Goal: Task Accomplishment & Management: Manage account settings

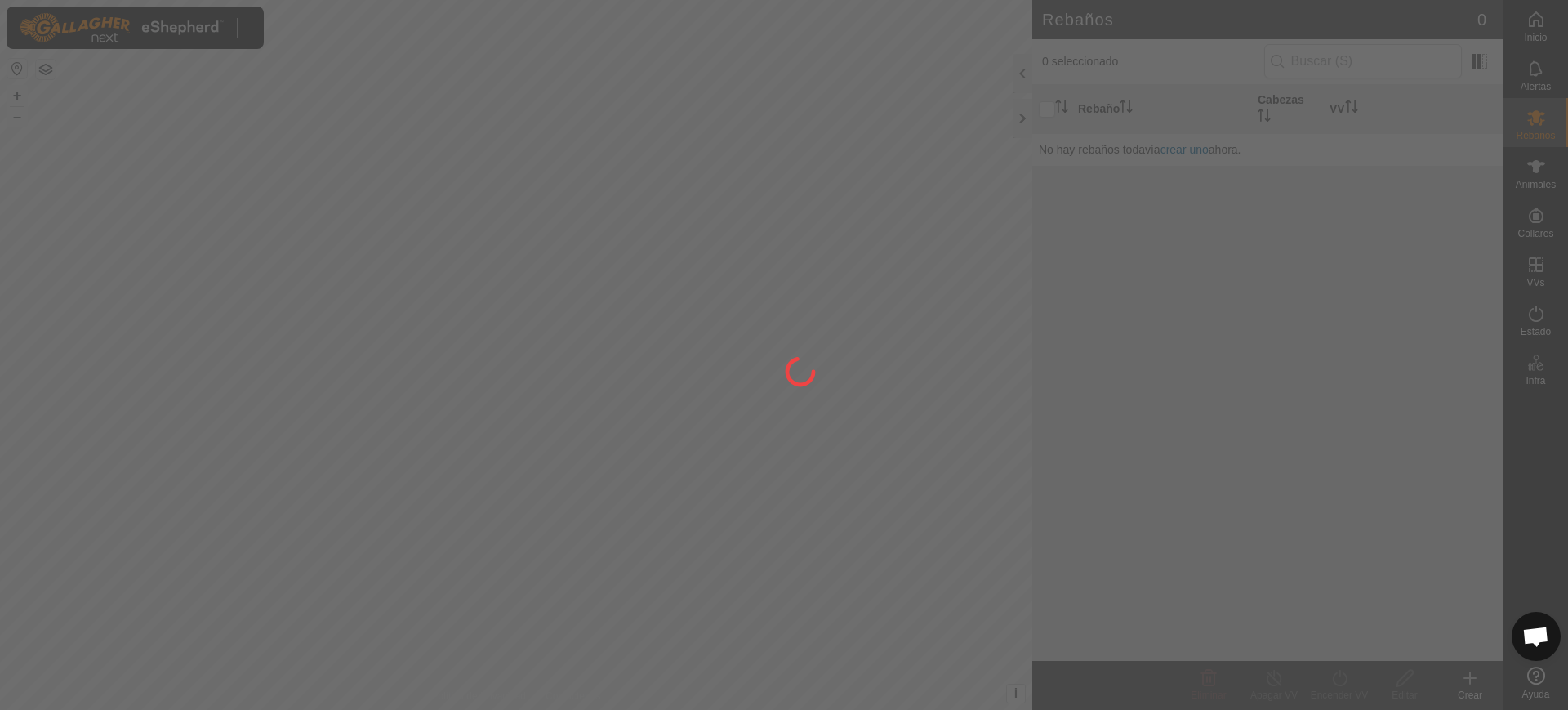
scroll to position [1272, 0]
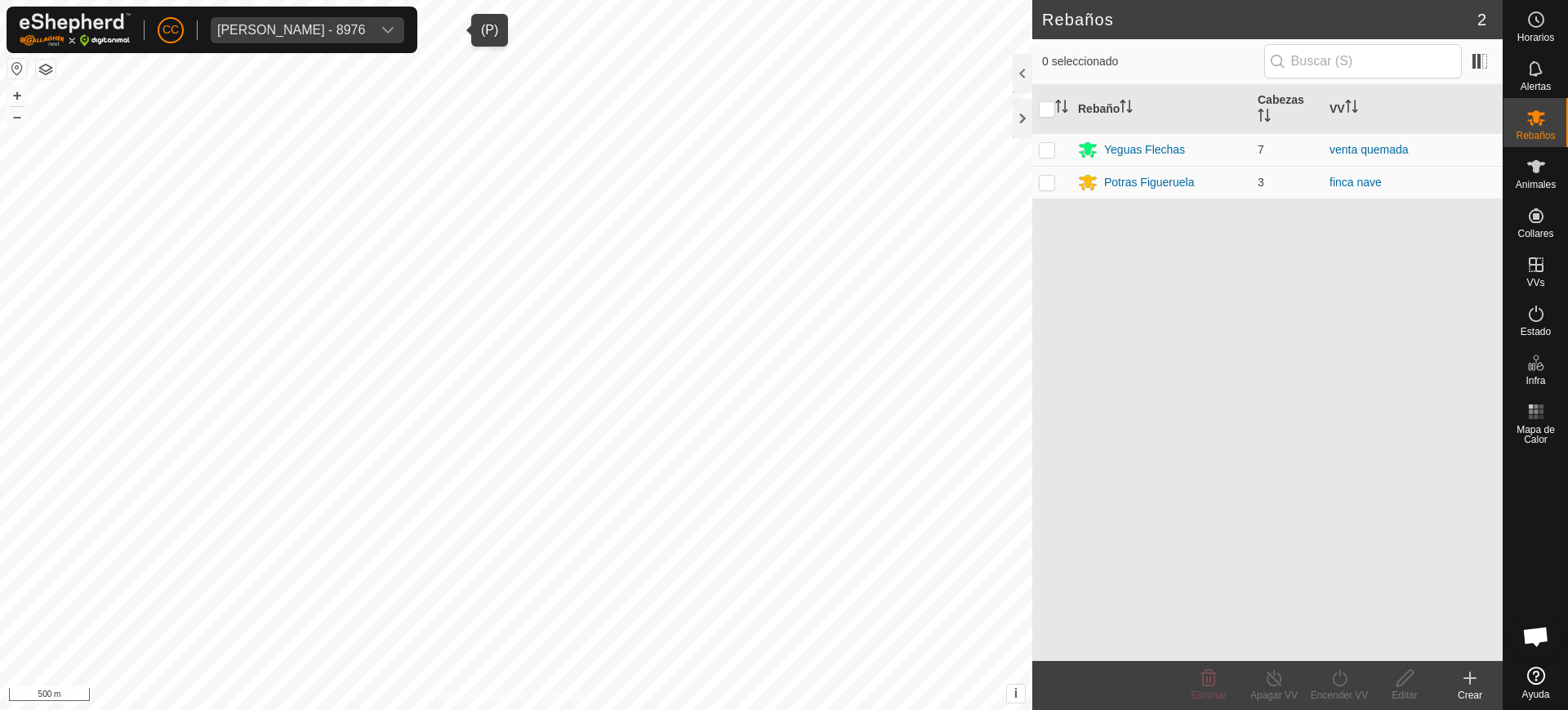
click at [281, 25] on div "[PERSON_NAME] - 8976" at bounding box center [290, 30] width 148 height 13
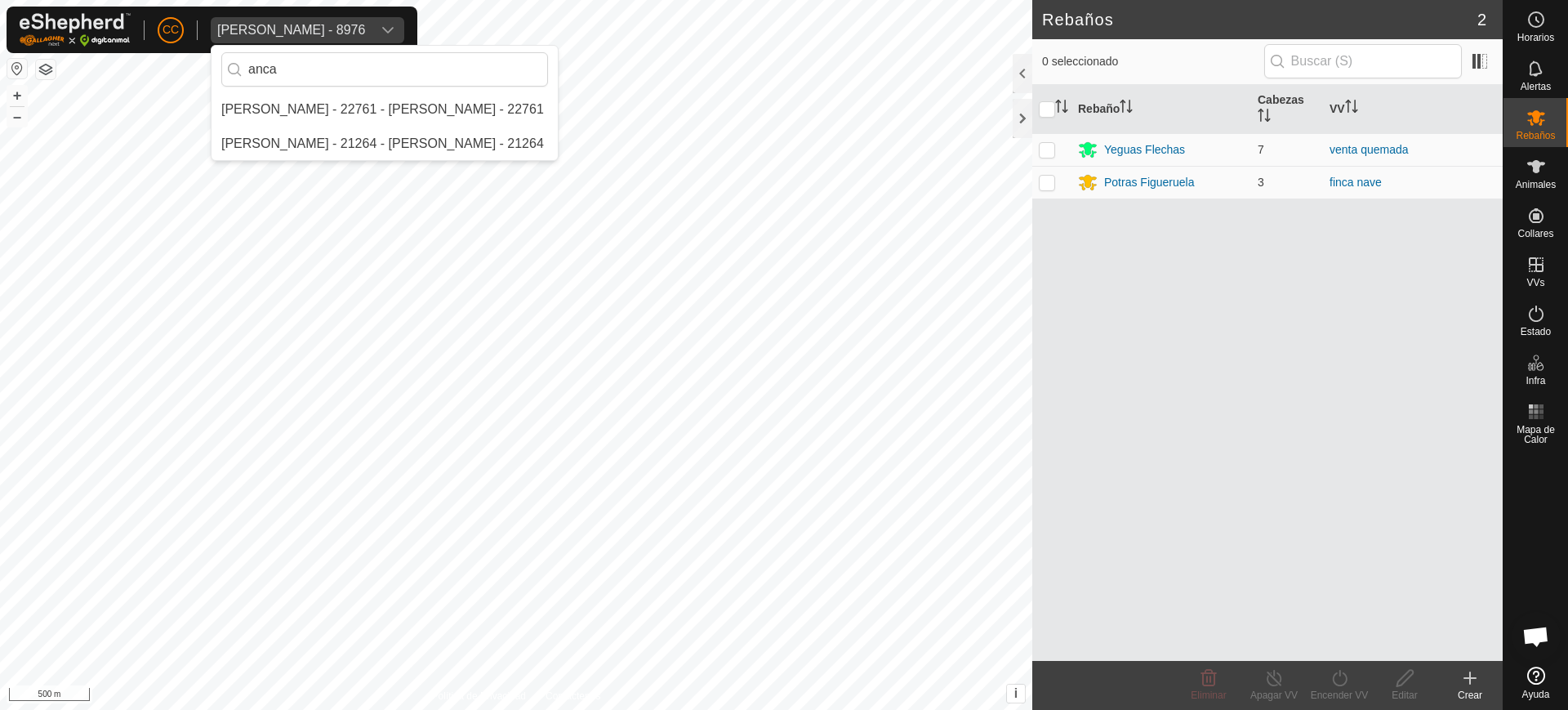
scroll to position [0, 0]
type input "anca"
click at [312, 104] on li "[PERSON_NAME] - 22761 - [PERSON_NAME] - 22761" at bounding box center [385, 109] width 346 height 33
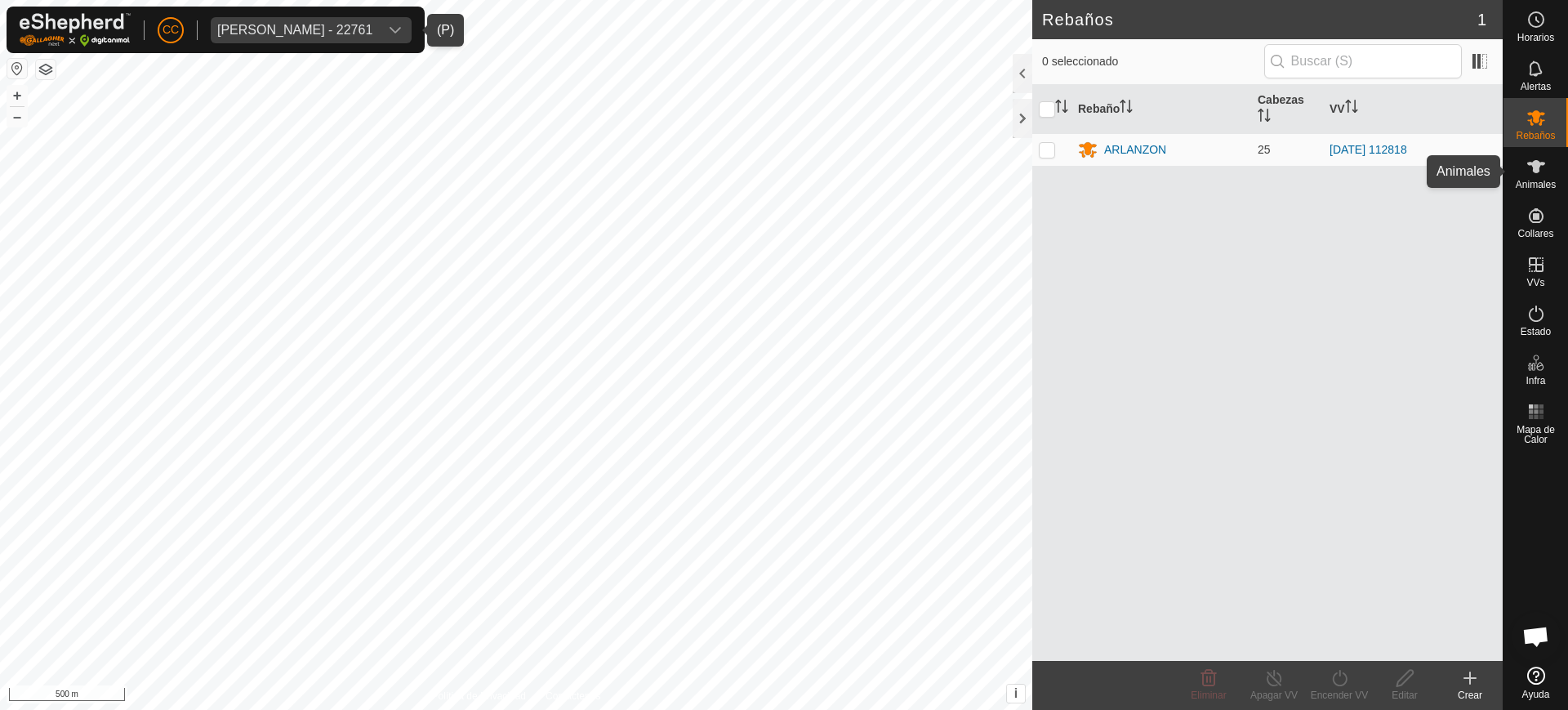
click at [1546, 177] on es-animals-svg-icon at bounding box center [1536, 166] width 30 height 26
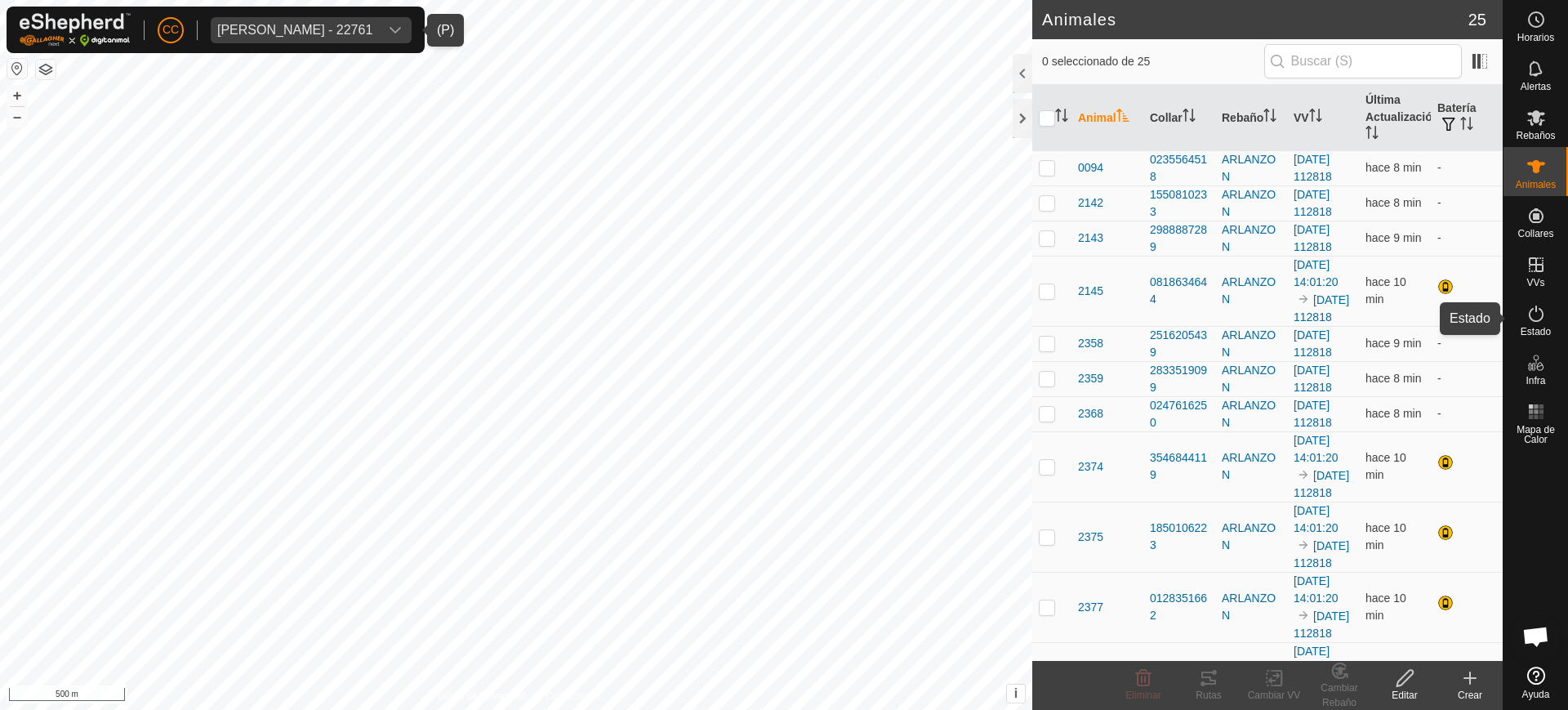
click at [1532, 323] on es-activation-svg-icon at bounding box center [1536, 313] width 30 height 26
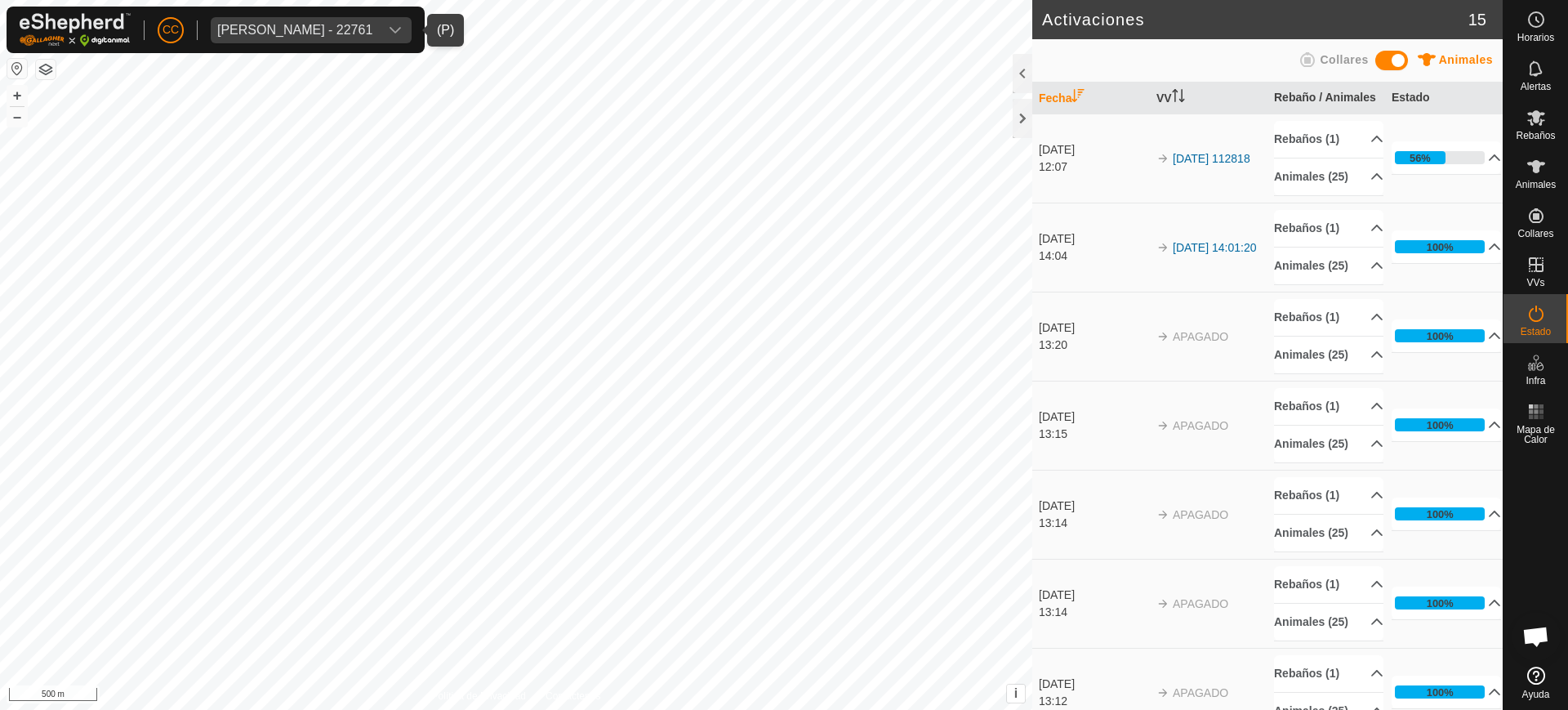
click at [20, 76] on button "button" at bounding box center [17, 69] width 20 height 20
click at [1354, 195] on p-accordion-header "Animales (25)" at bounding box center [1328, 176] width 109 height 37
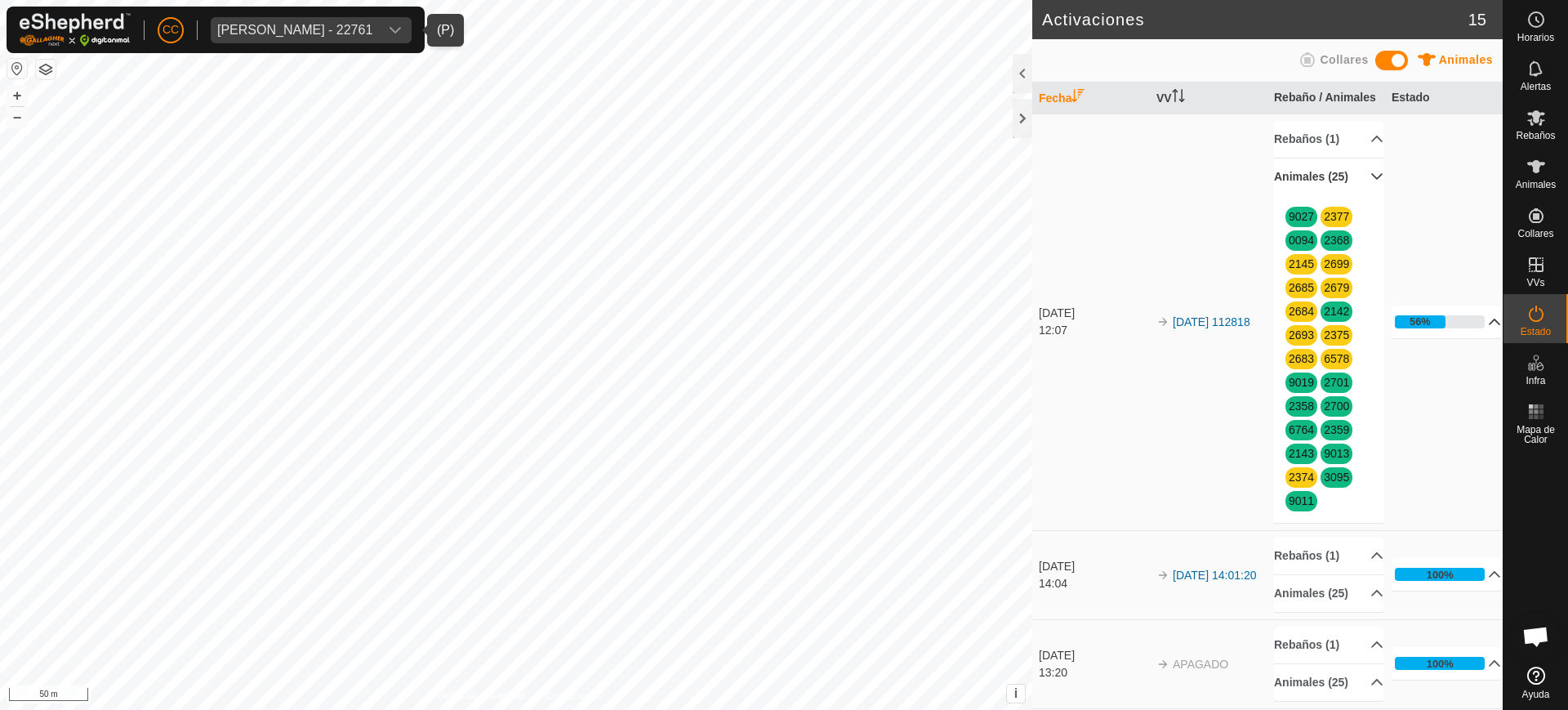
click at [1475, 338] on p-accordion-header "56%" at bounding box center [1447, 321] width 109 height 33
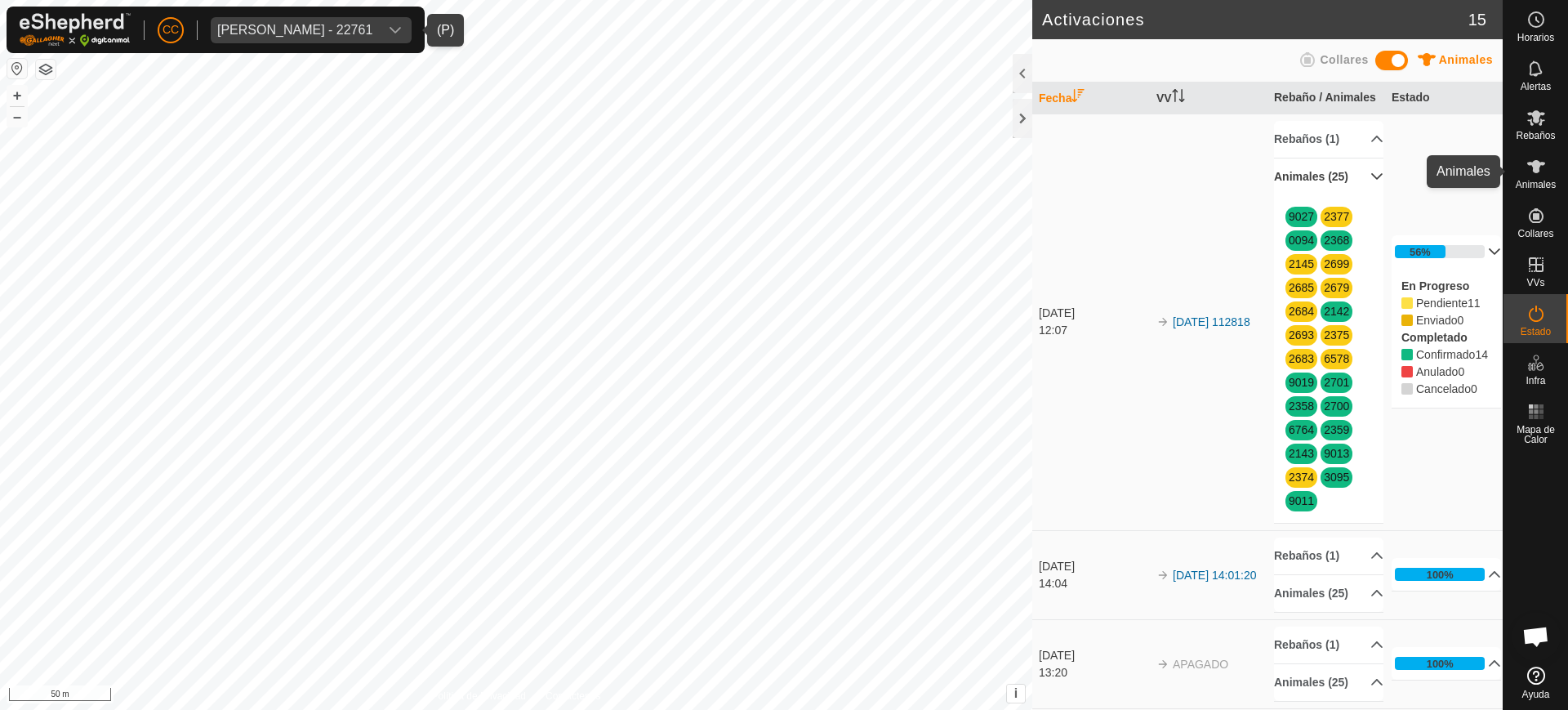
click at [1539, 162] on icon at bounding box center [1536, 166] width 18 height 13
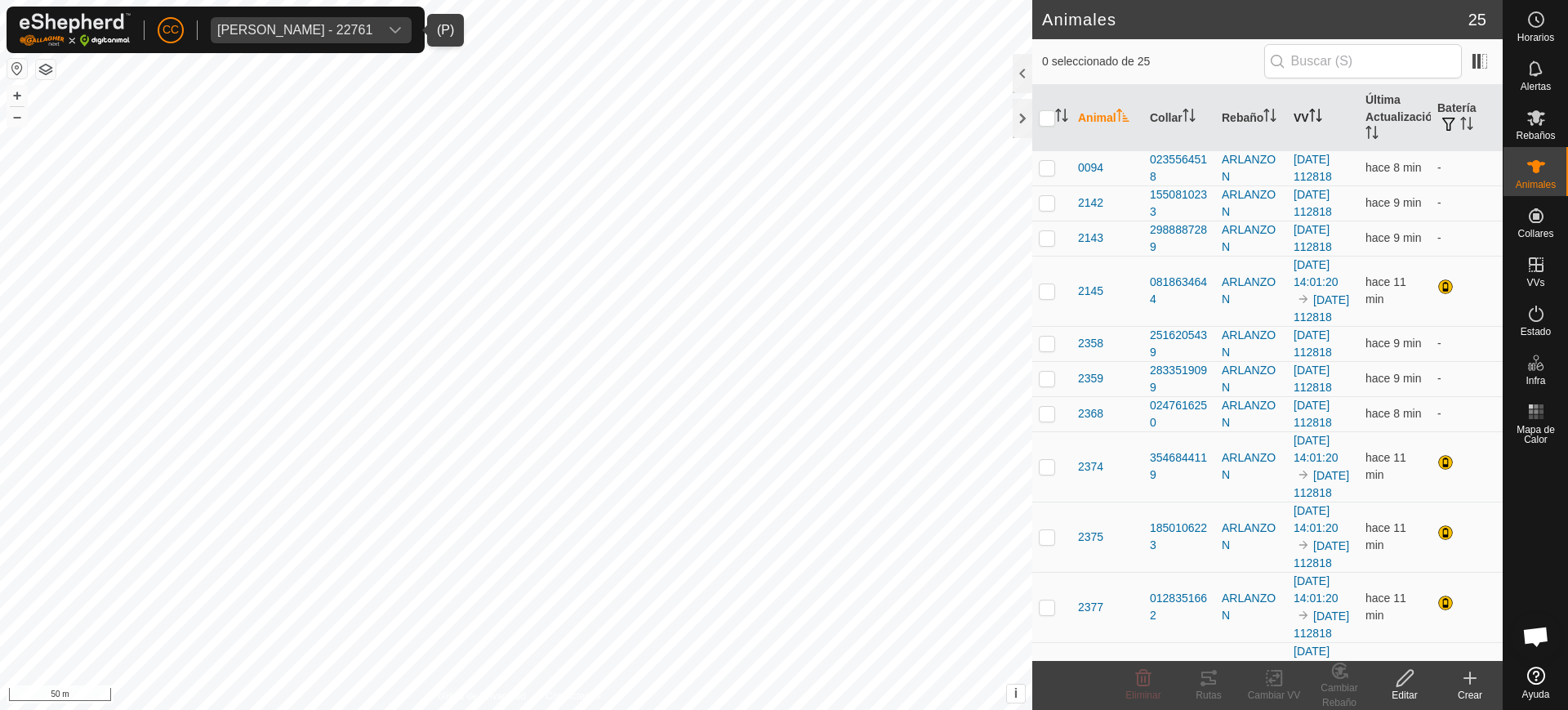
click at [1299, 116] on th "VV" at bounding box center [1323, 117] width 72 height 67
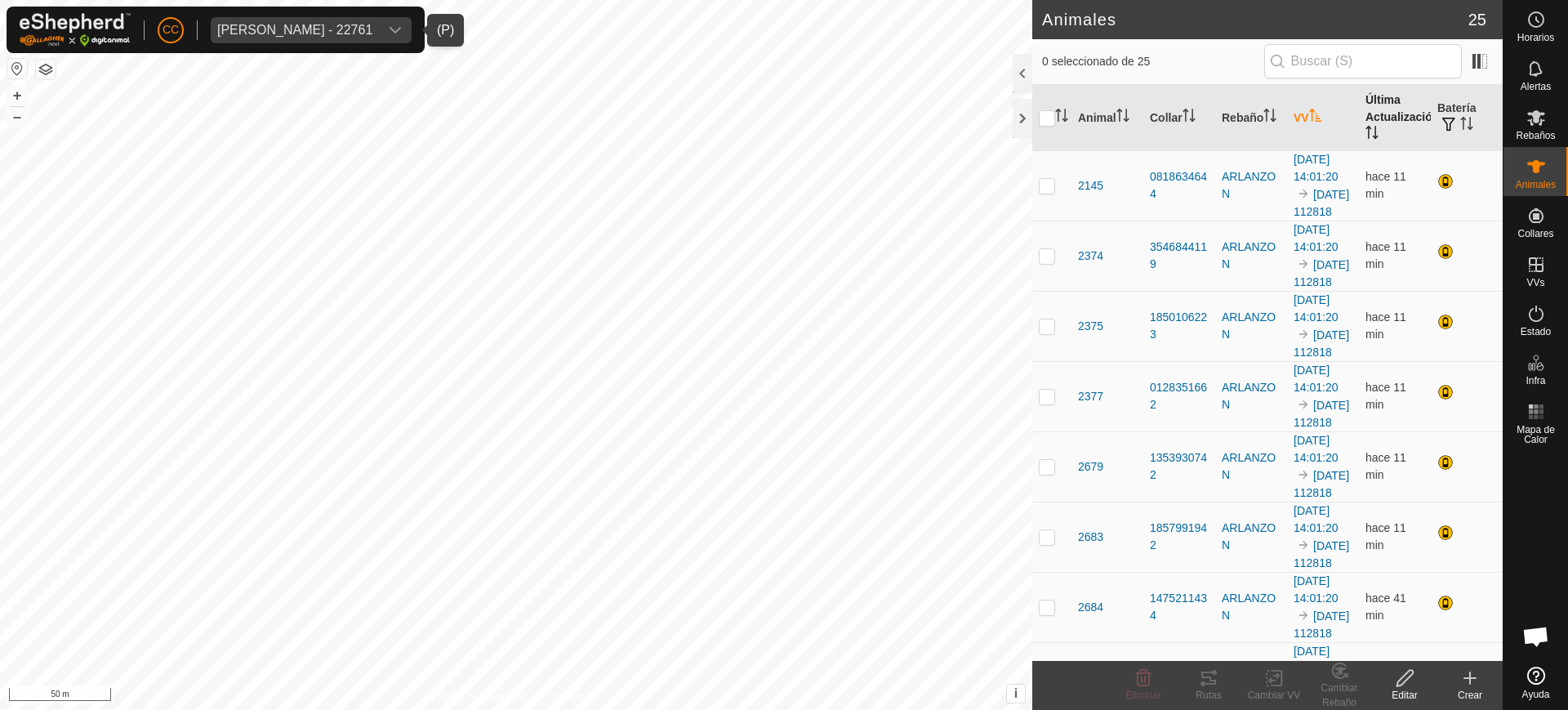
click at [1365, 103] on th "Última Actualización" at bounding box center [1395, 117] width 72 height 67
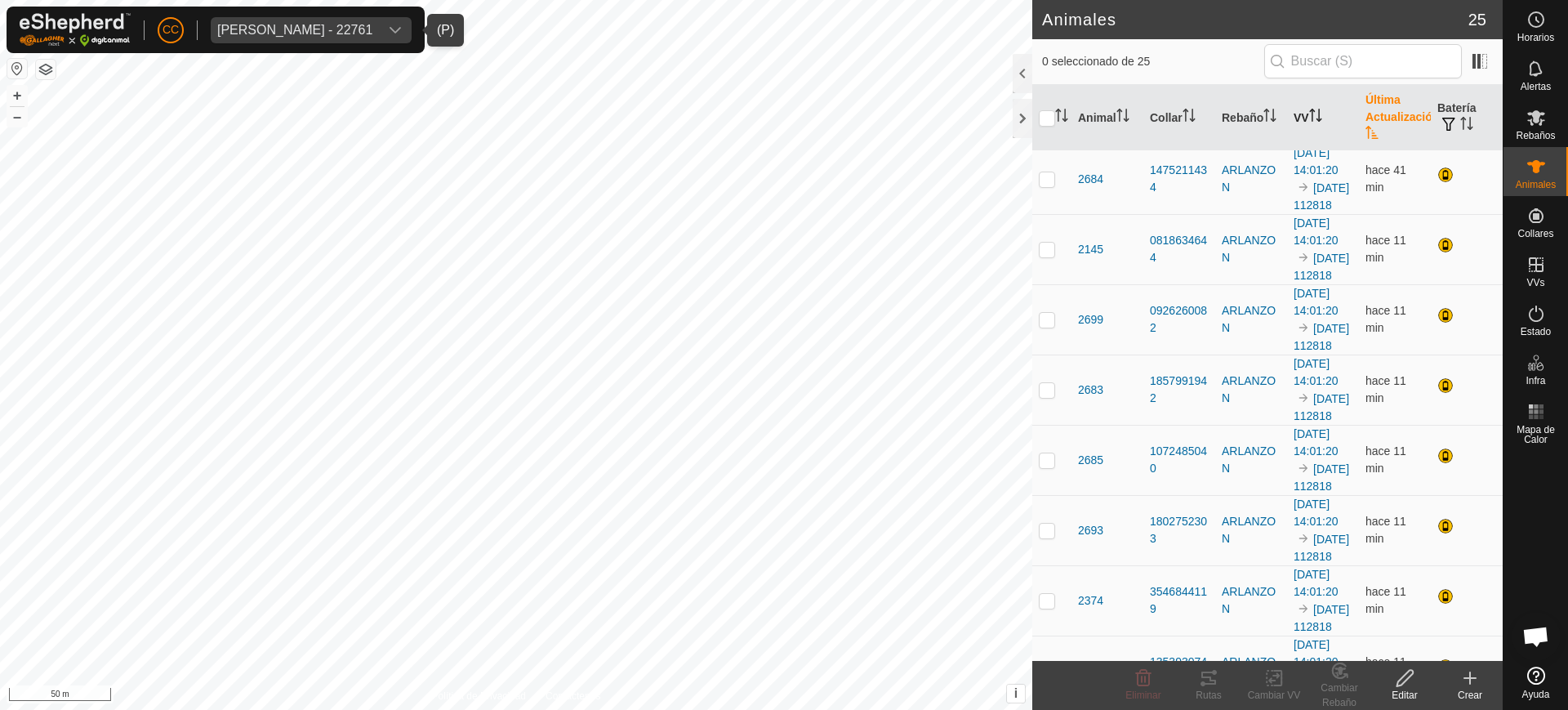
click at [1309, 112] on icon "Activar para ordenar" at bounding box center [1315, 114] width 13 height 13
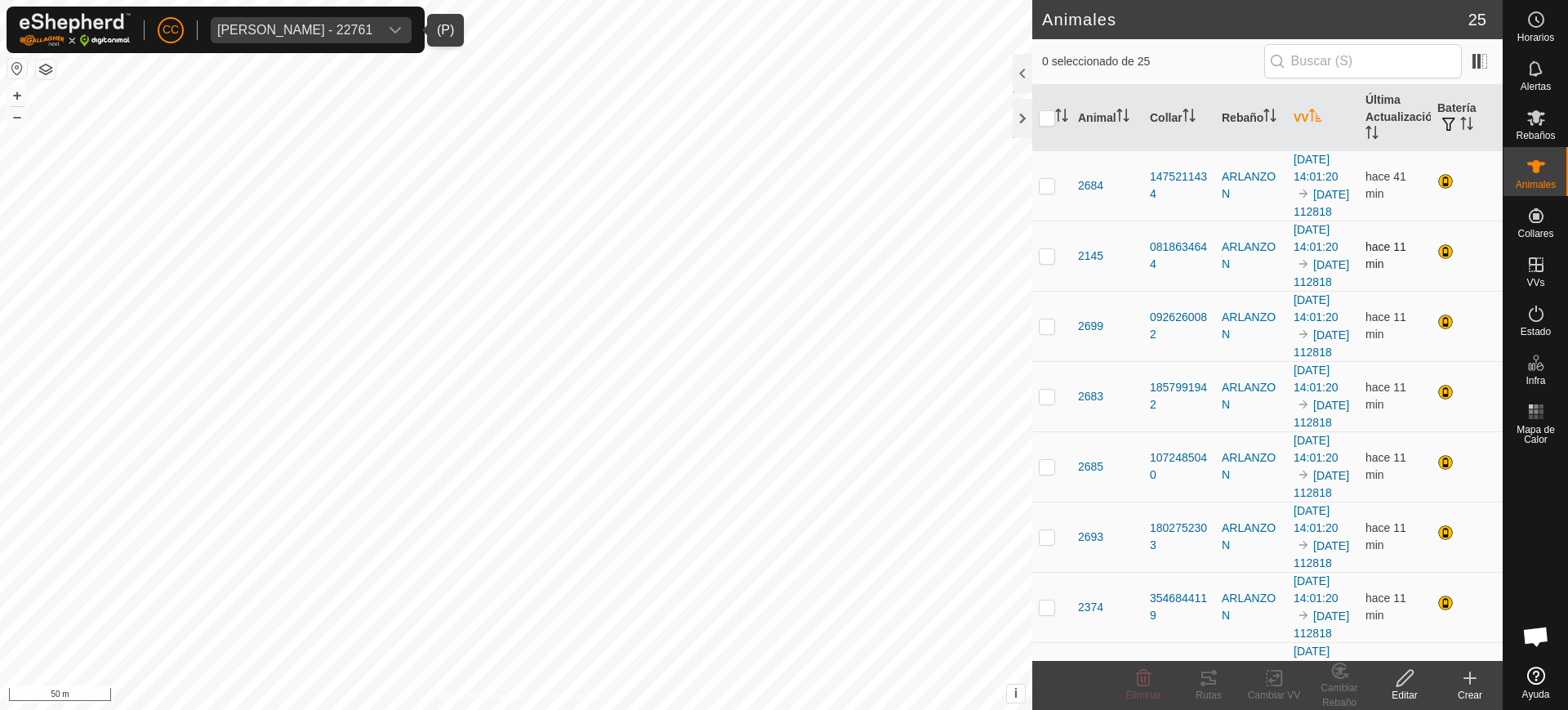
scroll to position [1, 0]
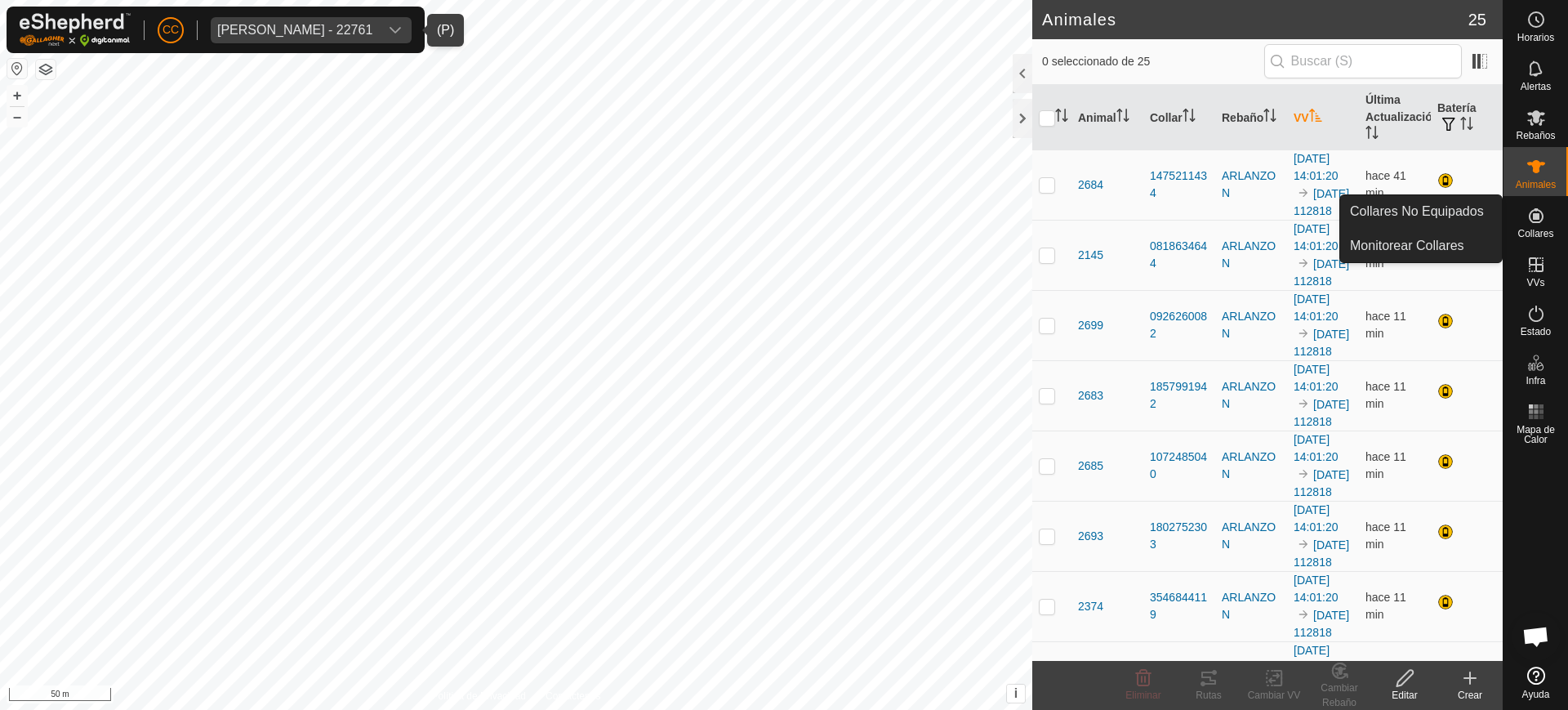
click at [1539, 221] on icon at bounding box center [1536, 216] width 20 height 20
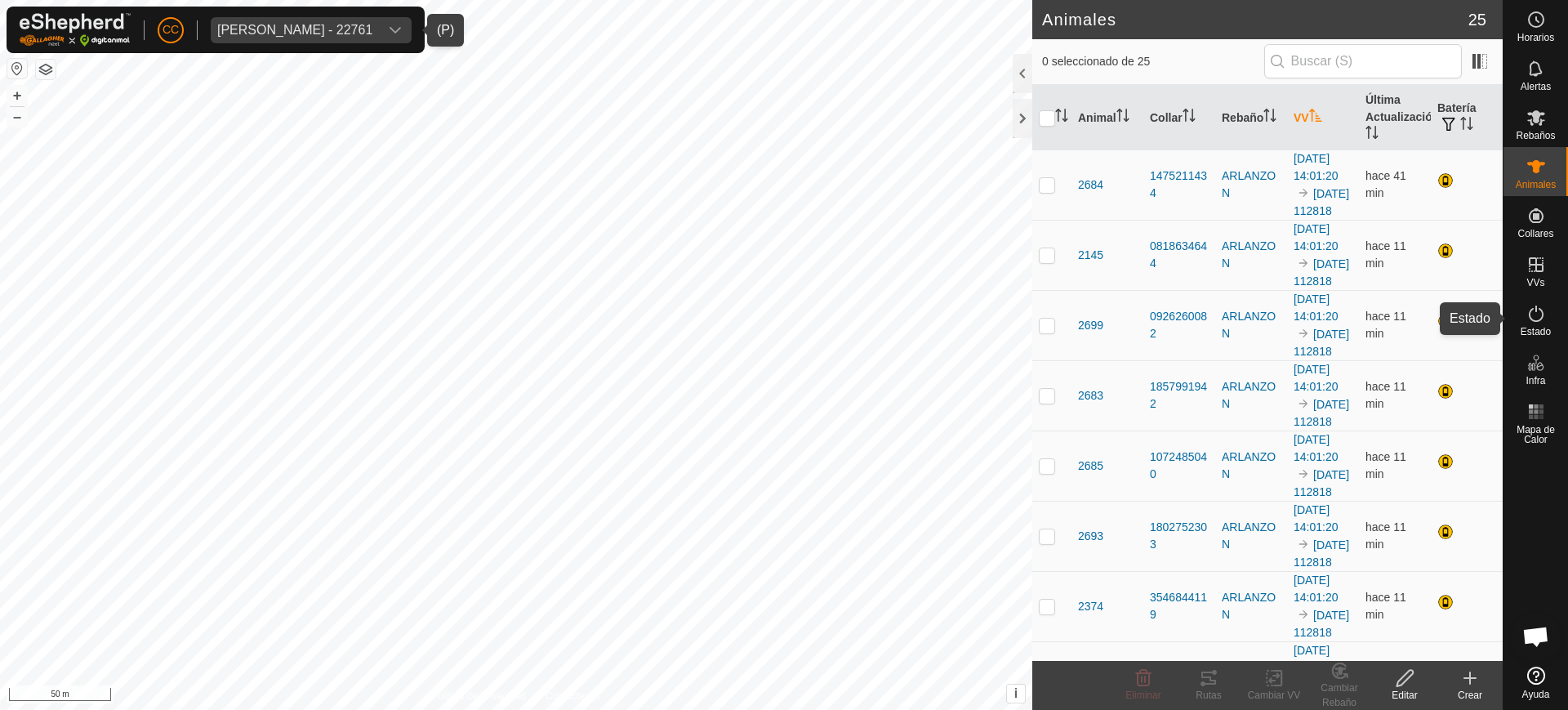
click at [1530, 324] on es-activation-svg-icon at bounding box center [1536, 313] width 30 height 26
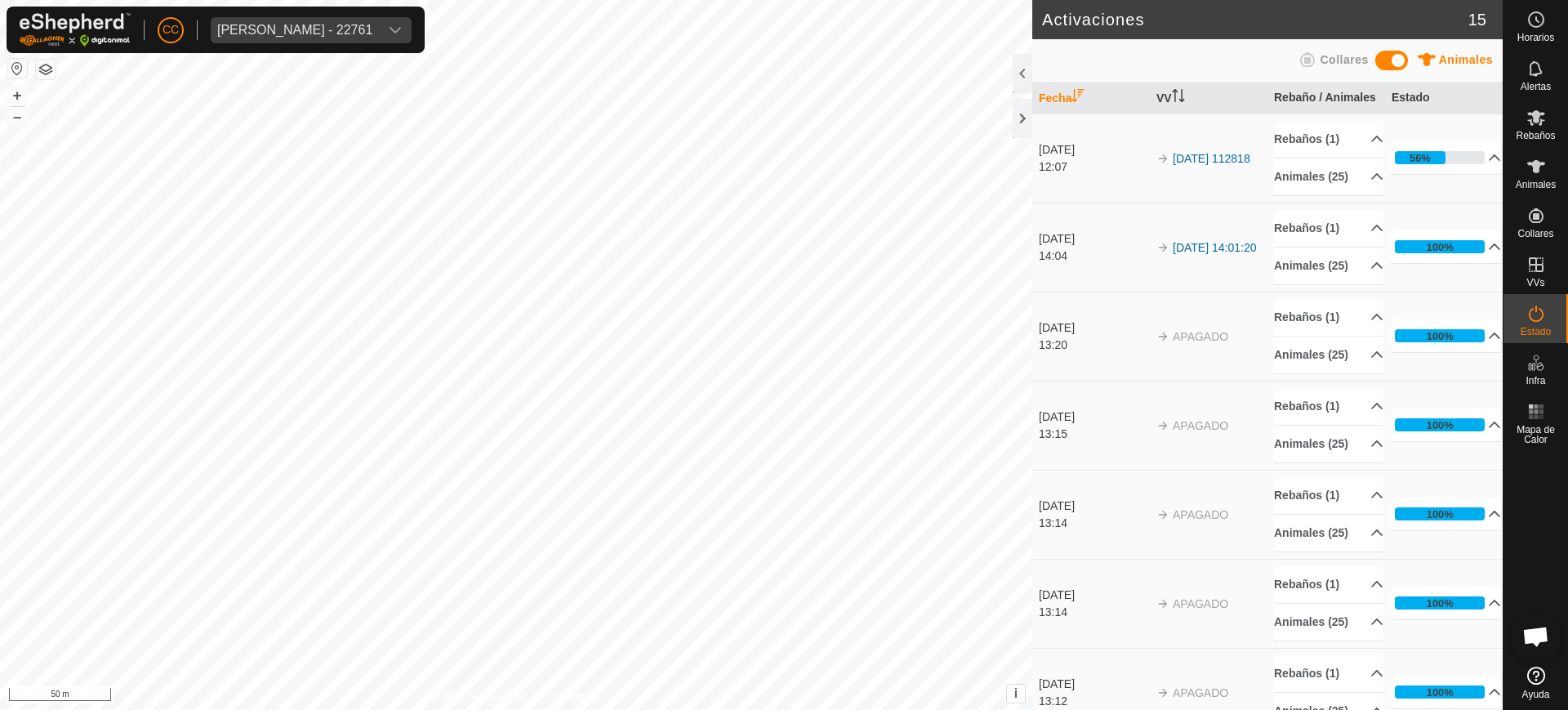
scroll to position [1272, 0]
click at [1541, 180] on span "Animales" at bounding box center [1536, 185] width 40 height 10
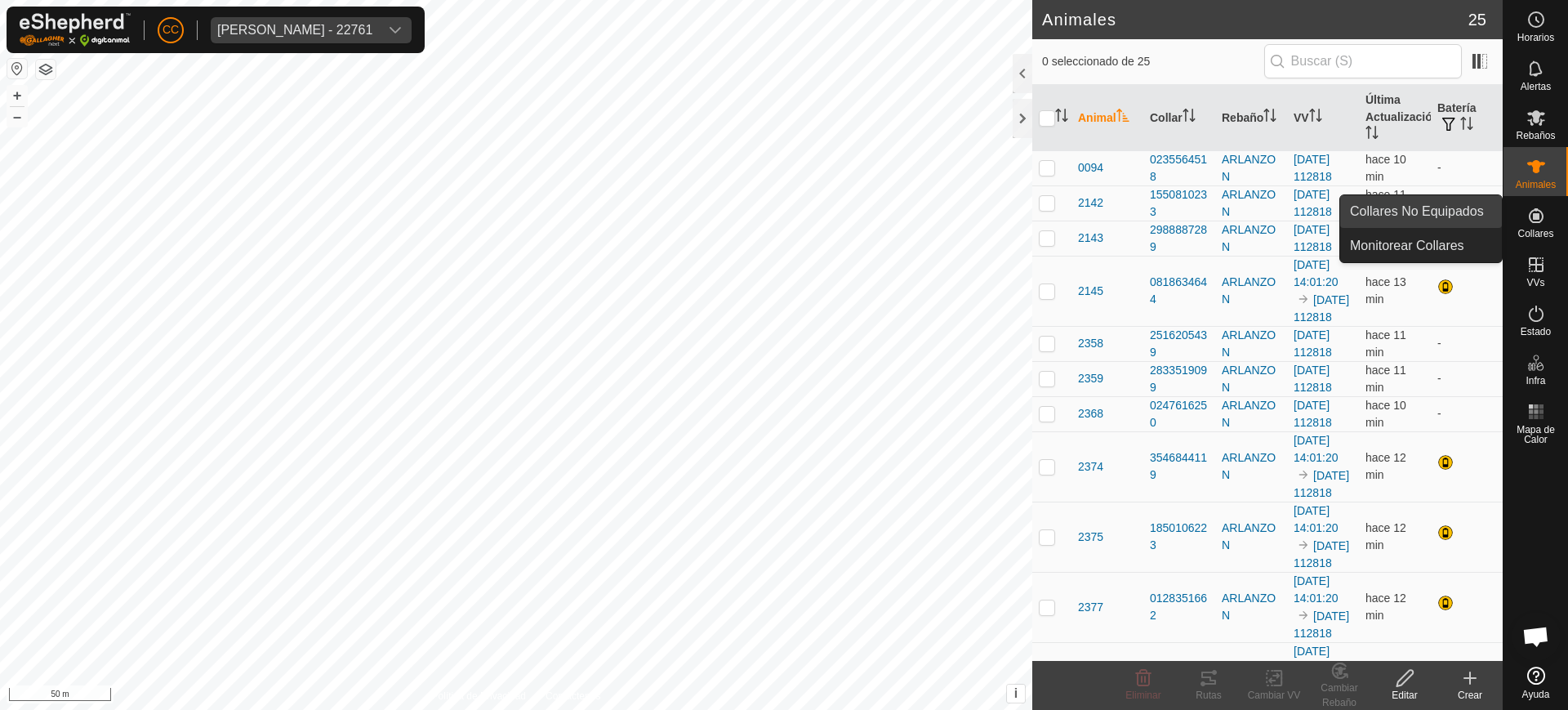
click at [1472, 212] on link "Collares No Equipados" at bounding box center [1421, 211] width 162 height 33
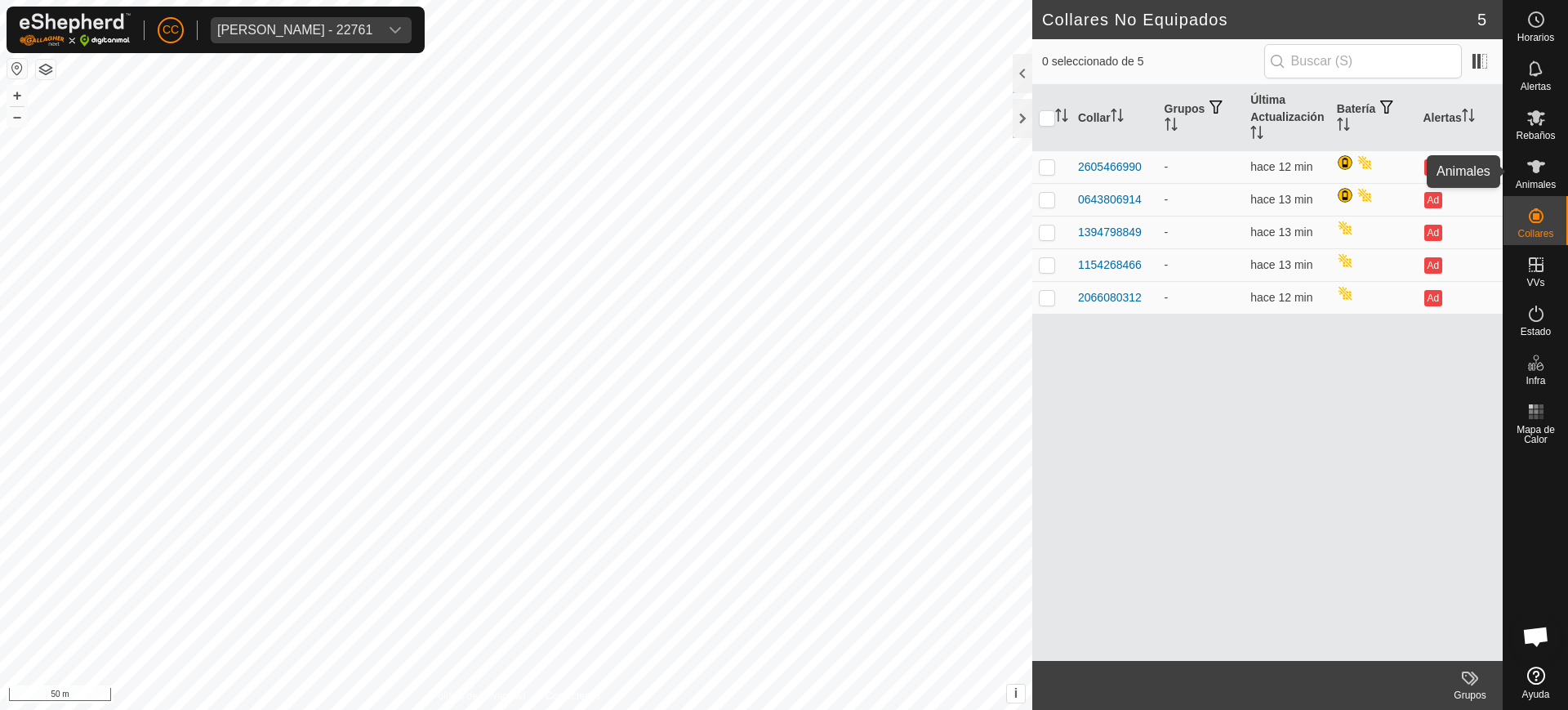
click at [1543, 180] on span "Animales" at bounding box center [1536, 185] width 40 height 10
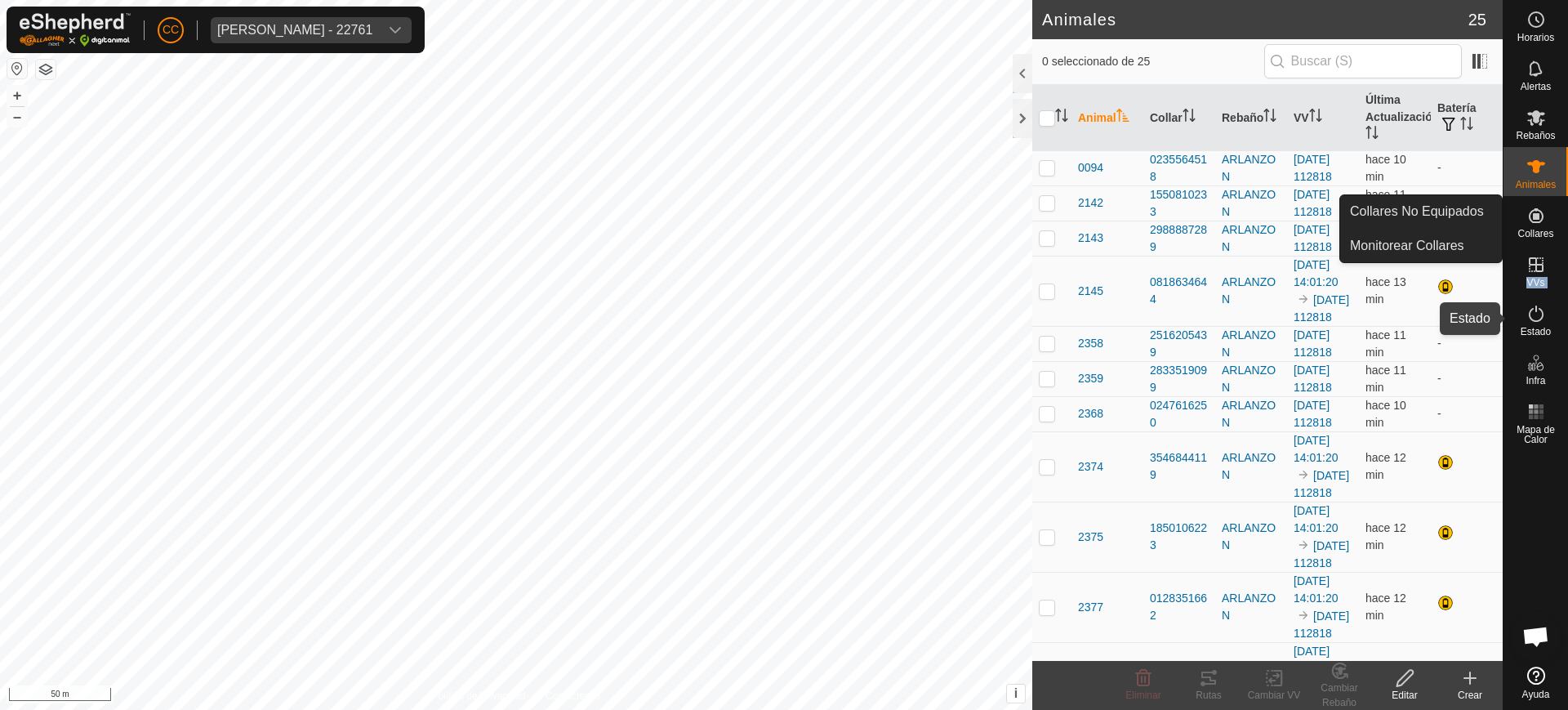
drag, startPoint x: 1531, startPoint y: 270, endPoint x: 1534, endPoint y: 313, distance: 43.1
click at [1534, 313] on nav "Horarios Alertas Rebaños Animales Collares VVs Estado Infra Mapa de Calor Ayuda" at bounding box center [1535, 355] width 65 height 710
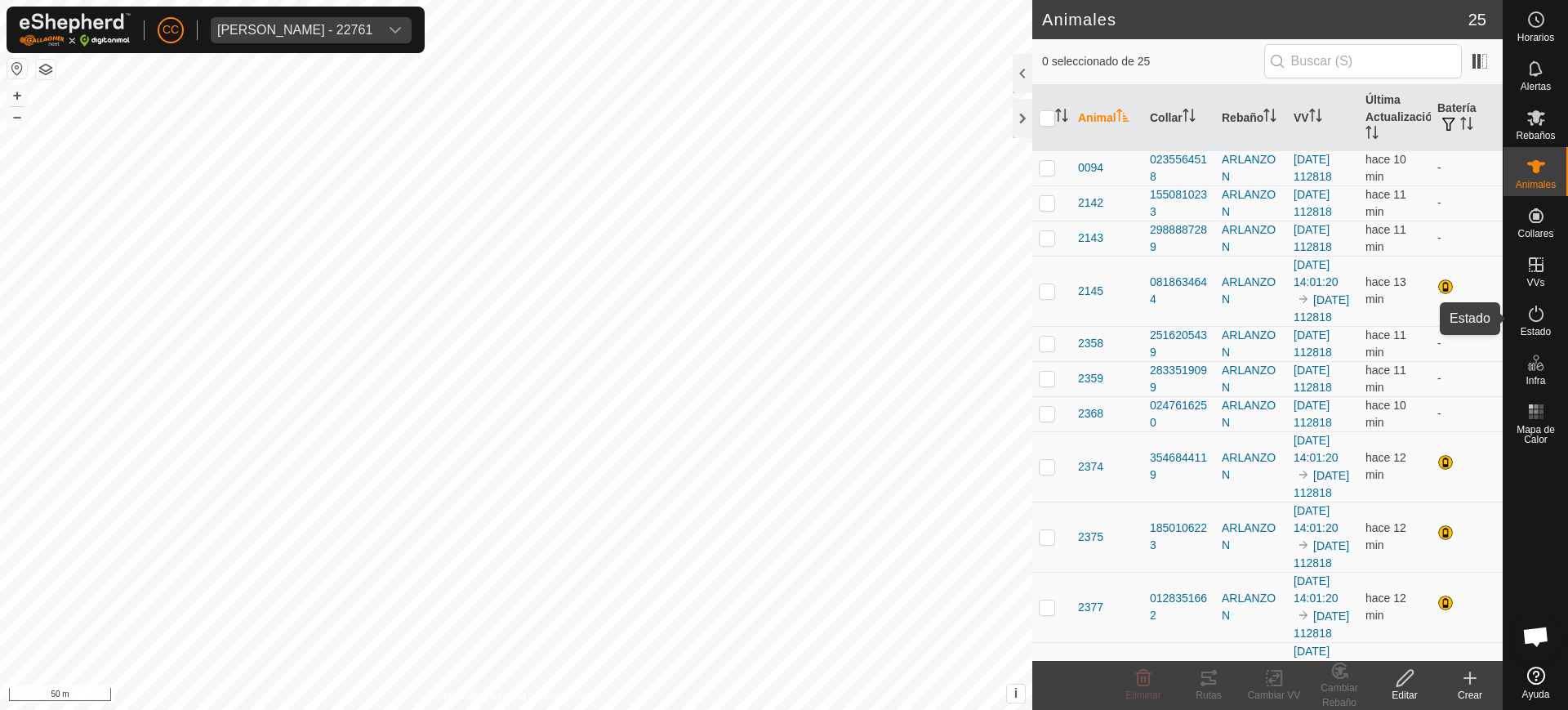
click at [1531, 339] on div "Estado" at bounding box center [1535, 318] width 65 height 49
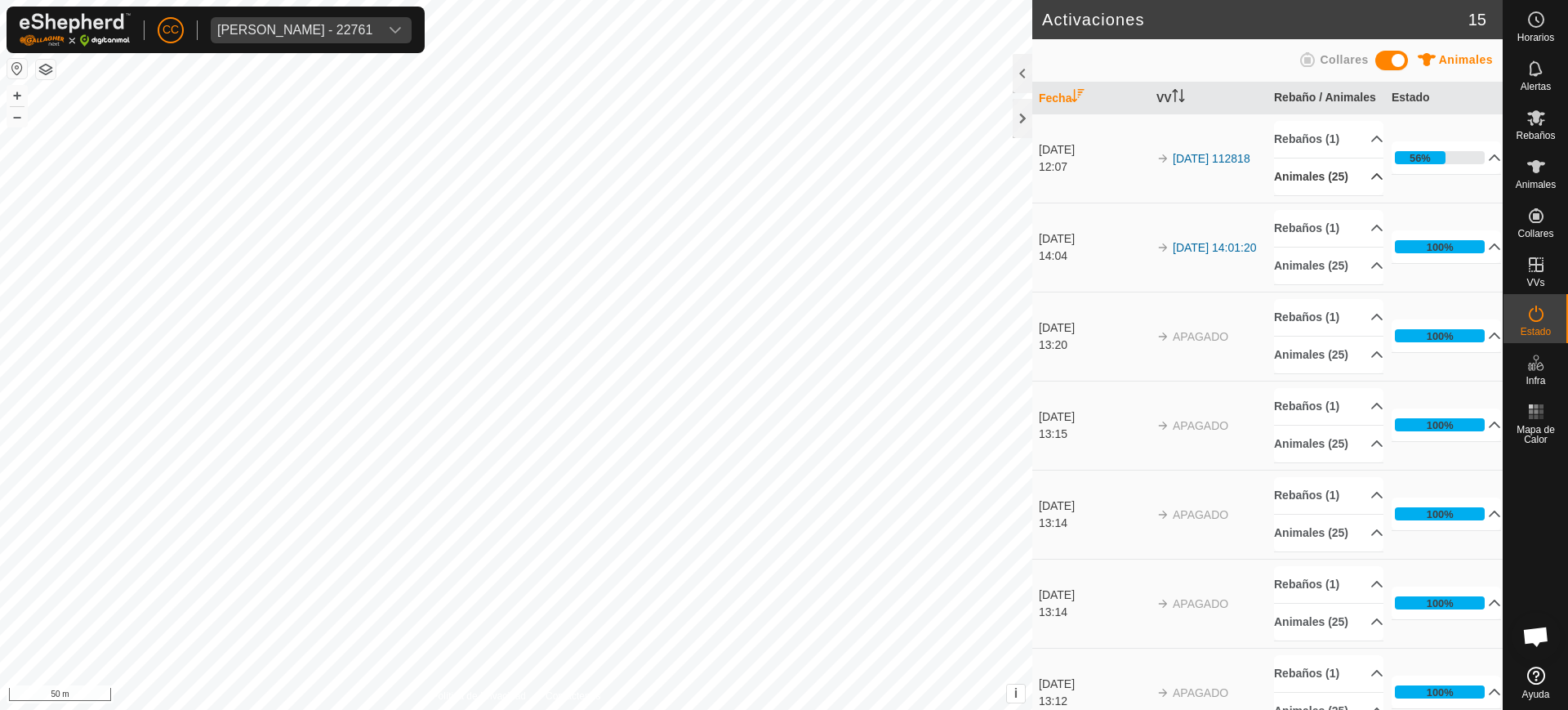
click at [1356, 195] on p-accordion-header "Animales (25)" at bounding box center [1328, 176] width 109 height 37
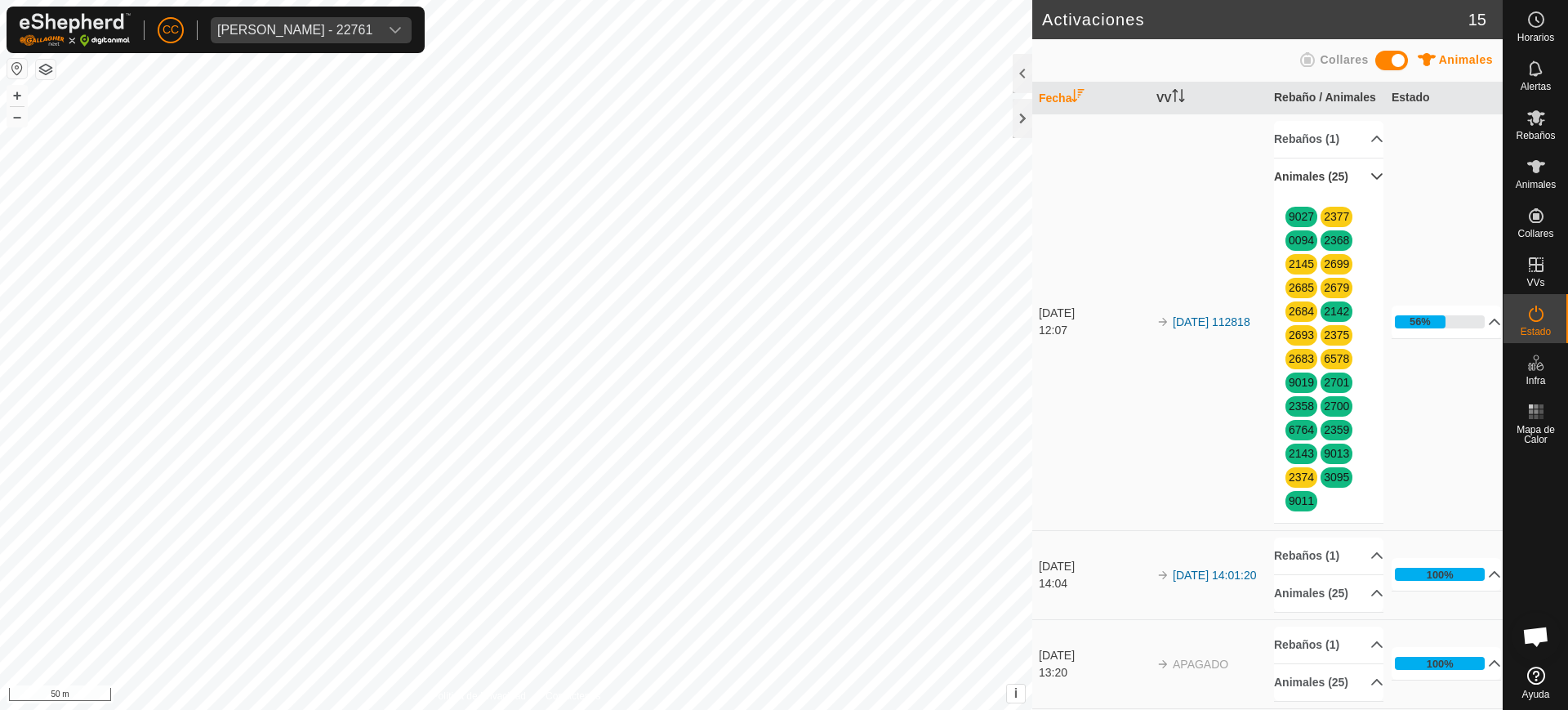
click at [1332, 195] on p-accordion-header "Animales (25)" at bounding box center [1328, 176] width 109 height 37
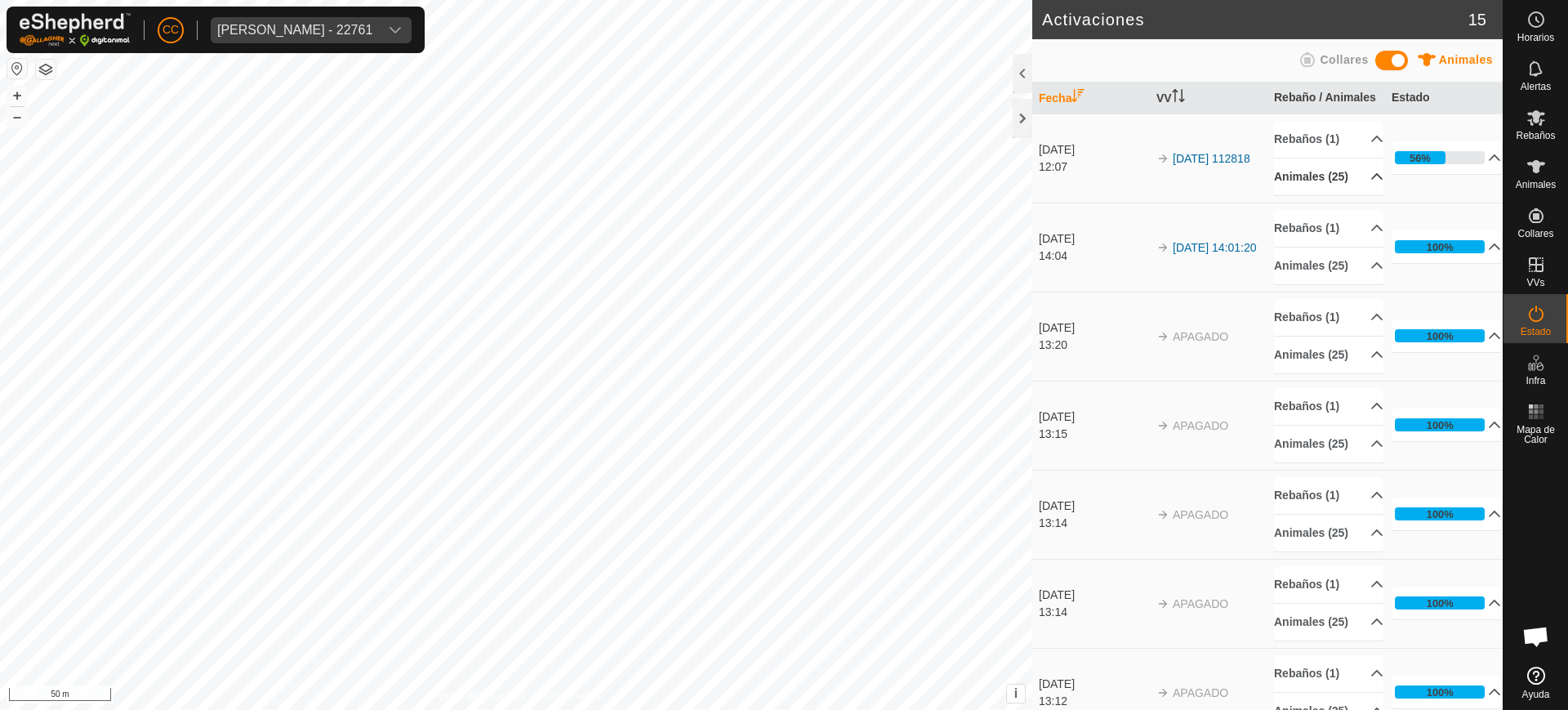
click at [1332, 195] on p-accordion-header "Animales (25)" at bounding box center [1328, 176] width 109 height 37
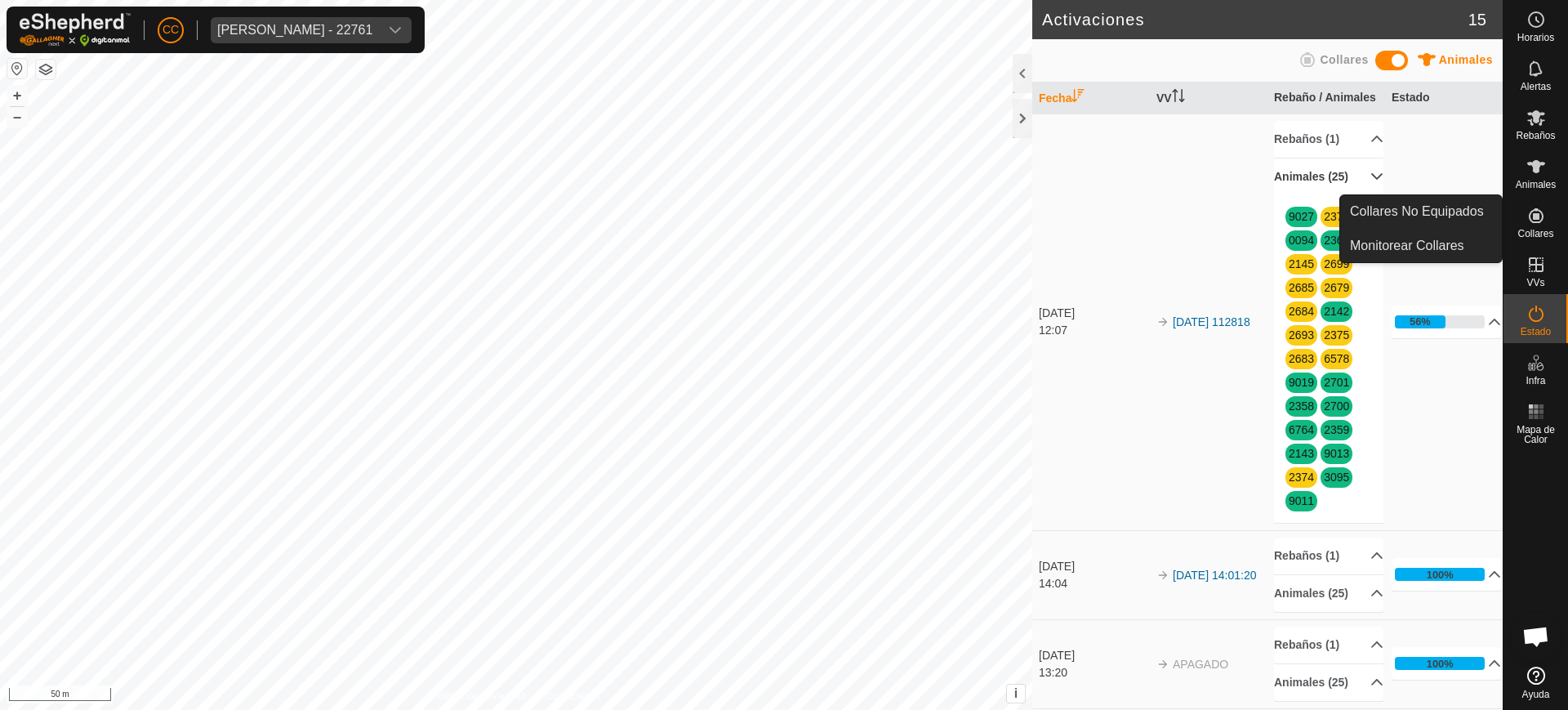
click at [1543, 223] on icon at bounding box center [1536, 216] width 20 height 20
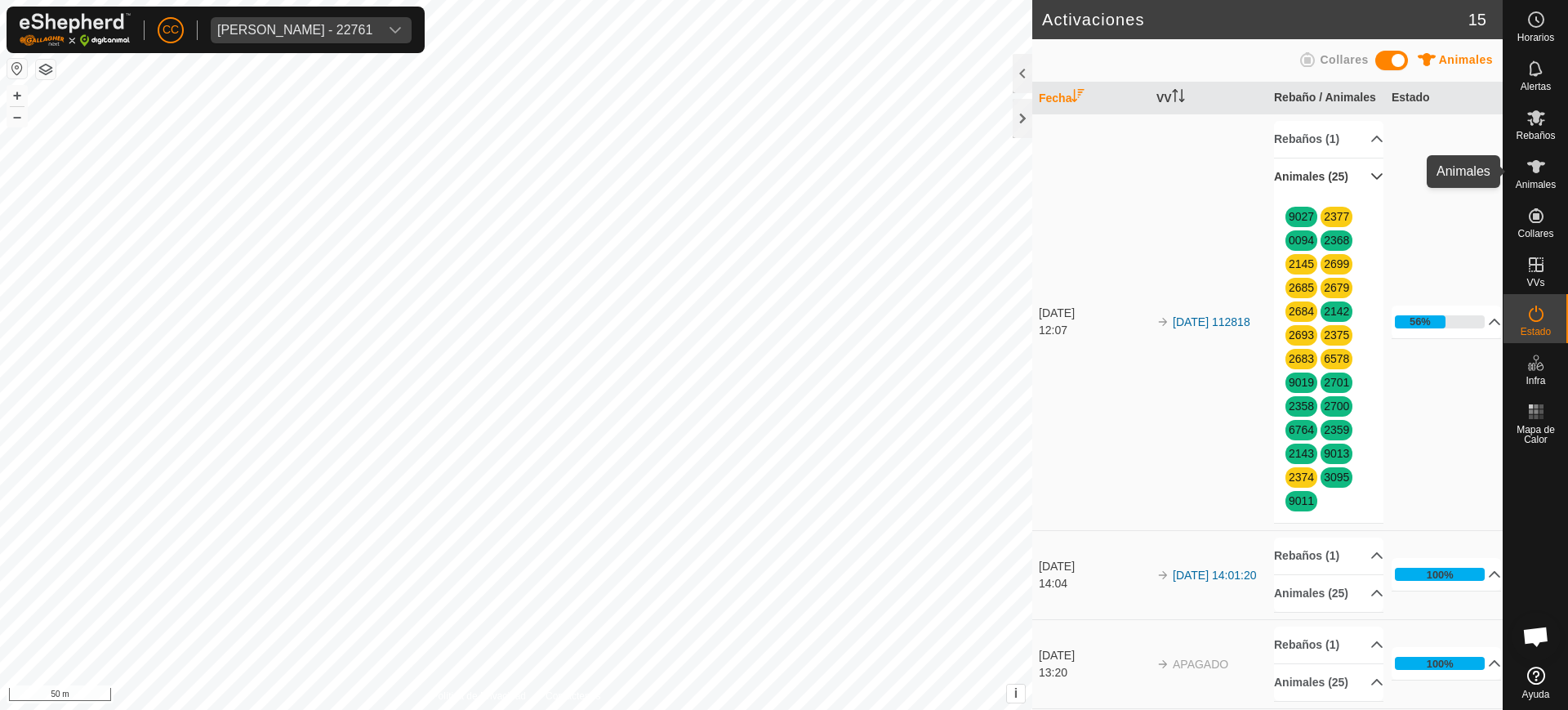
click at [1526, 166] on icon at bounding box center [1536, 167] width 20 height 20
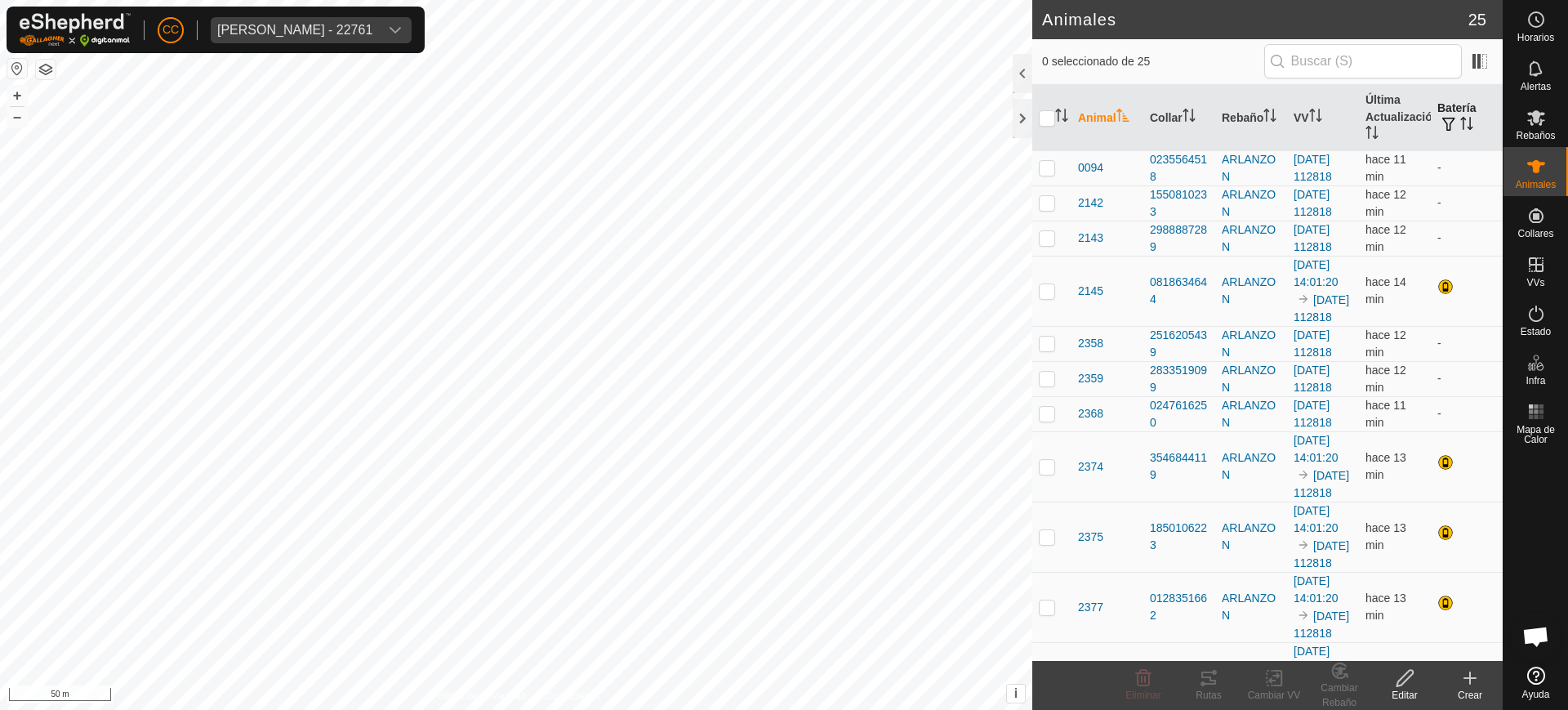
click at [1454, 133] on th "Batería" at bounding box center [1467, 117] width 72 height 67
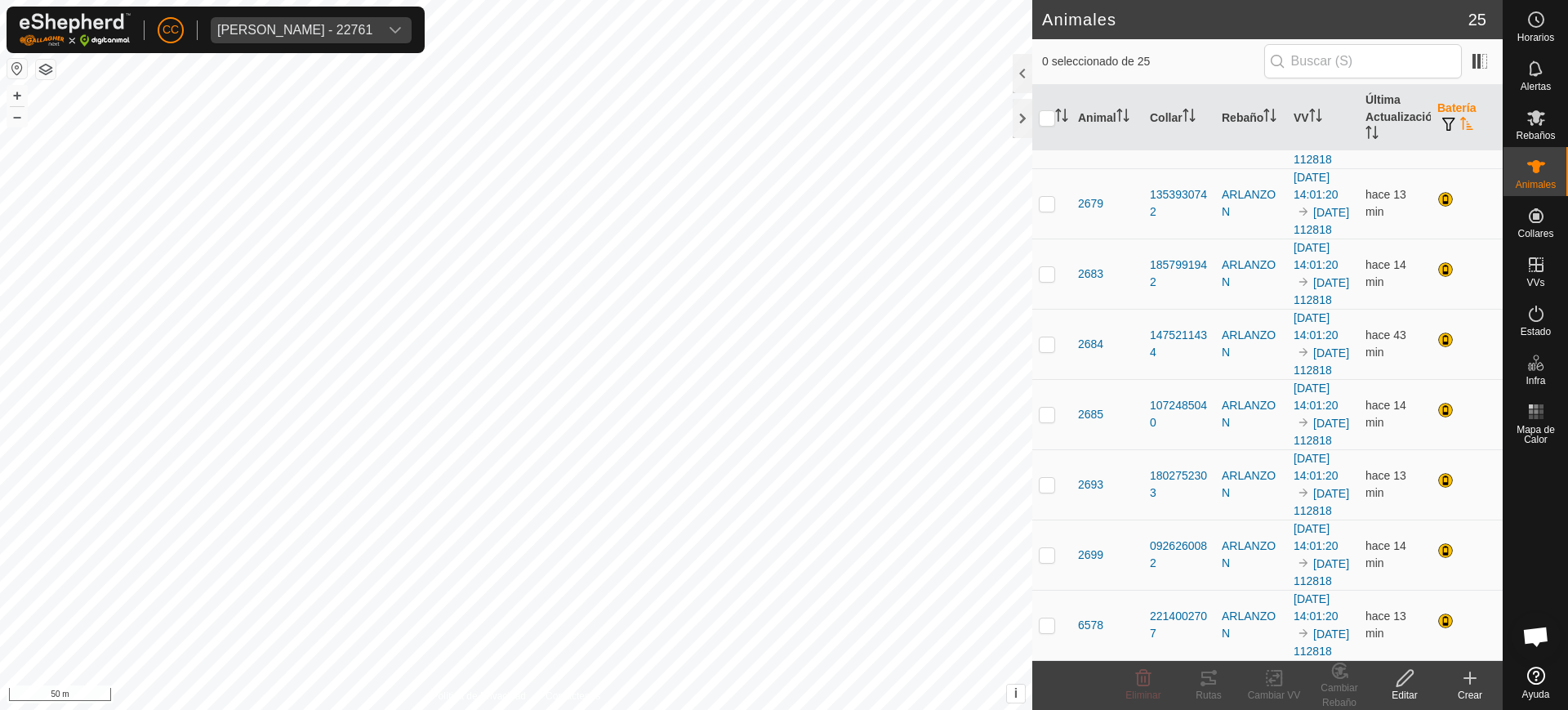
scroll to position [1132, 0]
click at [1539, 334] on span "Estado" at bounding box center [1535, 332] width 30 height 10
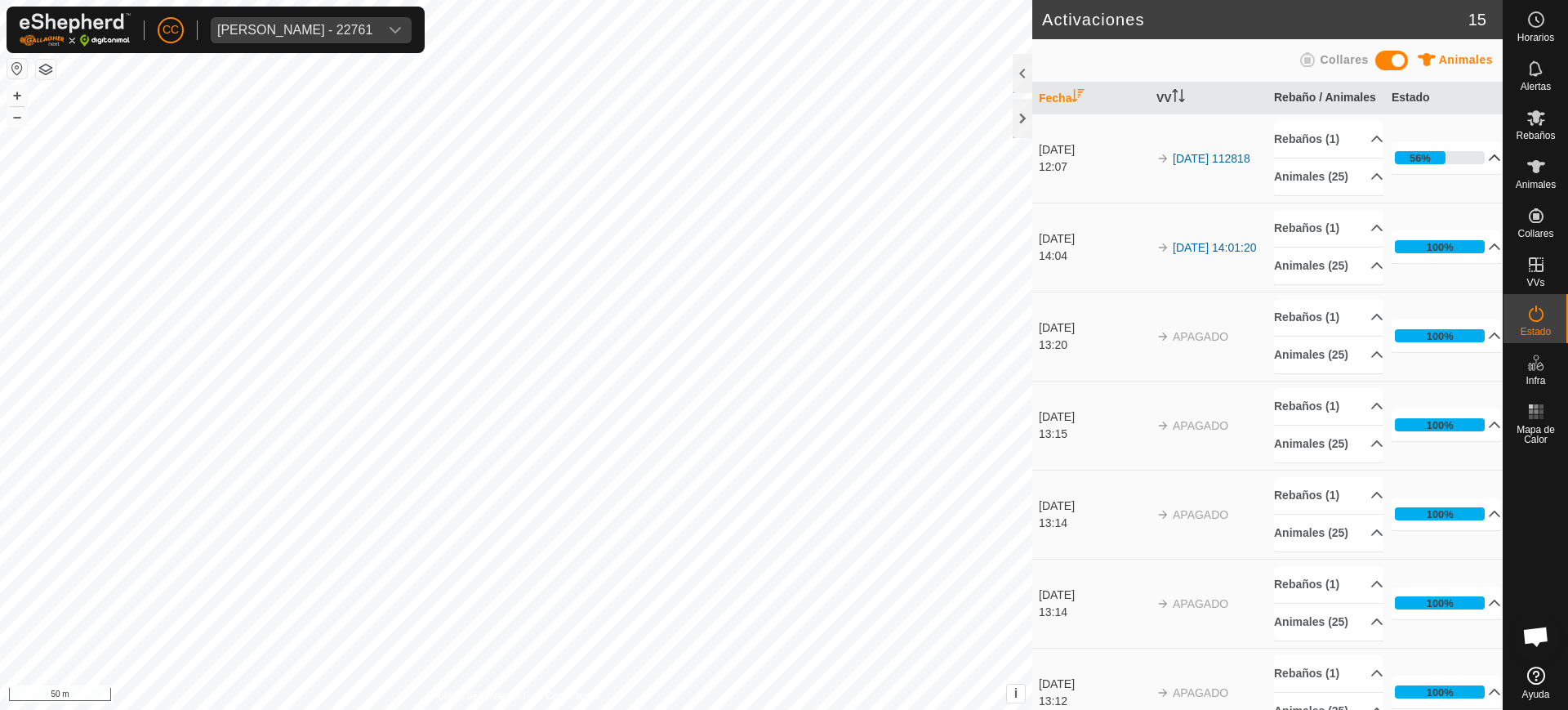
click at [1467, 174] on p-accordion-header "56%" at bounding box center [1447, 157] width 109 height 33
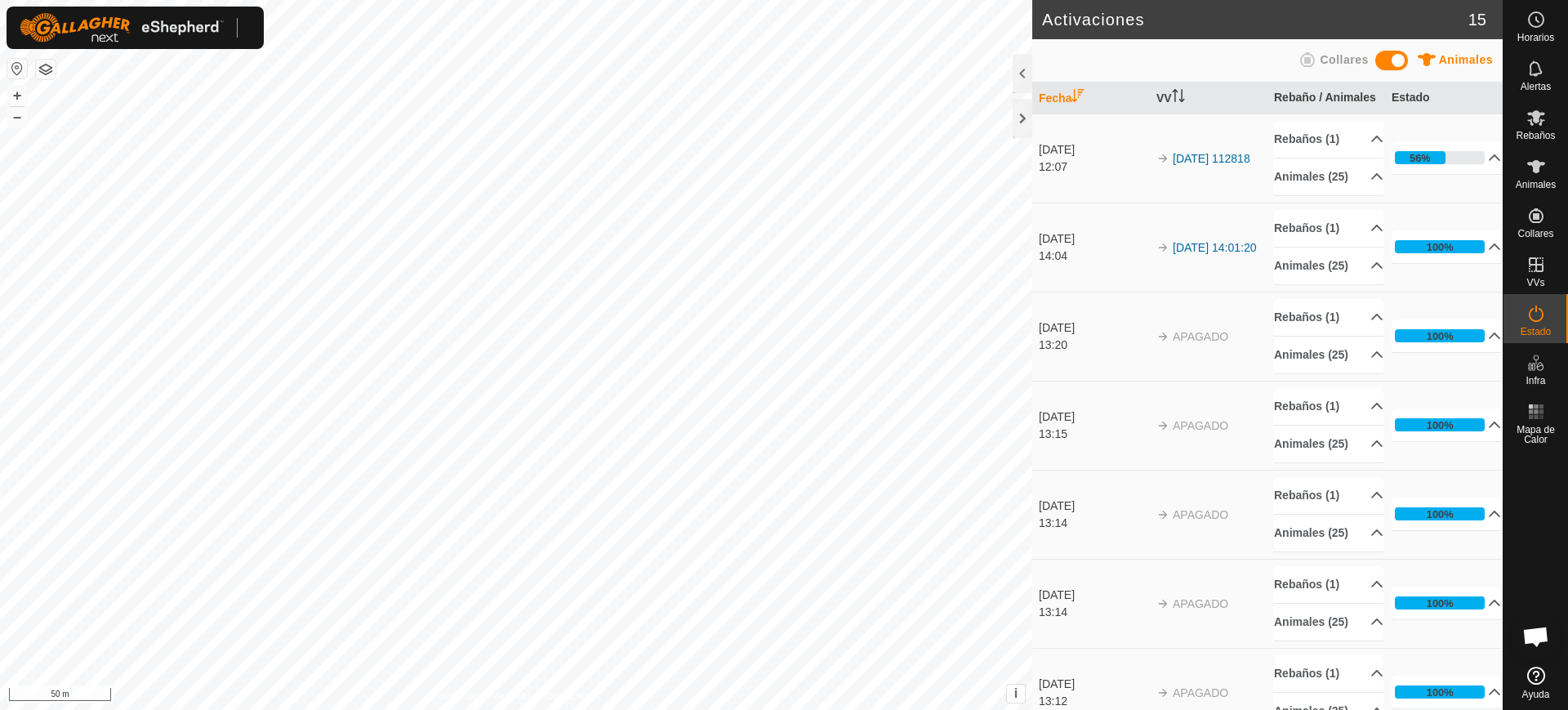
scroll to position [1272, 0]
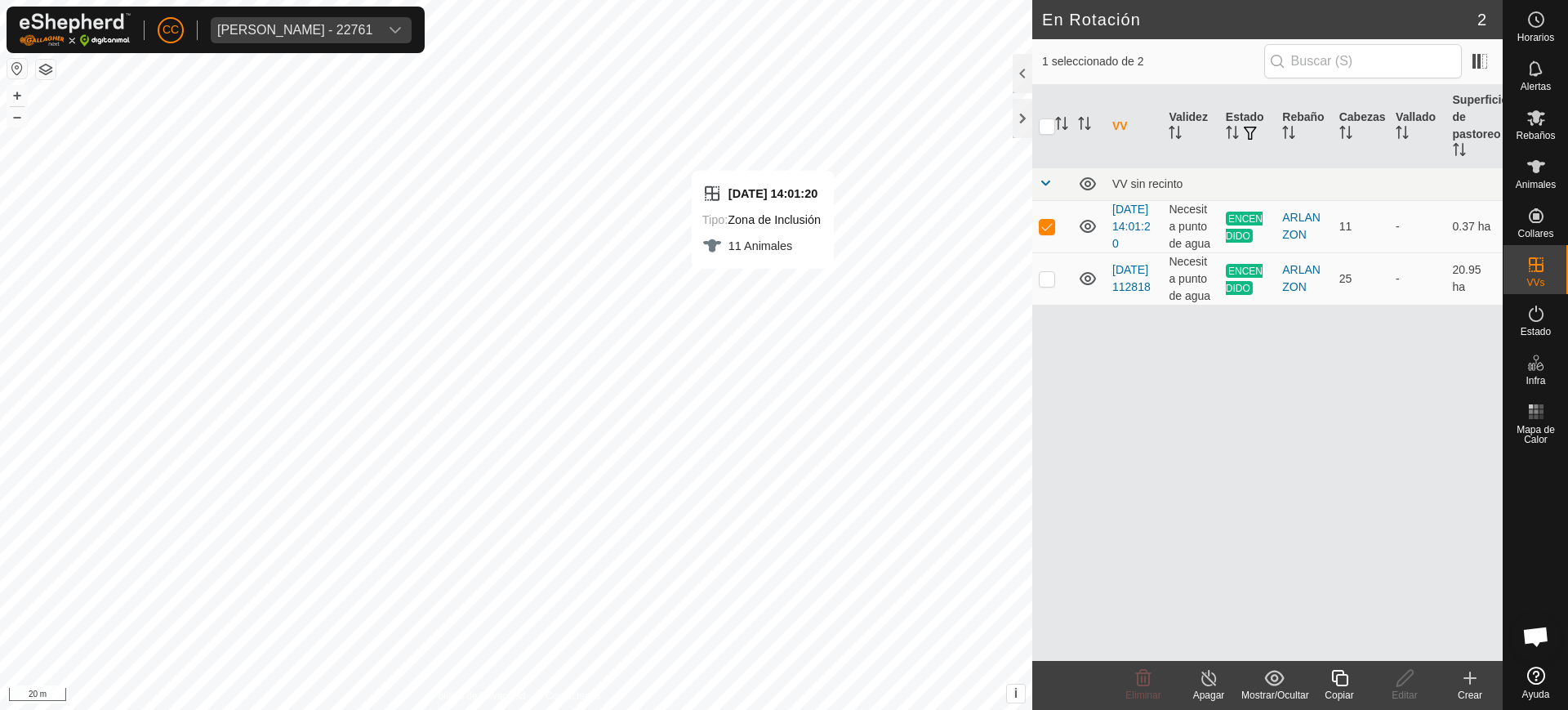
checkbox input "false"
checkbox input "true"
checkbox input "false"
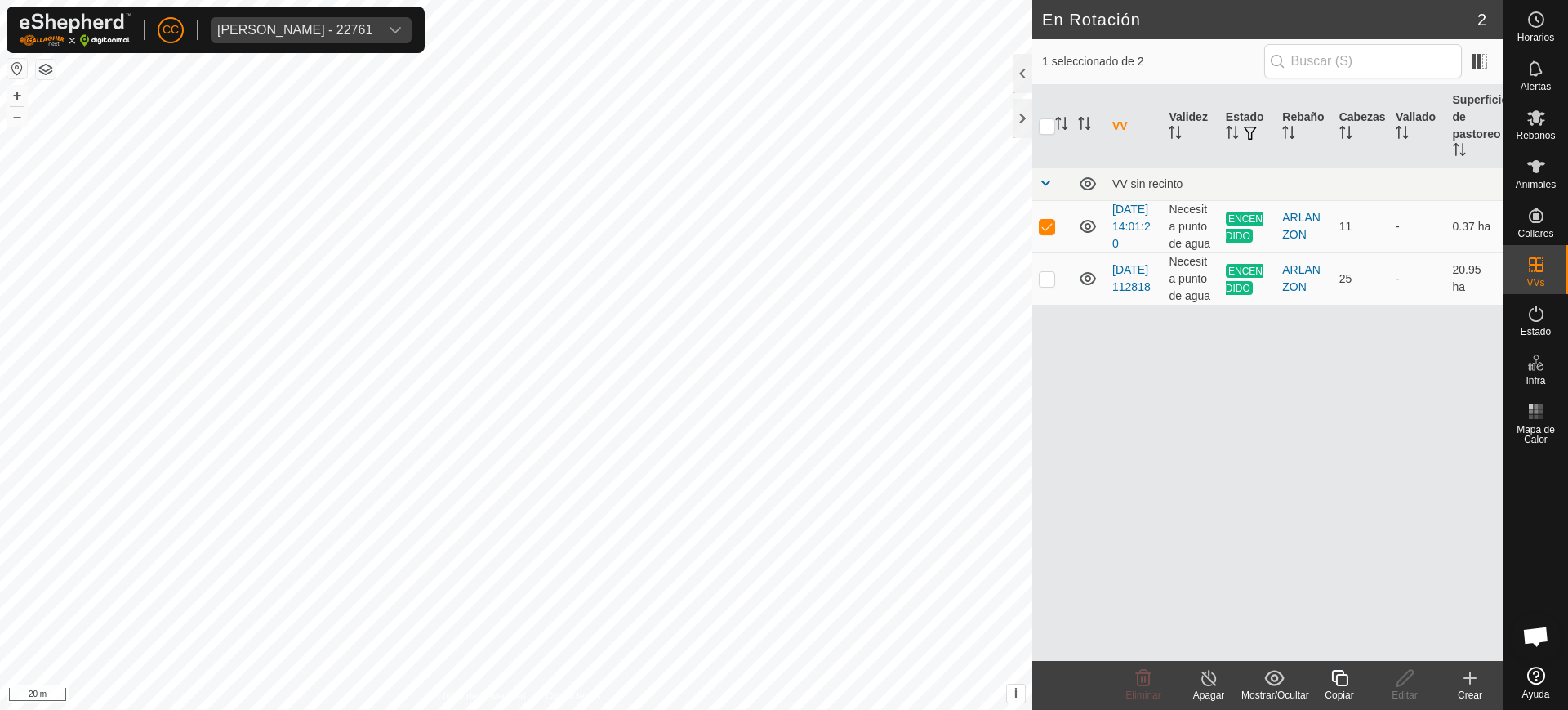
checkbox input "true"
checkbox input "false"
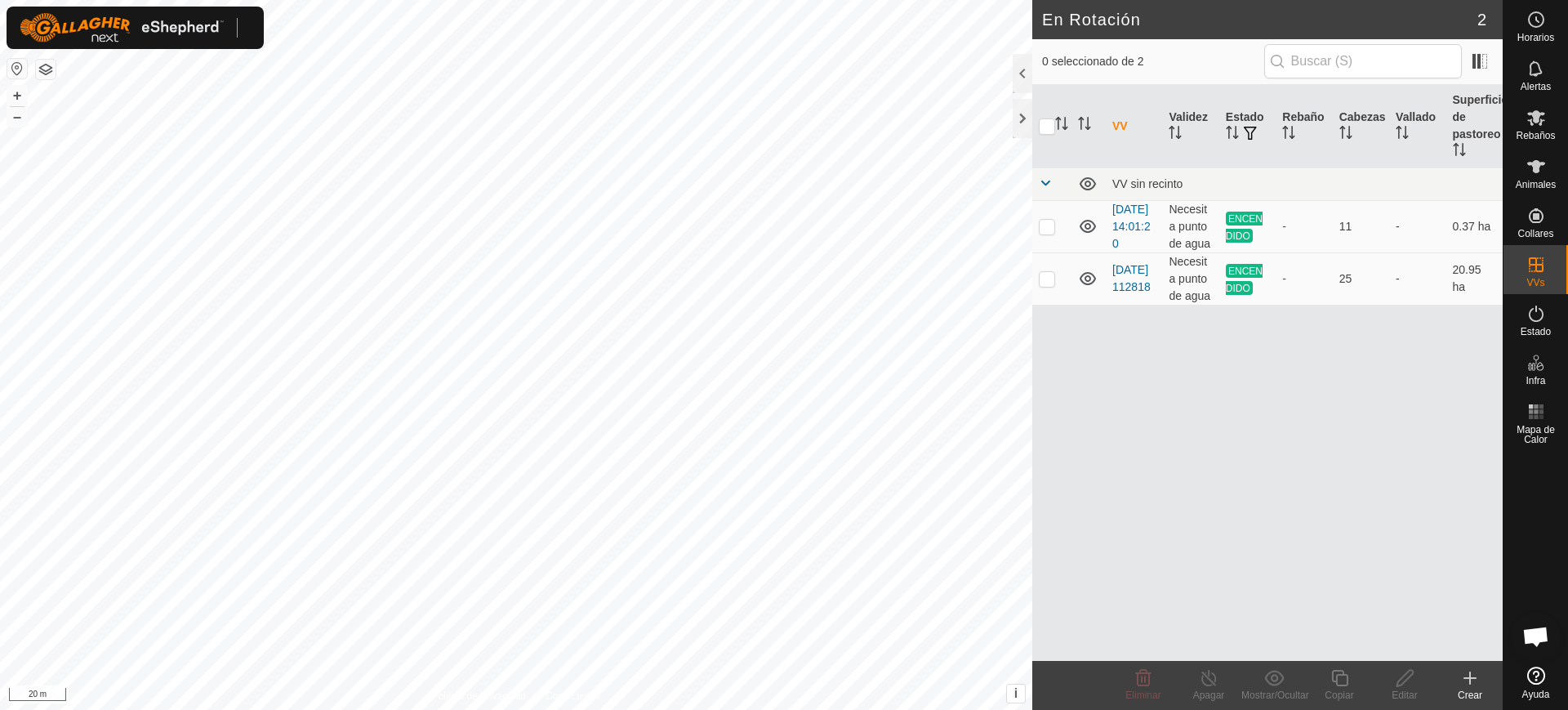
scroll to position [1272, 0]
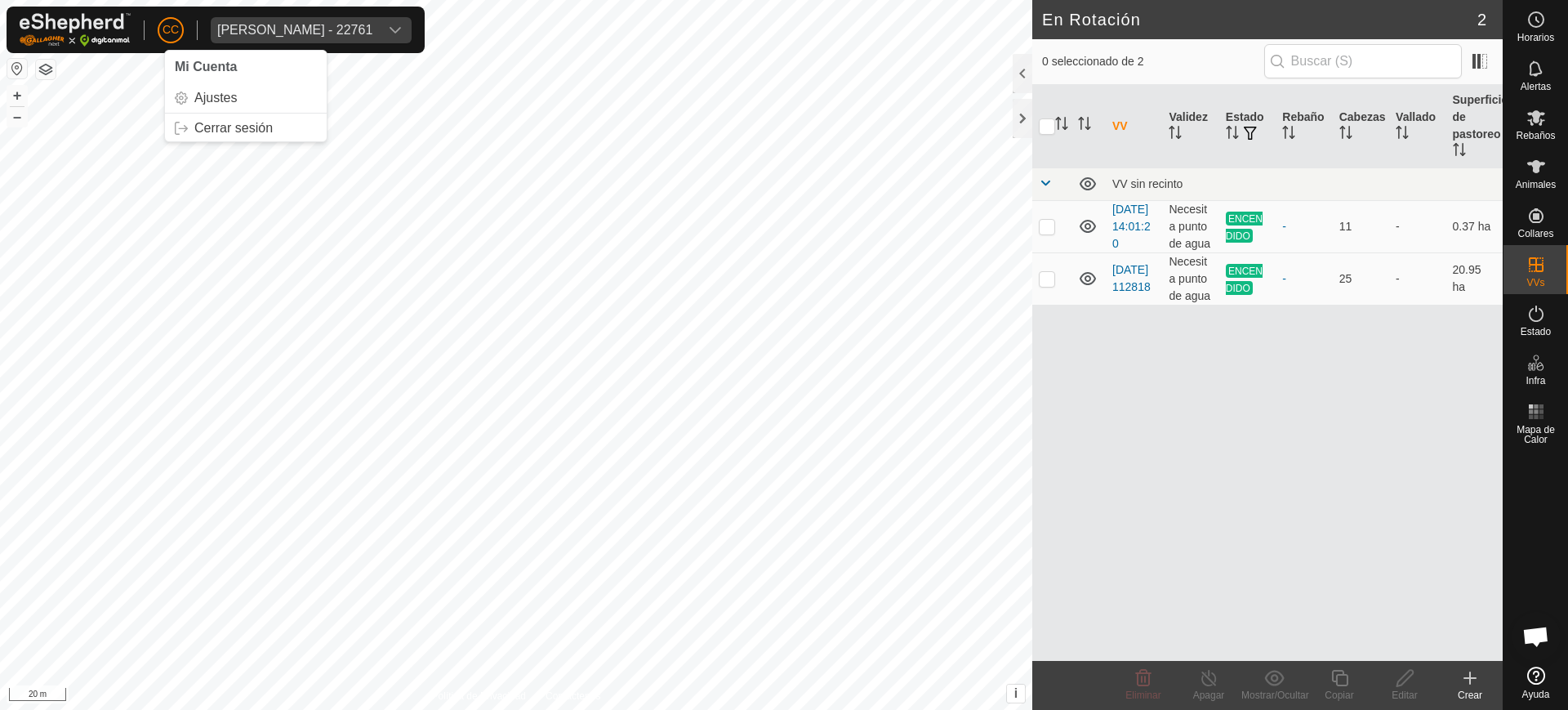
click at [171, 23] on span "CC" at bounding box center [170, 29] width 16 height 17
click at [334, 24] on div "[PERSON_NAME] - 22761" at bounding box center [294, 30] width 155 height 13
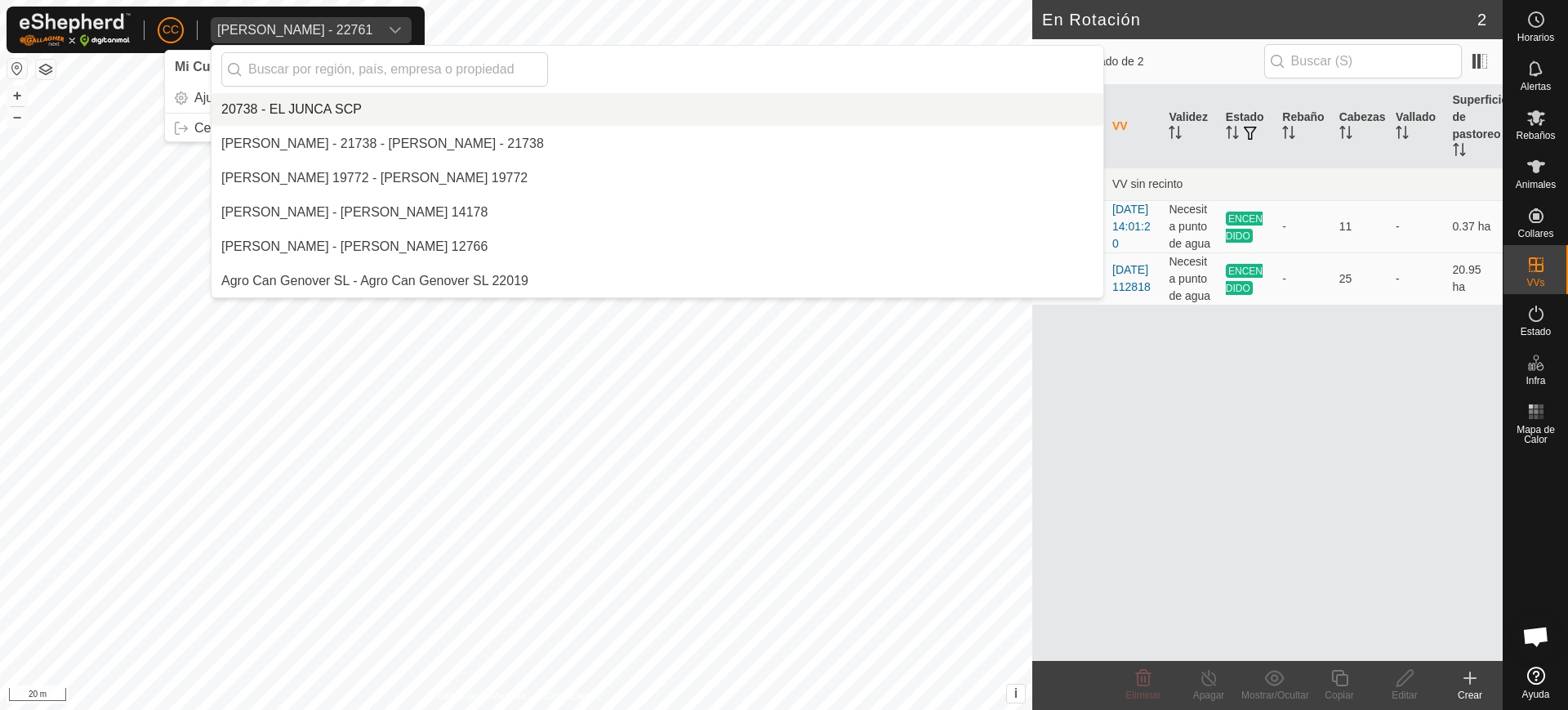
scroll to position [1132, 0]
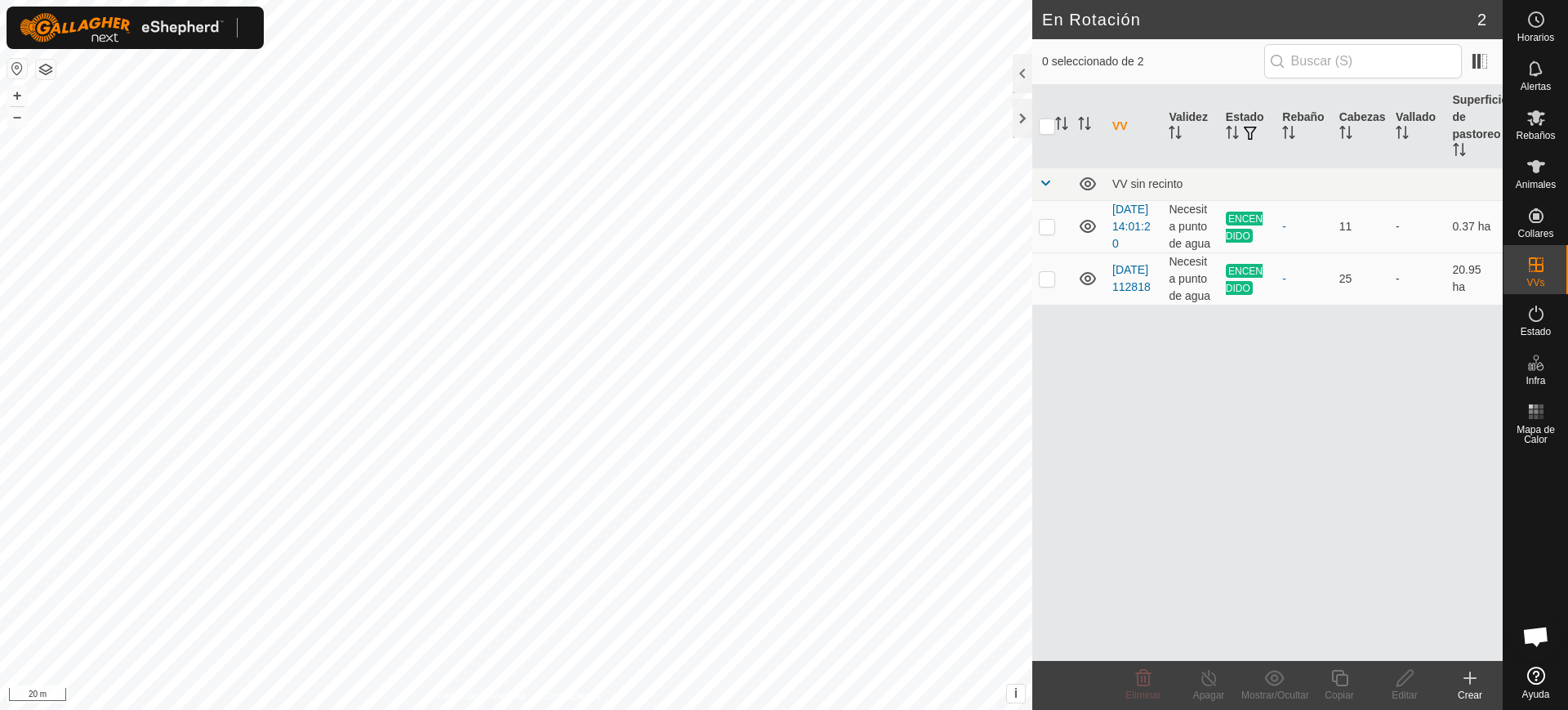
scroll to position [1272, 0]
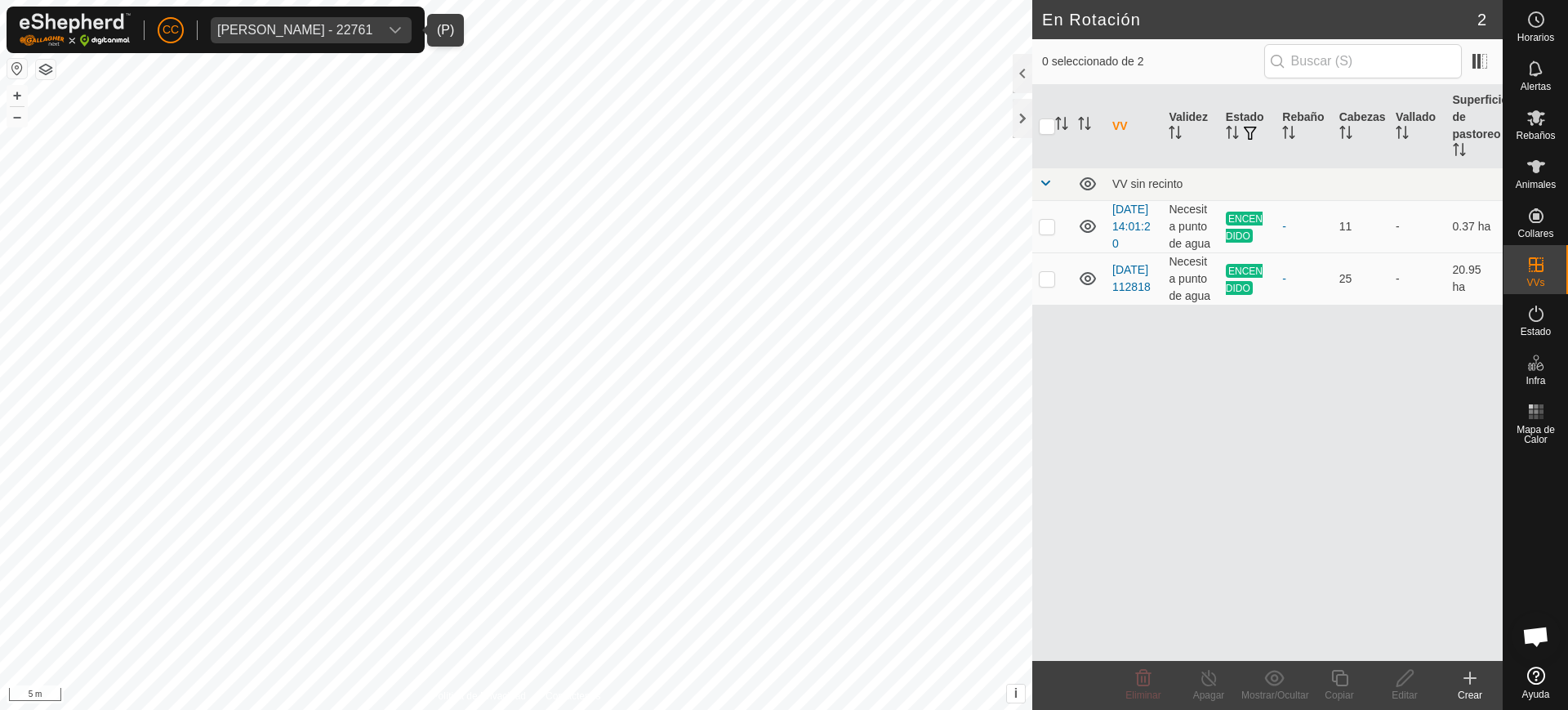
click at [329, 30] on div "[PERSON_NAME] - 22761" at bounding box center [294, 30] width 155 height 13
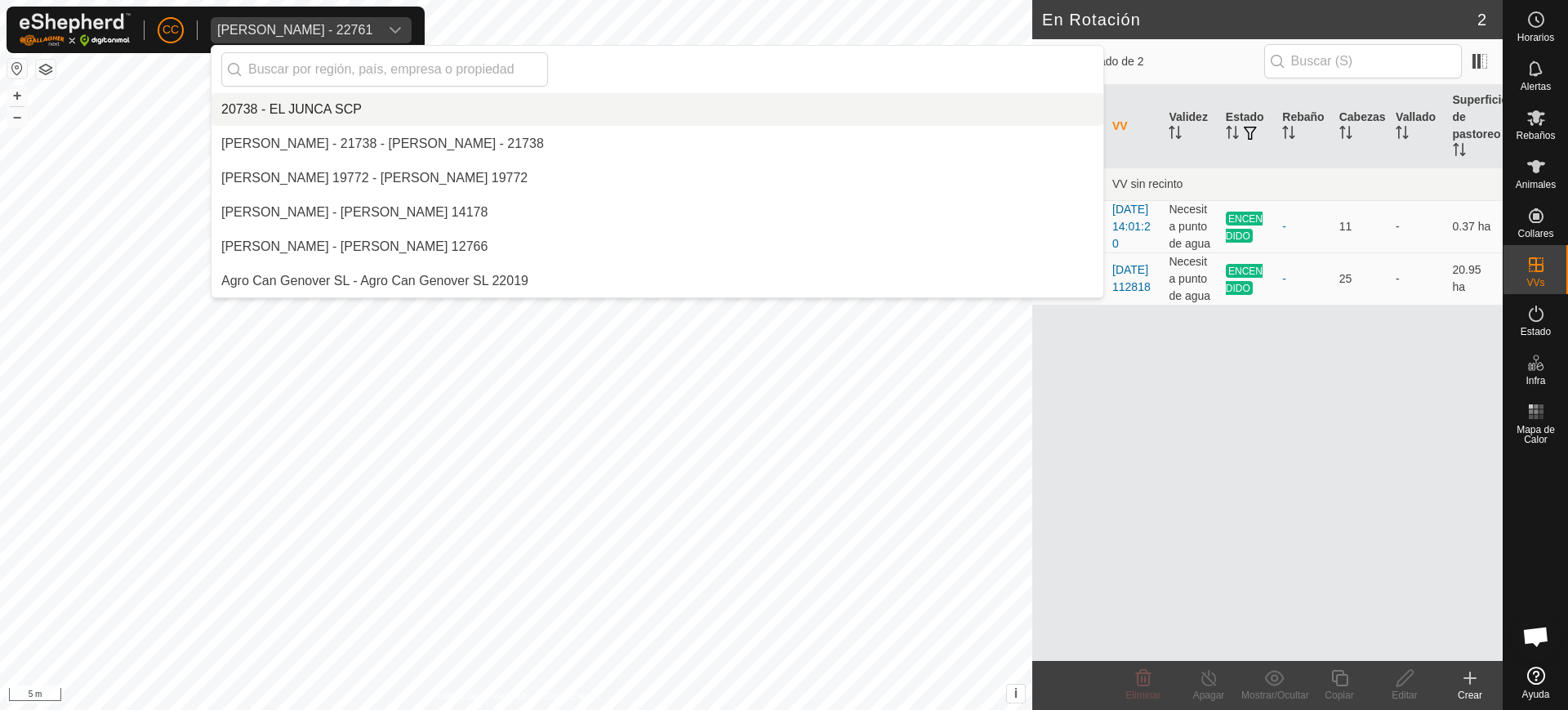
scroll to position [1132, 0]
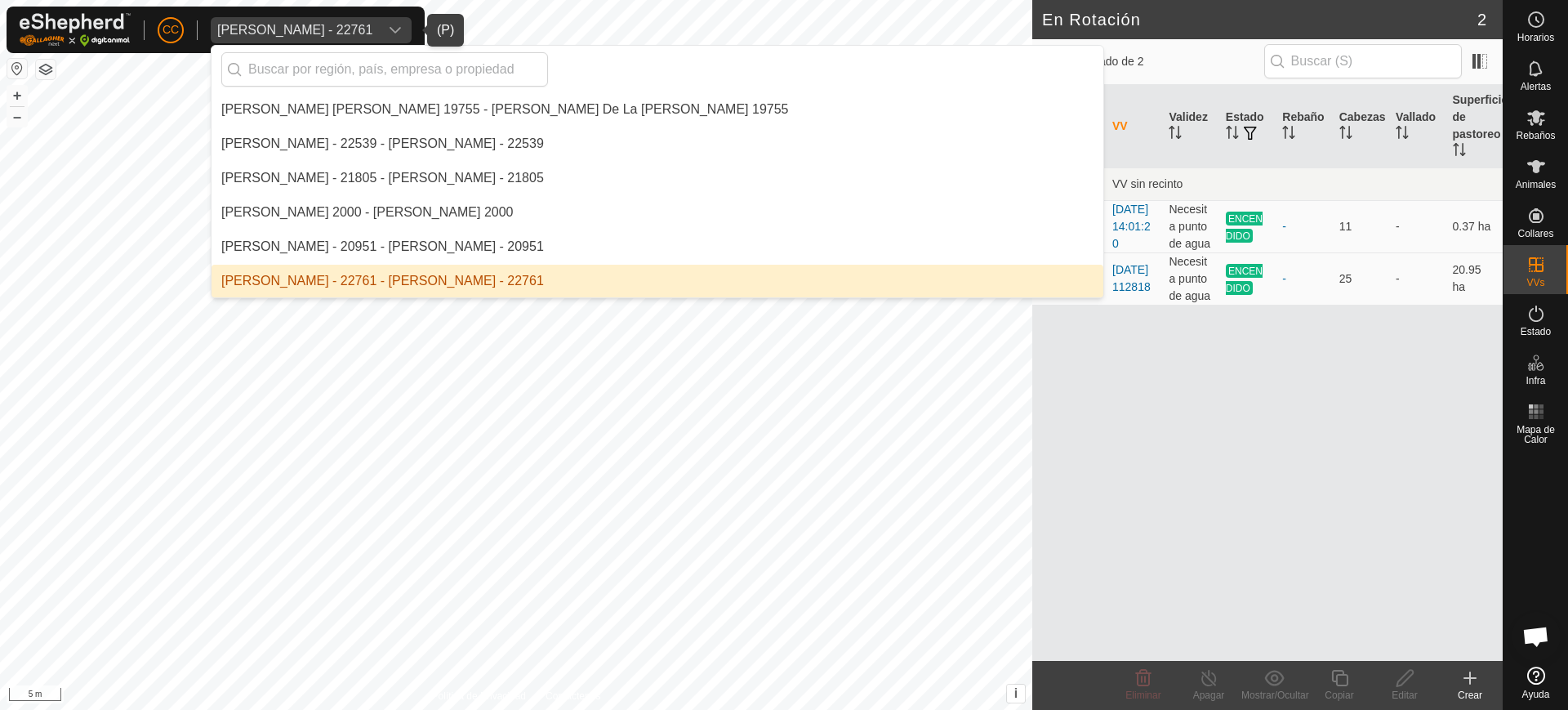
click at [346, 281] on li "Anca Sanda Bercian - 22761 - Anca Sanda Bercian - 22761" at bounding box center [657, 280] width 892 height 33
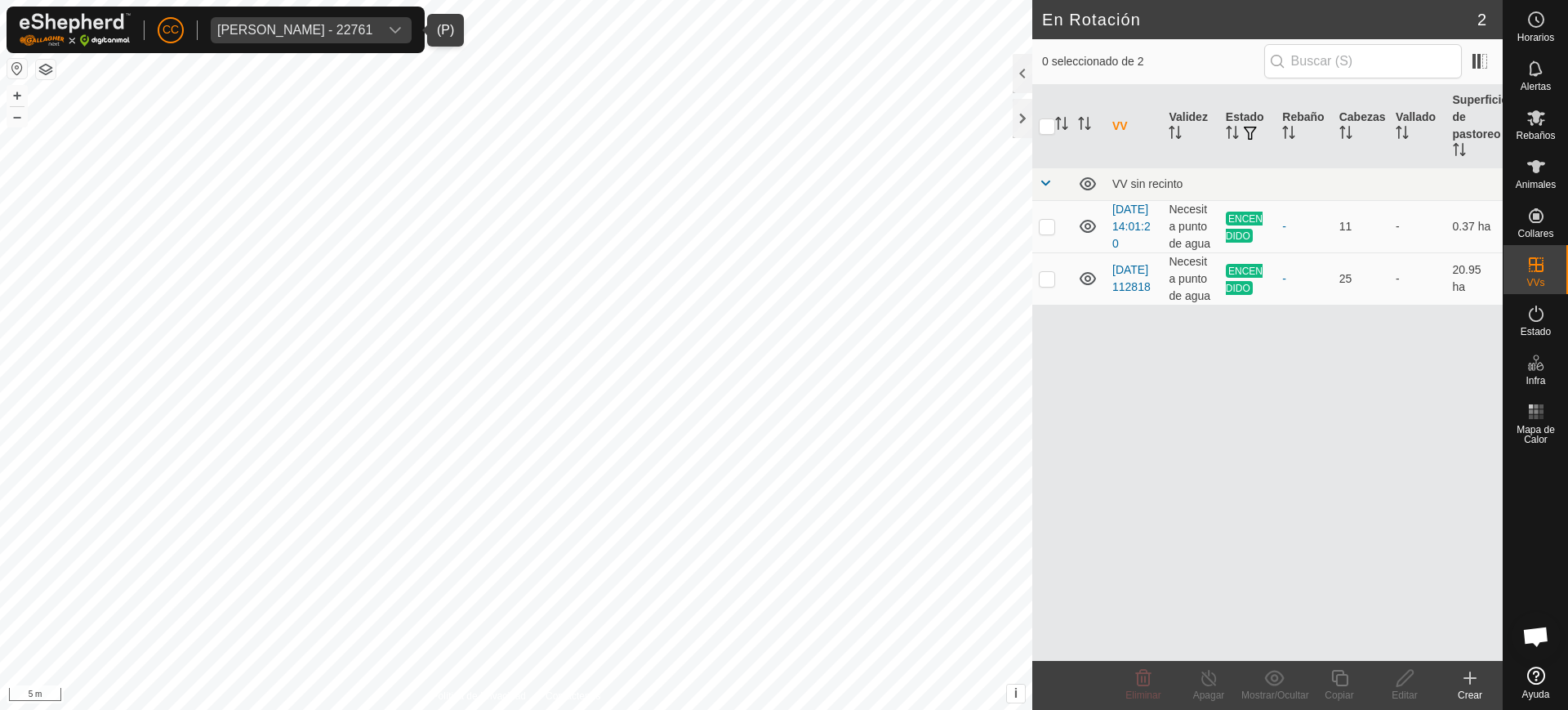
click at [317, 35] on div "[PERSON_NAME] - 22761" at bounding box center [294, 30] width 155 height 13
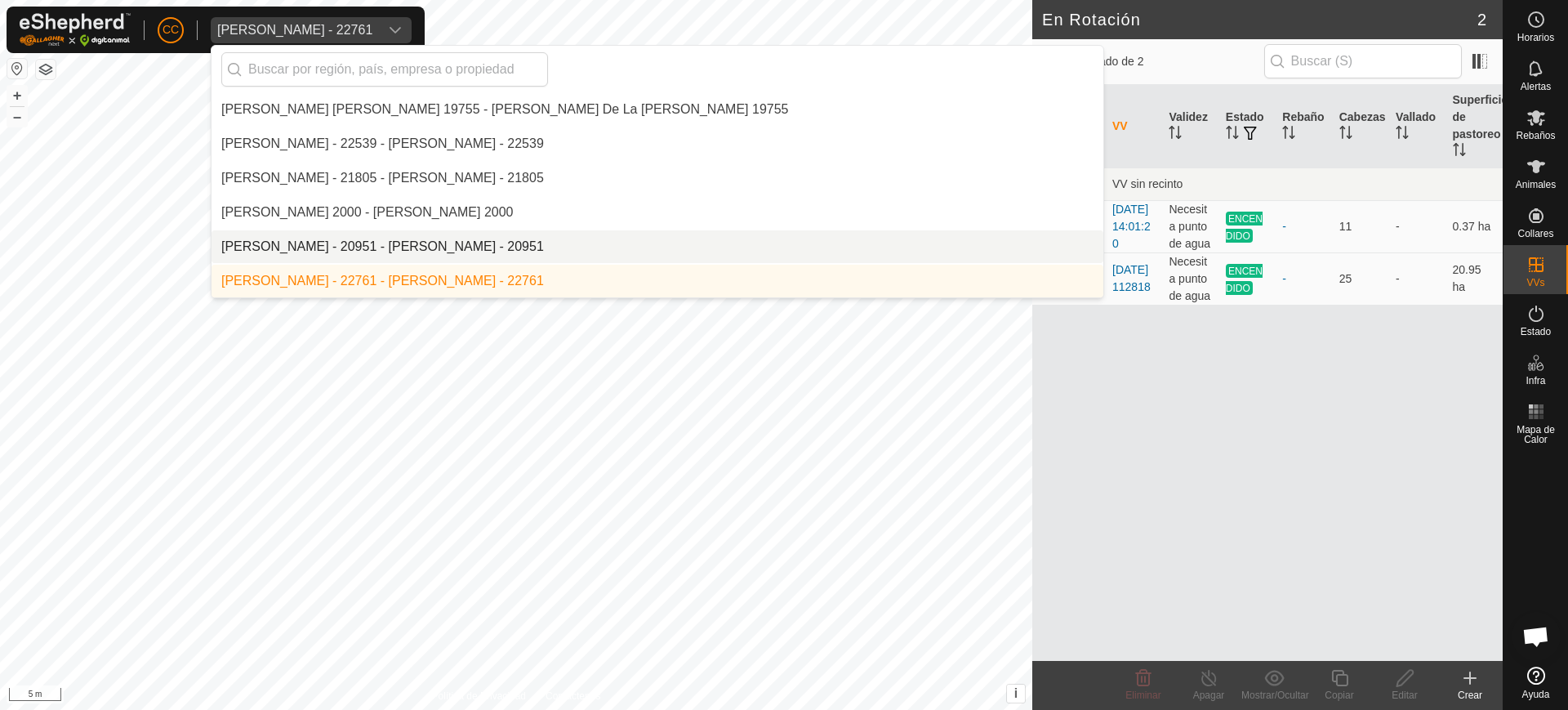
click at [368, 249] on li "Ana Villar Gil - 20951 - Ana Villar Gil - 20951" at bounding box center [657, 247] width 892 height 33
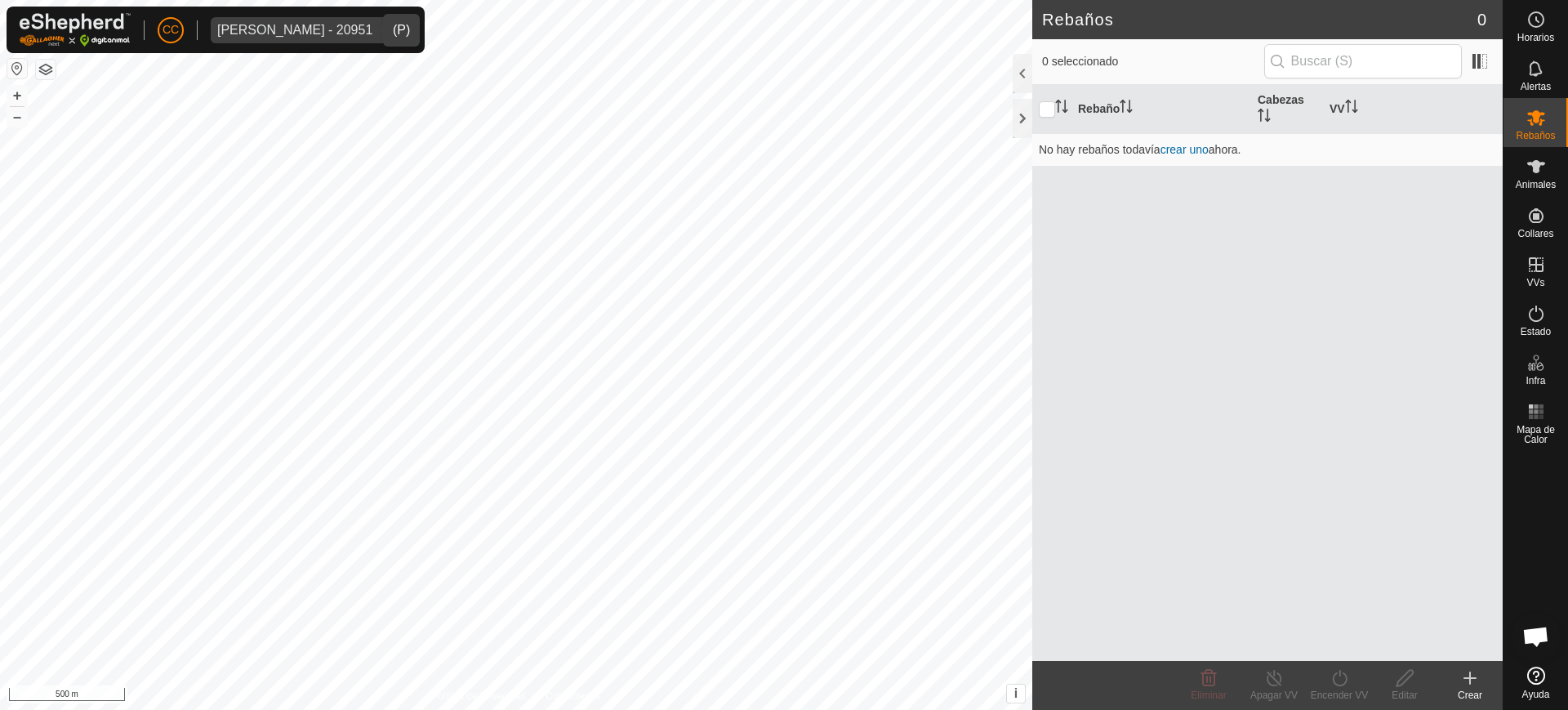
click at [322, 26] on div "Ana Villar Gil - 20951" at bounding box center [294, 30] width 155 height 13
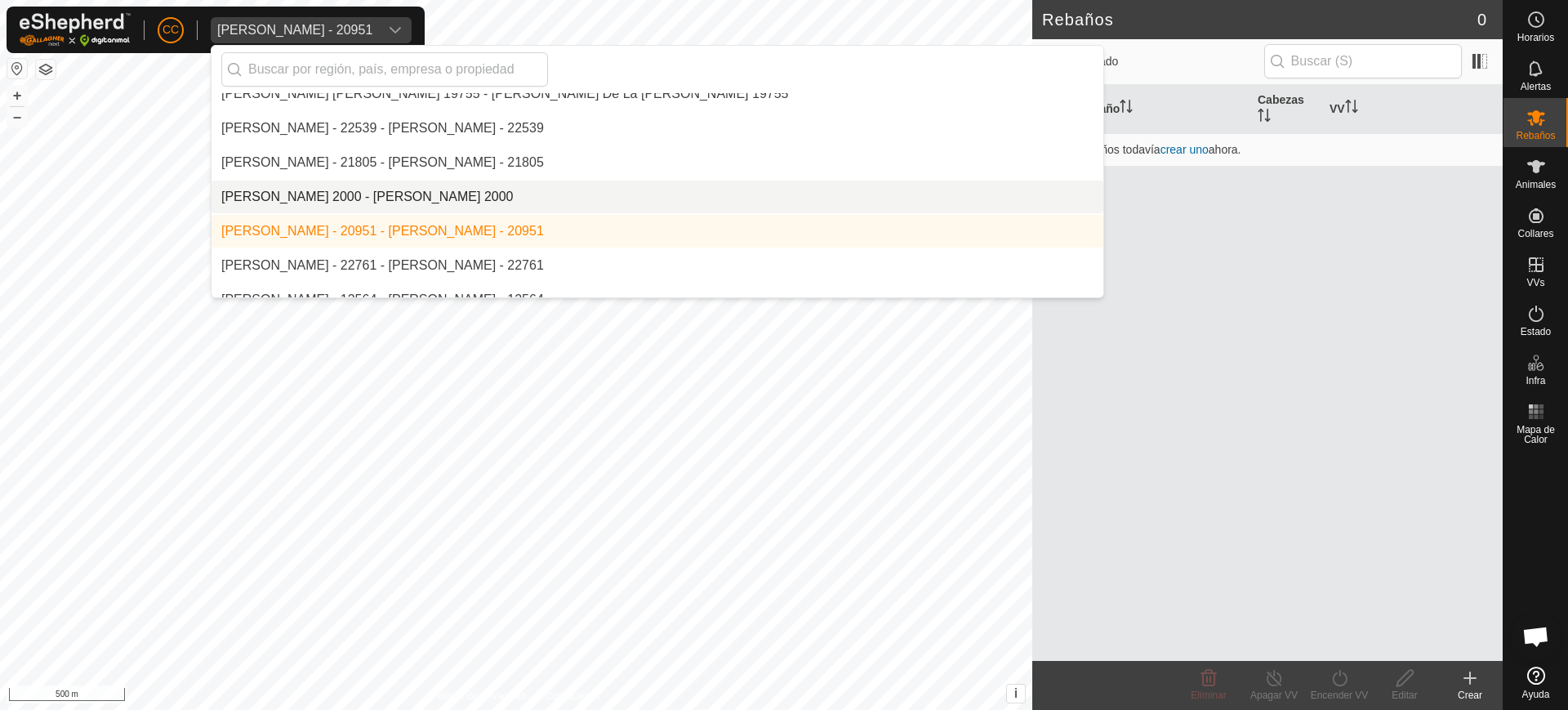
scroll to position [1157, 0]
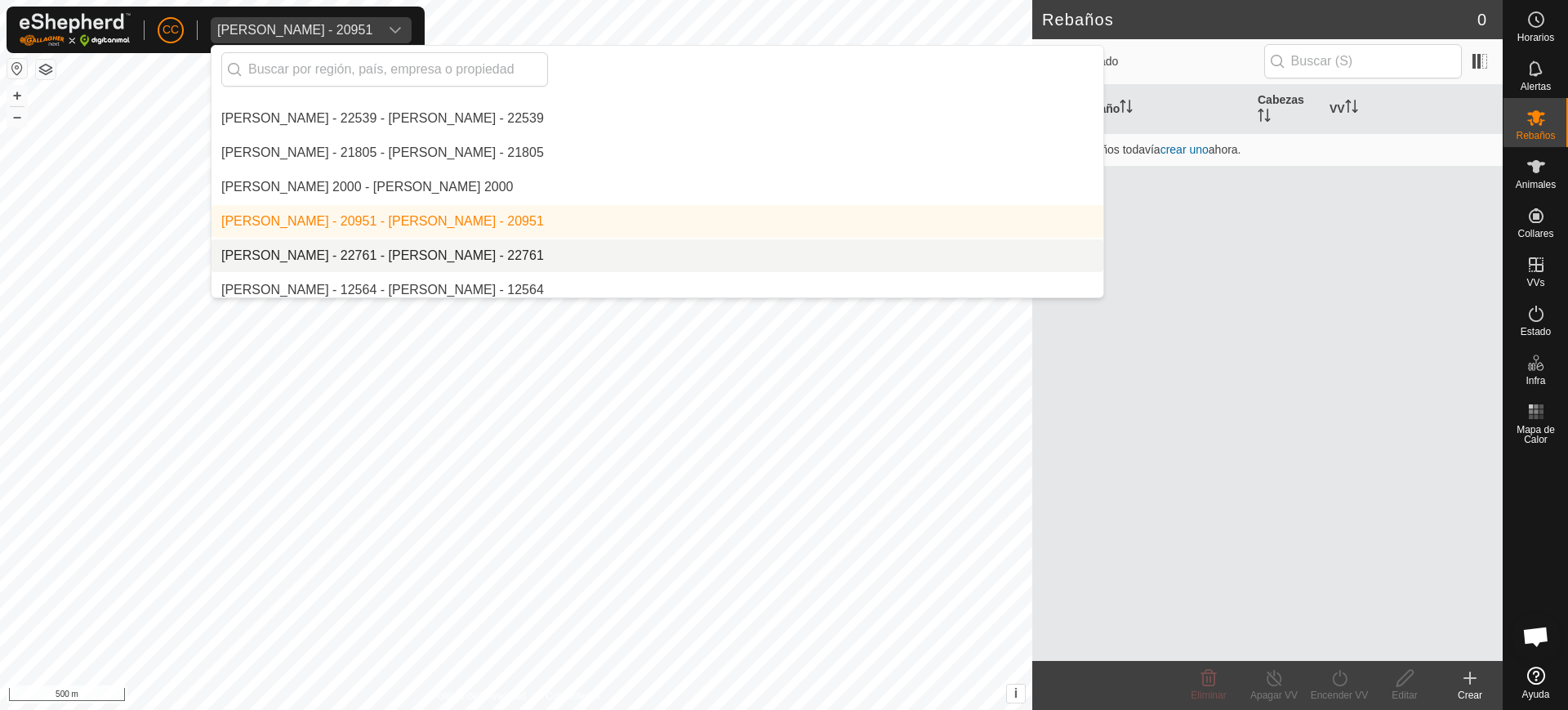
click at [297, 253] on li "Anca Sanda Bercian - 22761 - Anca Sanda Bercian - 22761" at bounding box center [657, 256] width 892 height 33
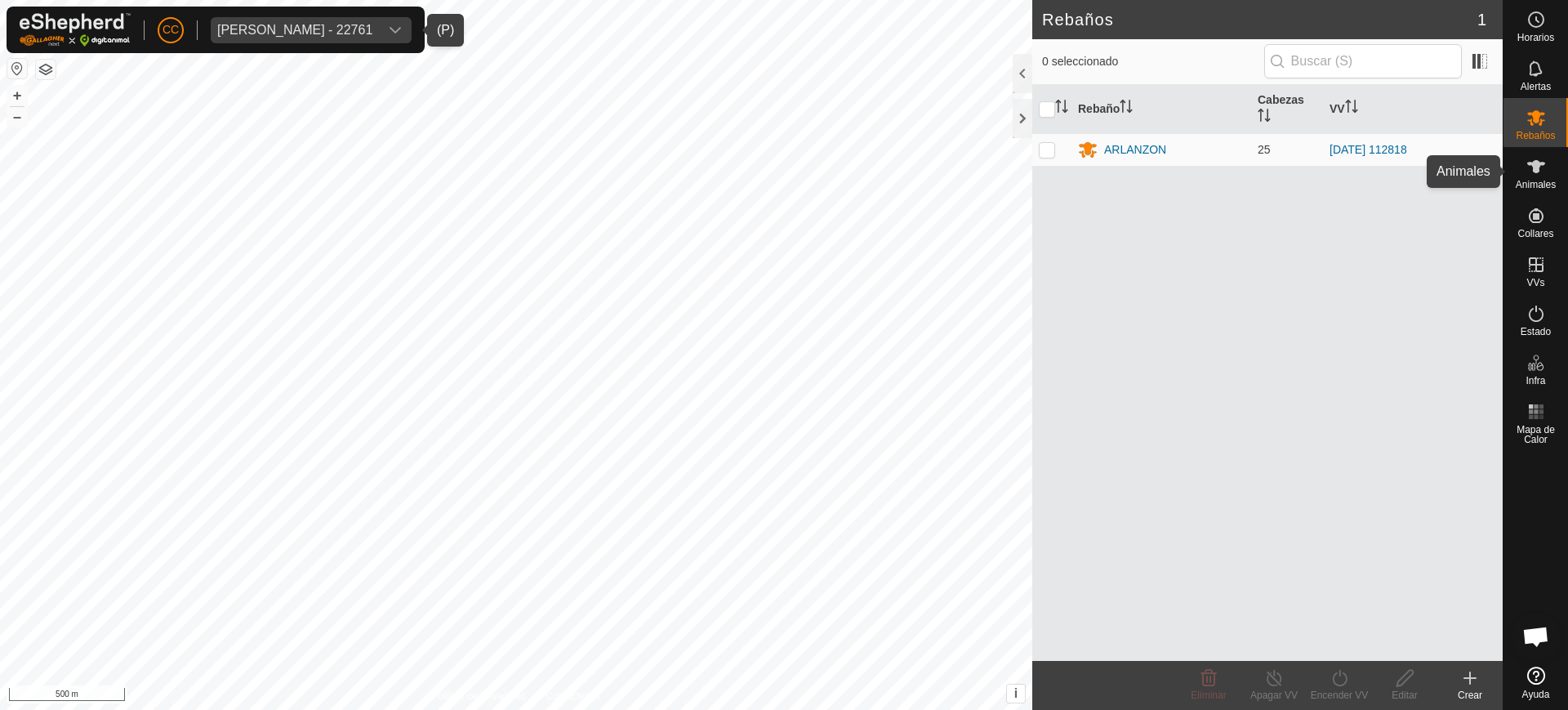
click at [1546, 160] on es-animals-svg-icon at bounding box center [1536, 166] width 30 height 26
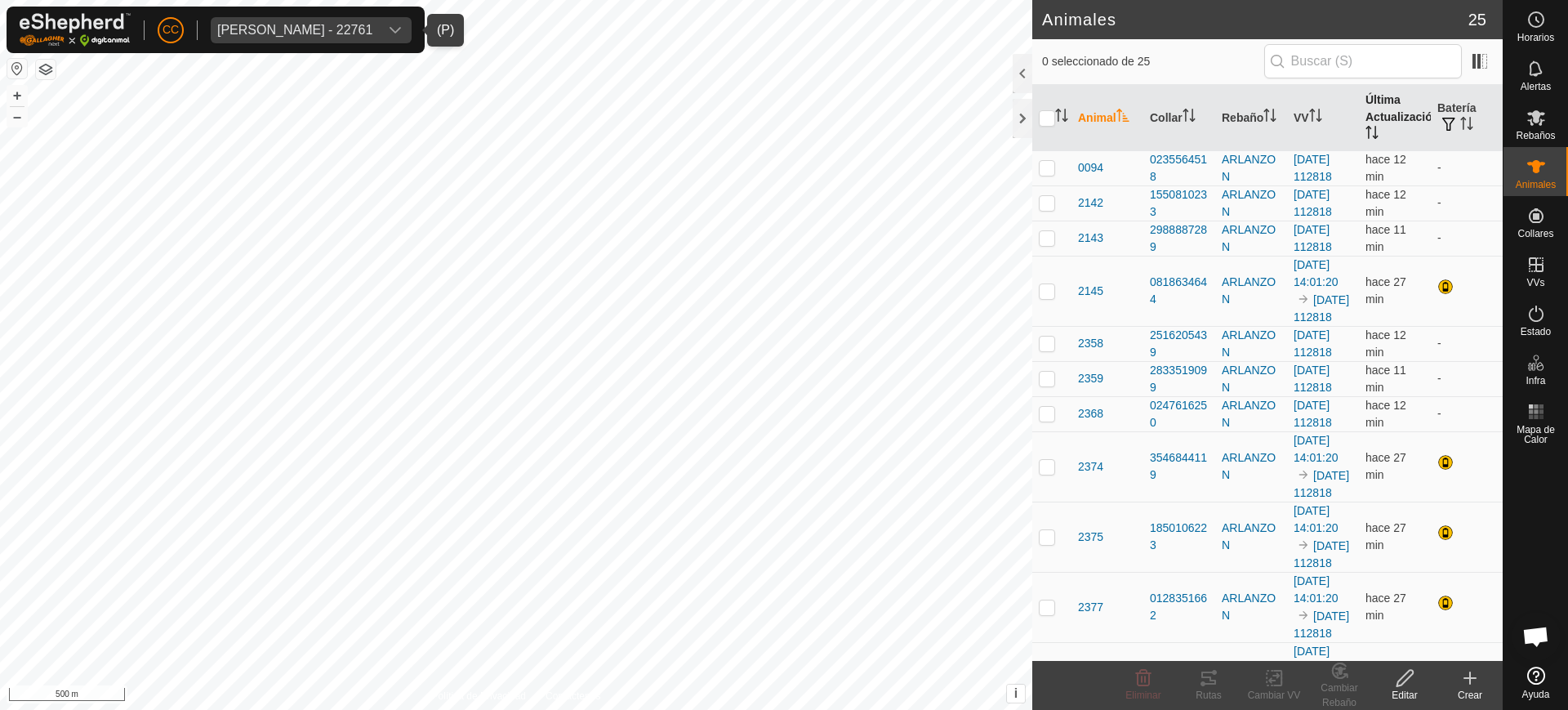
click at [1365, 141] on th "Última Actualización" at bounding box center [1395, 117] width 72 height 67
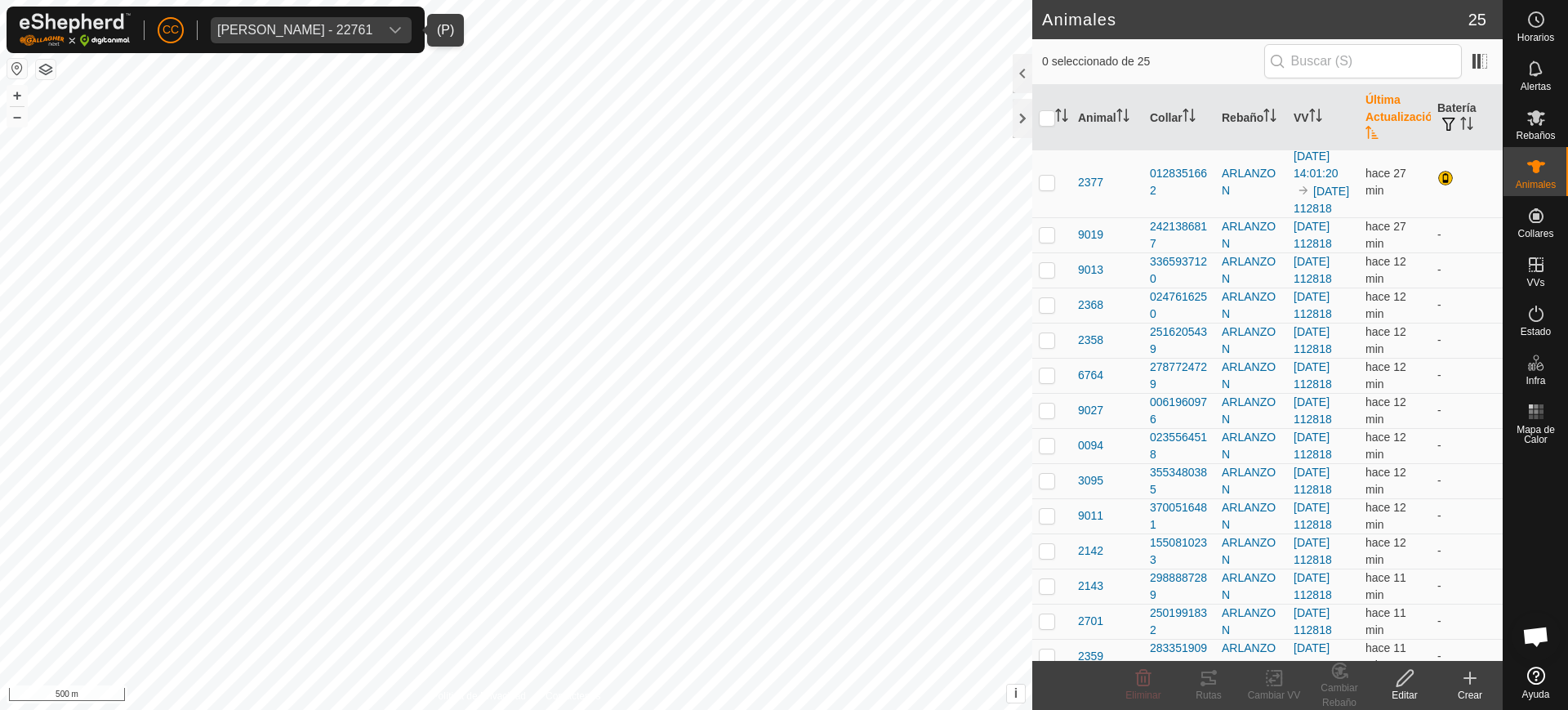
scroll to position [707, 0]
click at [1555, 313] on div "Estado" at bounding box center [1535, 318] width 65 height 49
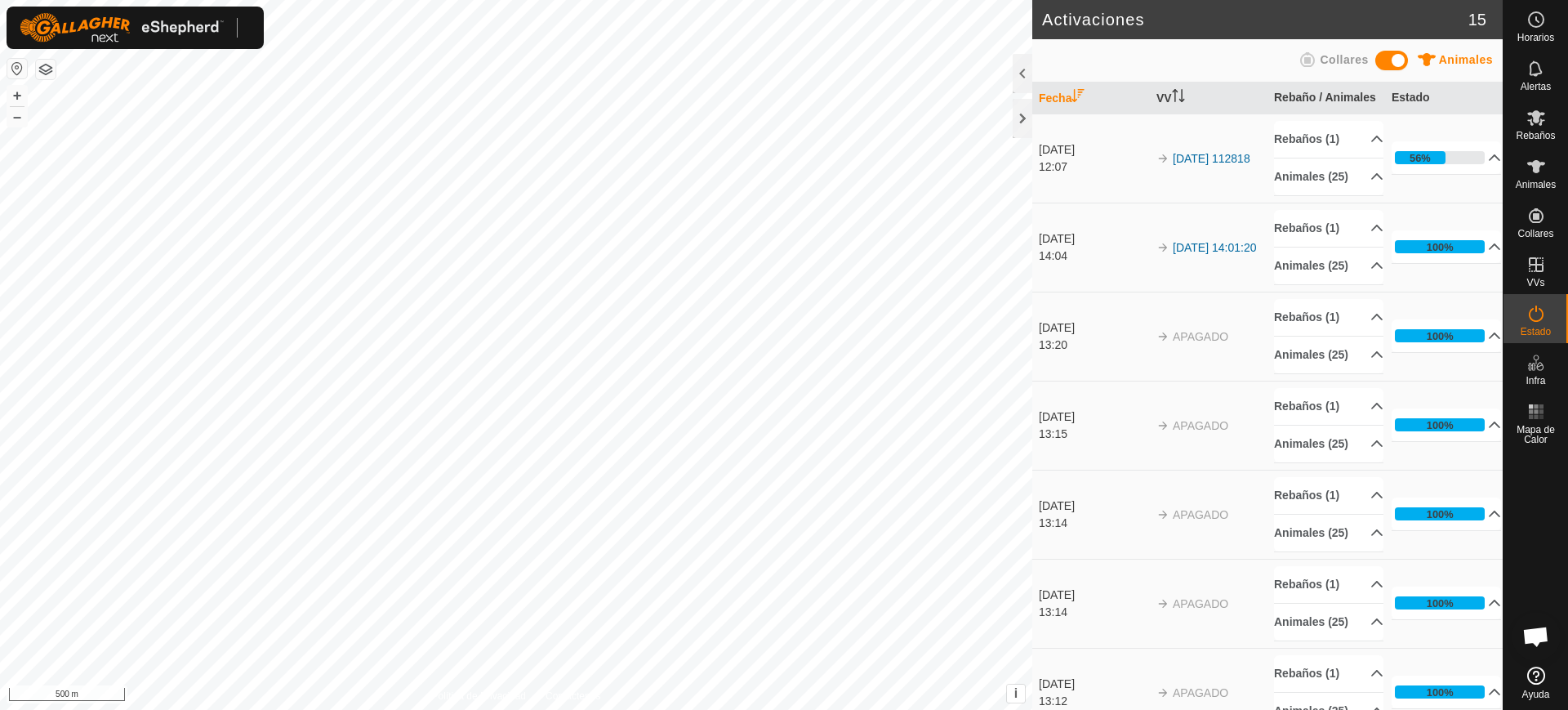
scroll to position [1272, 0]
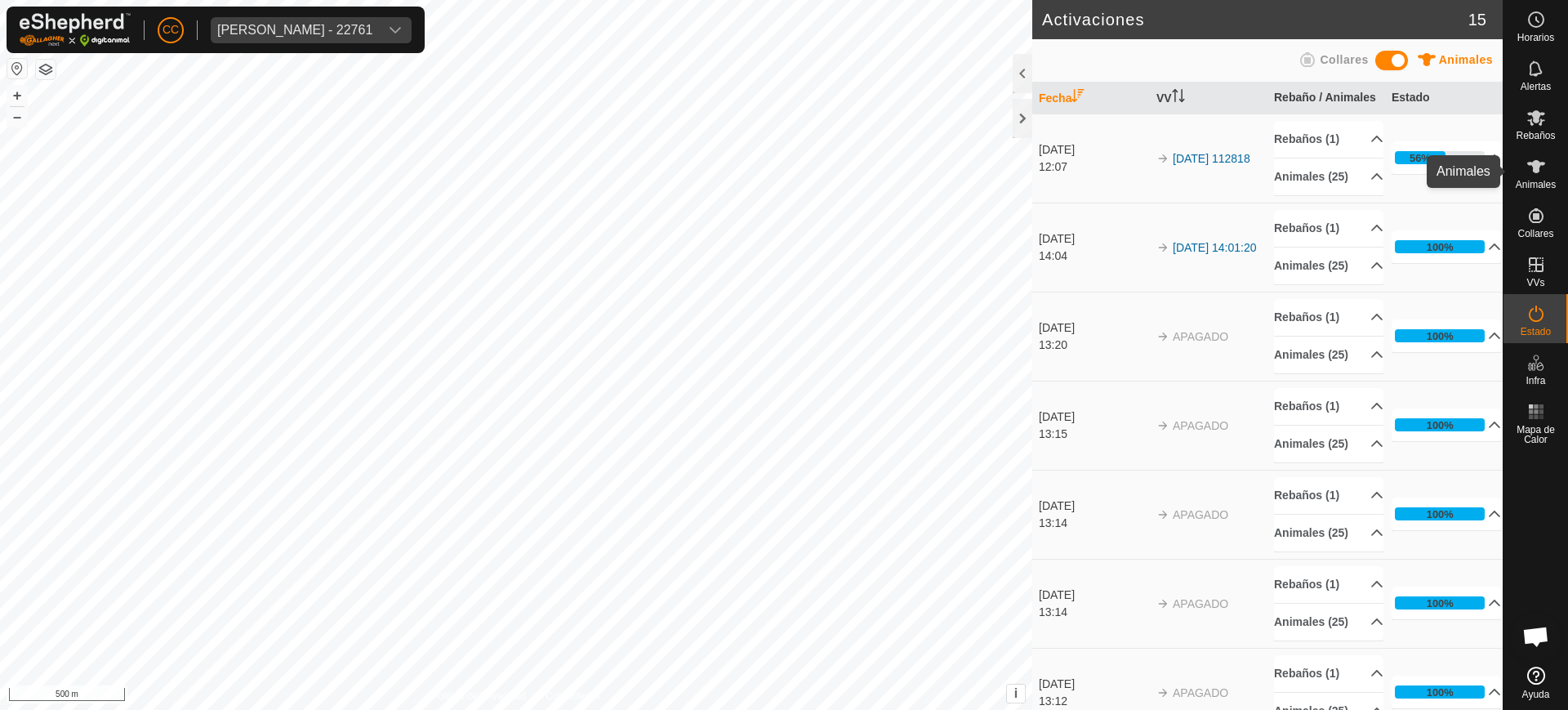
click at [1550, 171] on es-animals-svg-icon at bounding box center [1536, 166] width 30 height 26
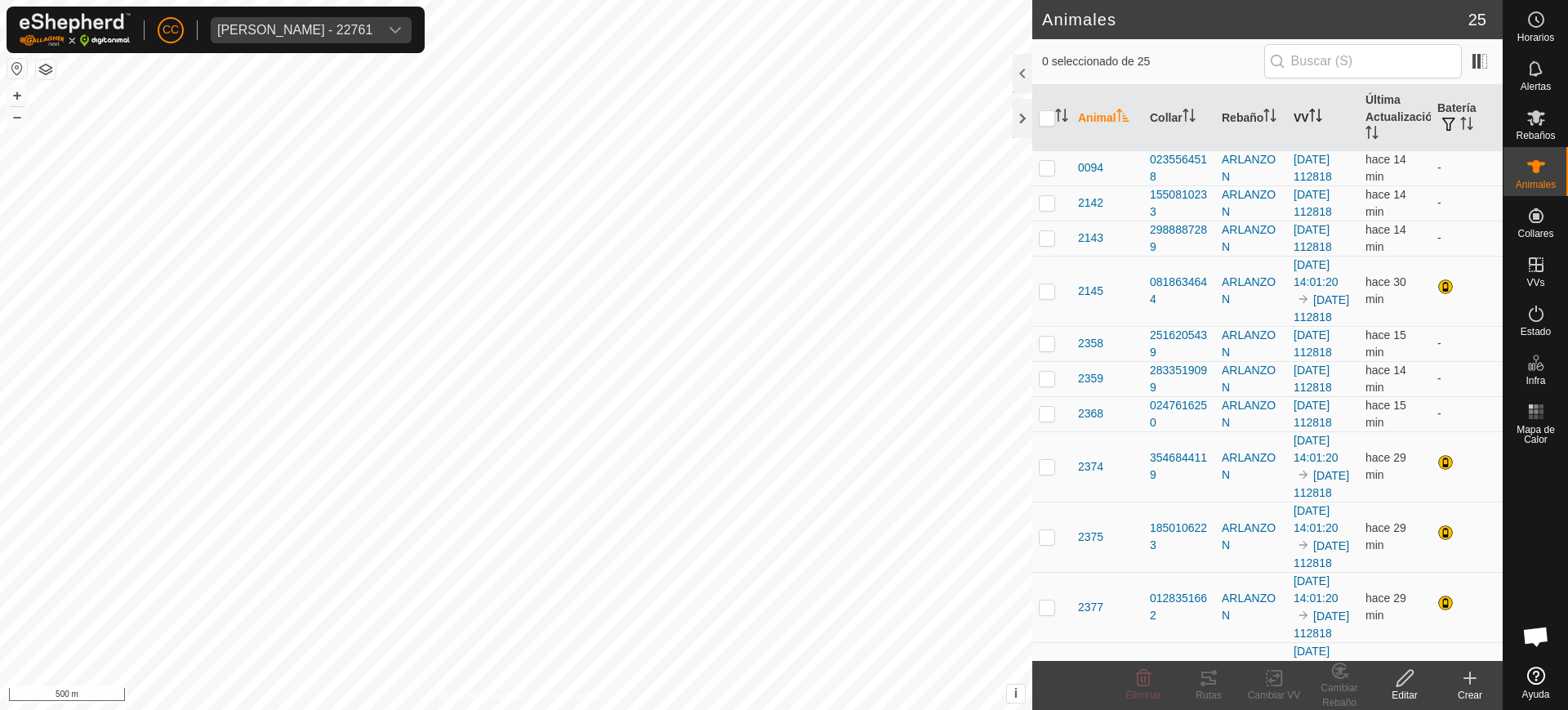
click at [1293, 114] on th "VV" at bounding box center [1323, 117] width 72 height 67
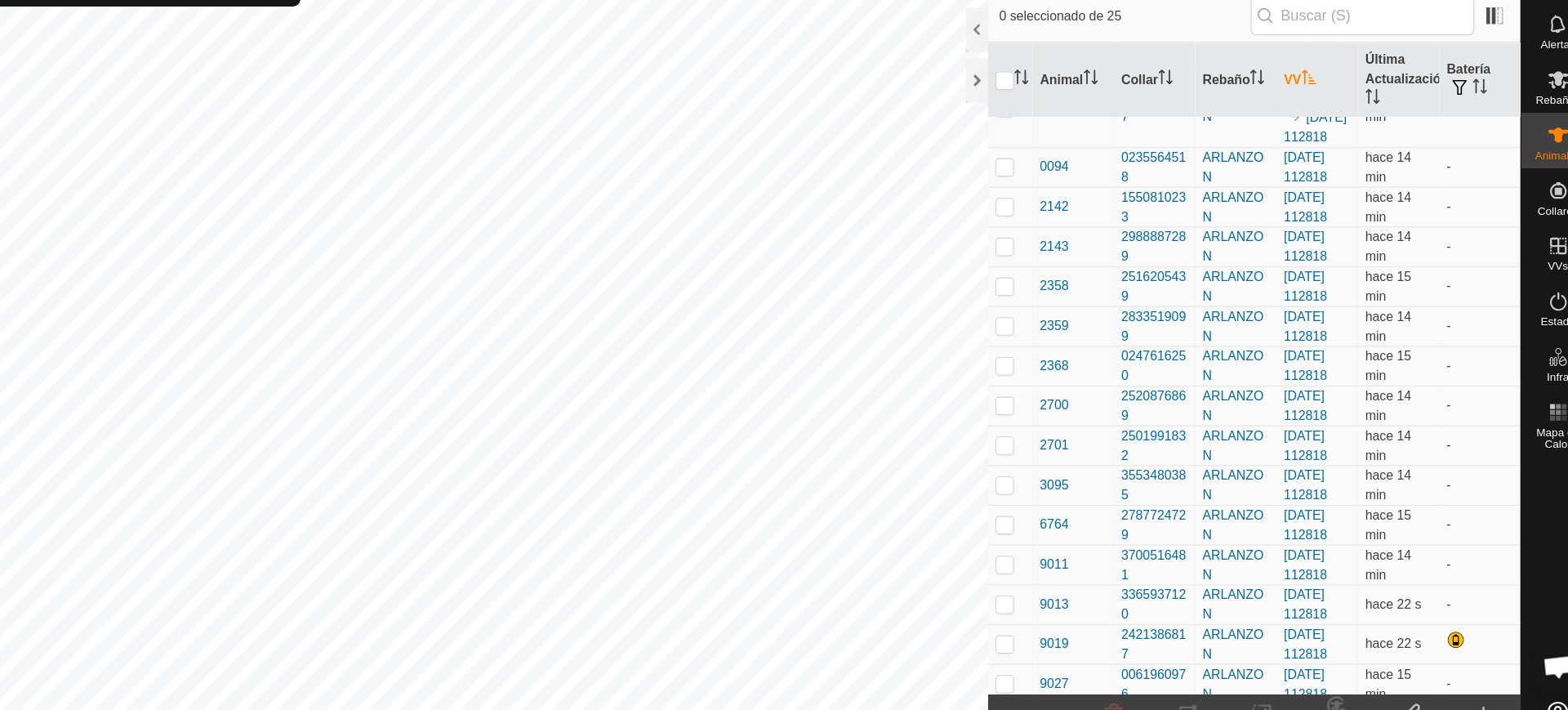
scroll to position [750, 0]
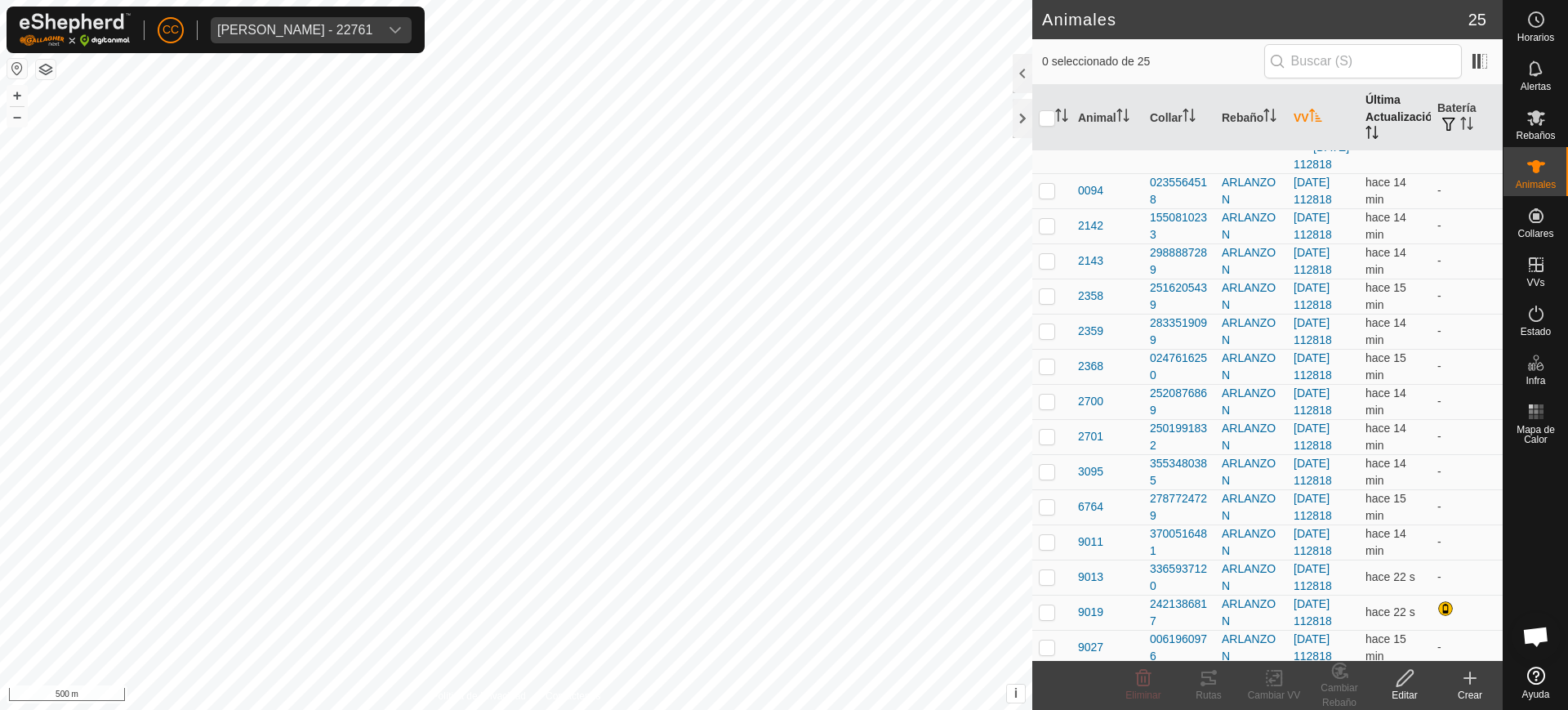
click at [1360, 109] on th "Última Actualización" at bounding box center [1395, 117] width 72 height 67
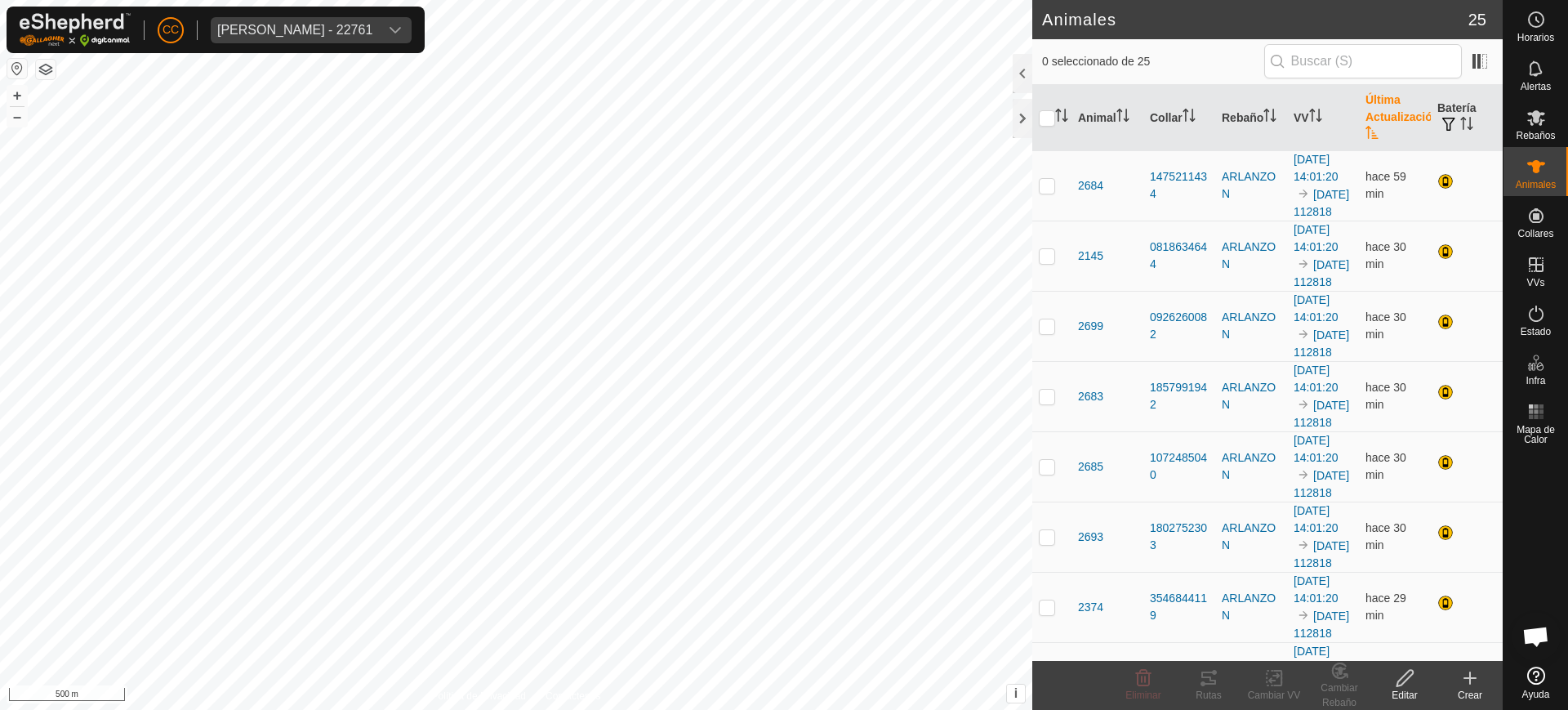
click at [1360, 109] on th "Última Actualización" at bounding box center [1395, 117] width 72 height 67
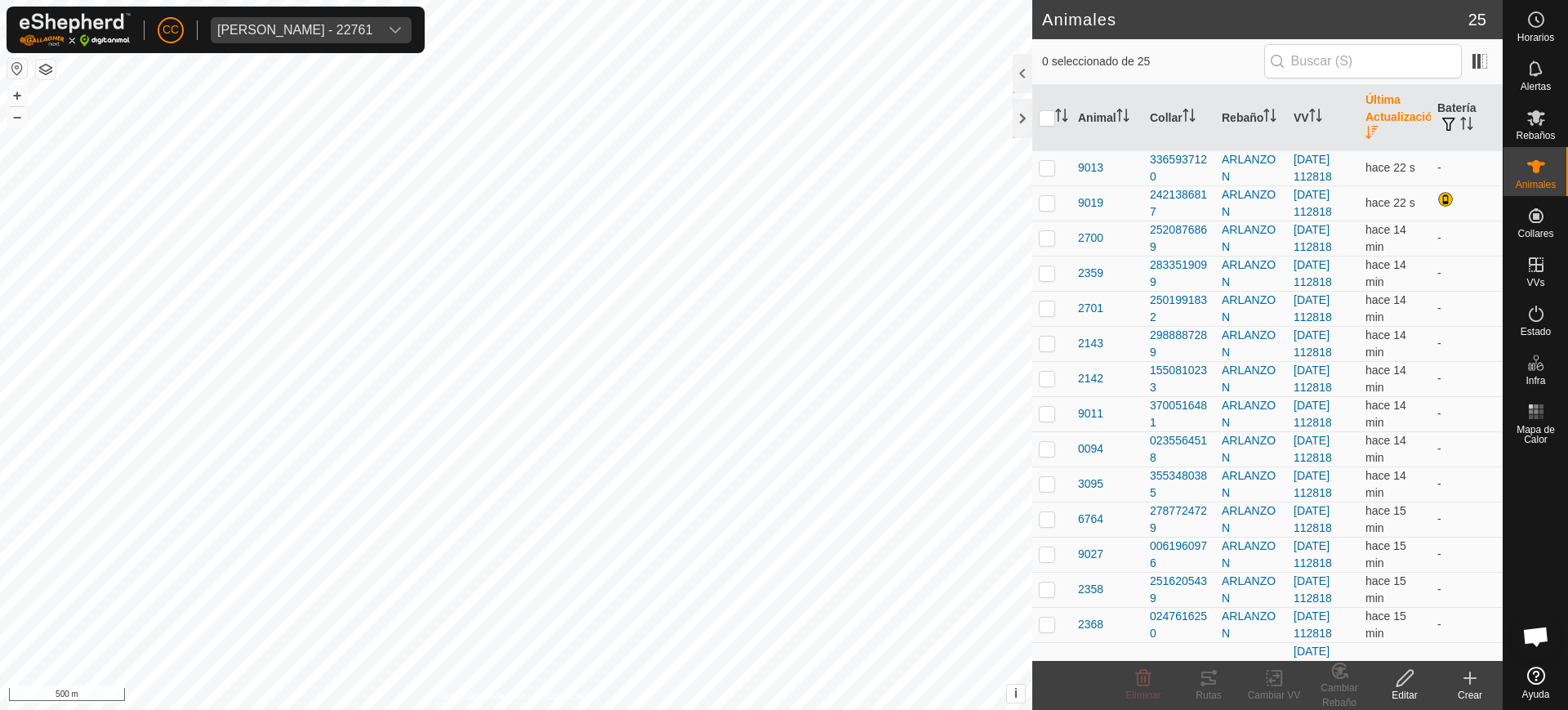
click at [1360, 109] on th "Última Actualización" at bounding box center [1395, 117] width 72 height 67
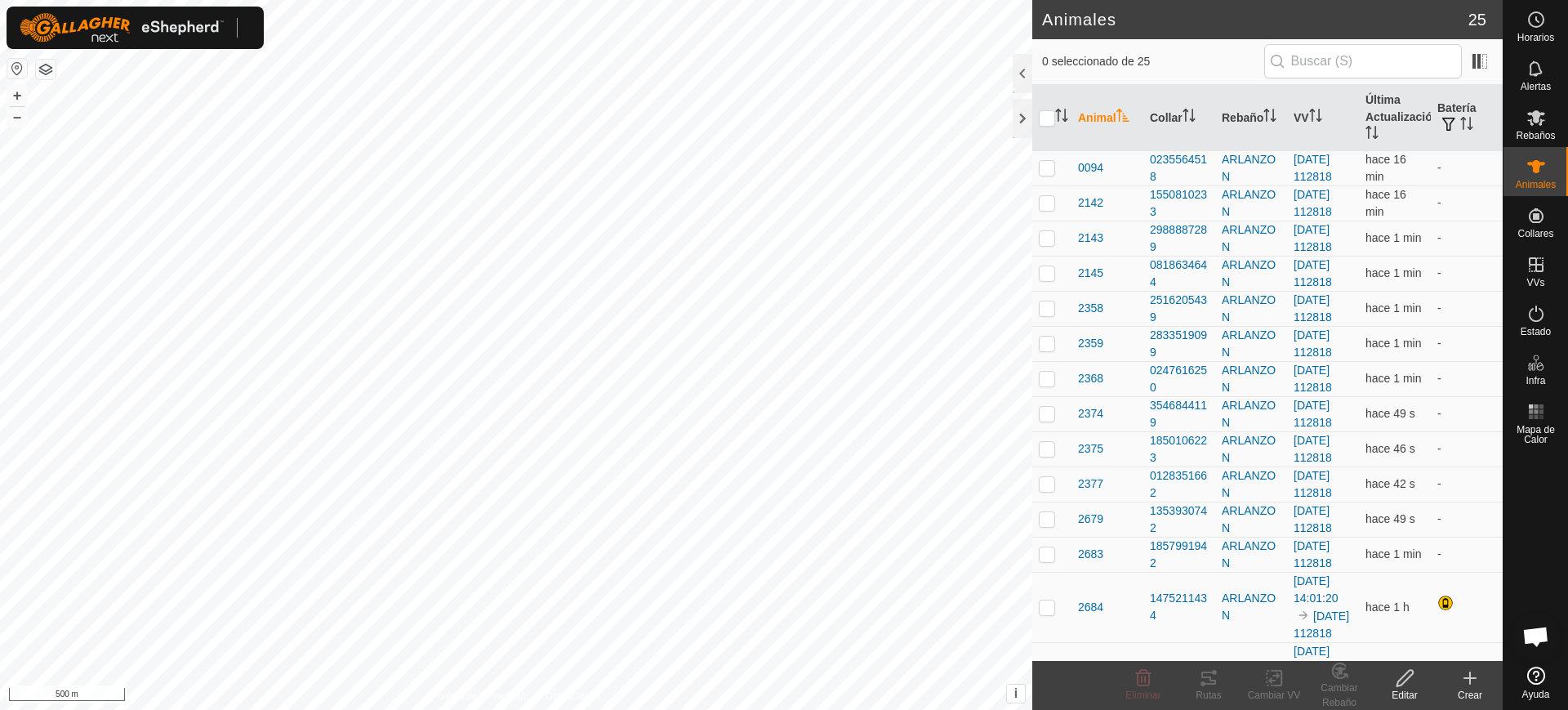
scroll to position [1272, 0]
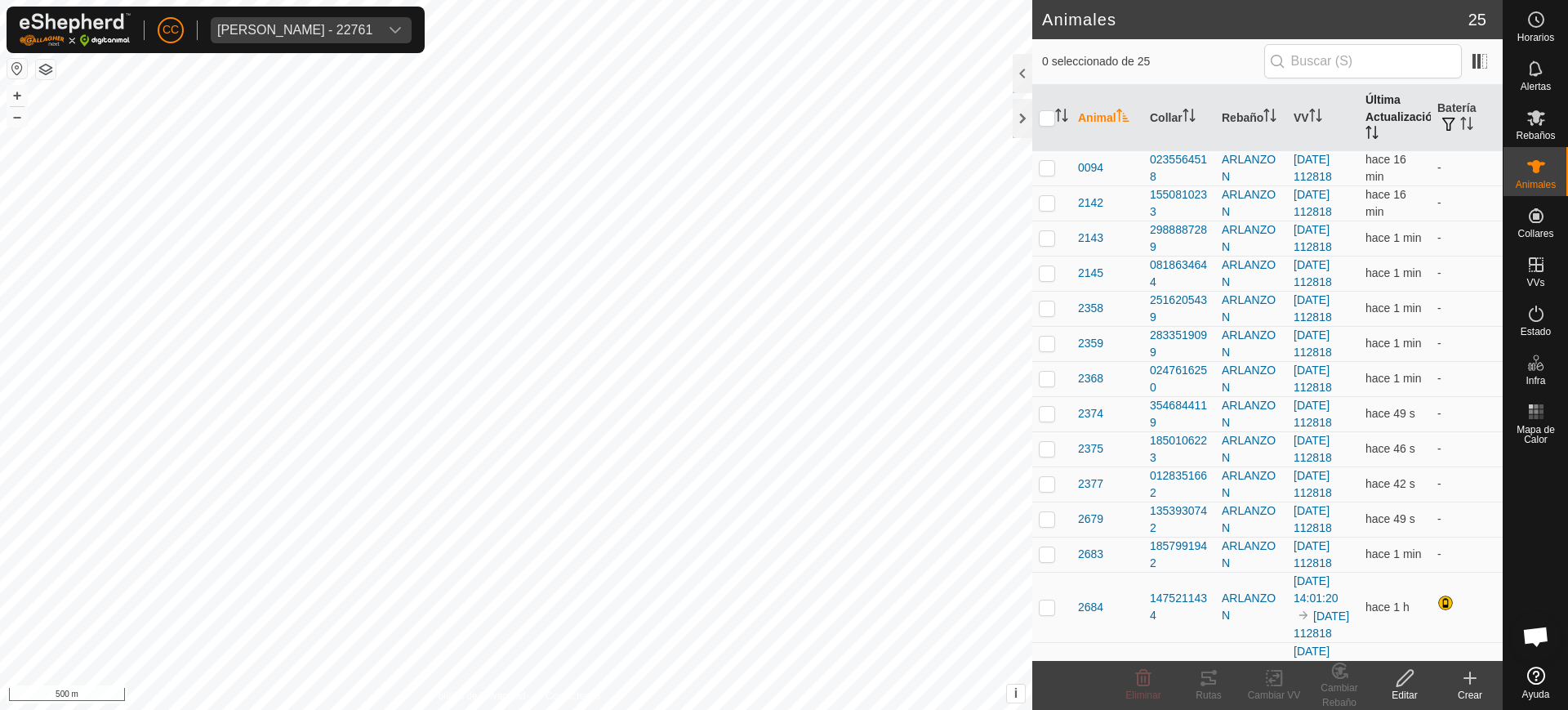
click at [1365, 136] on icon "Activar para ordenar" at bounding box center [1371, 131] width 13 height 13
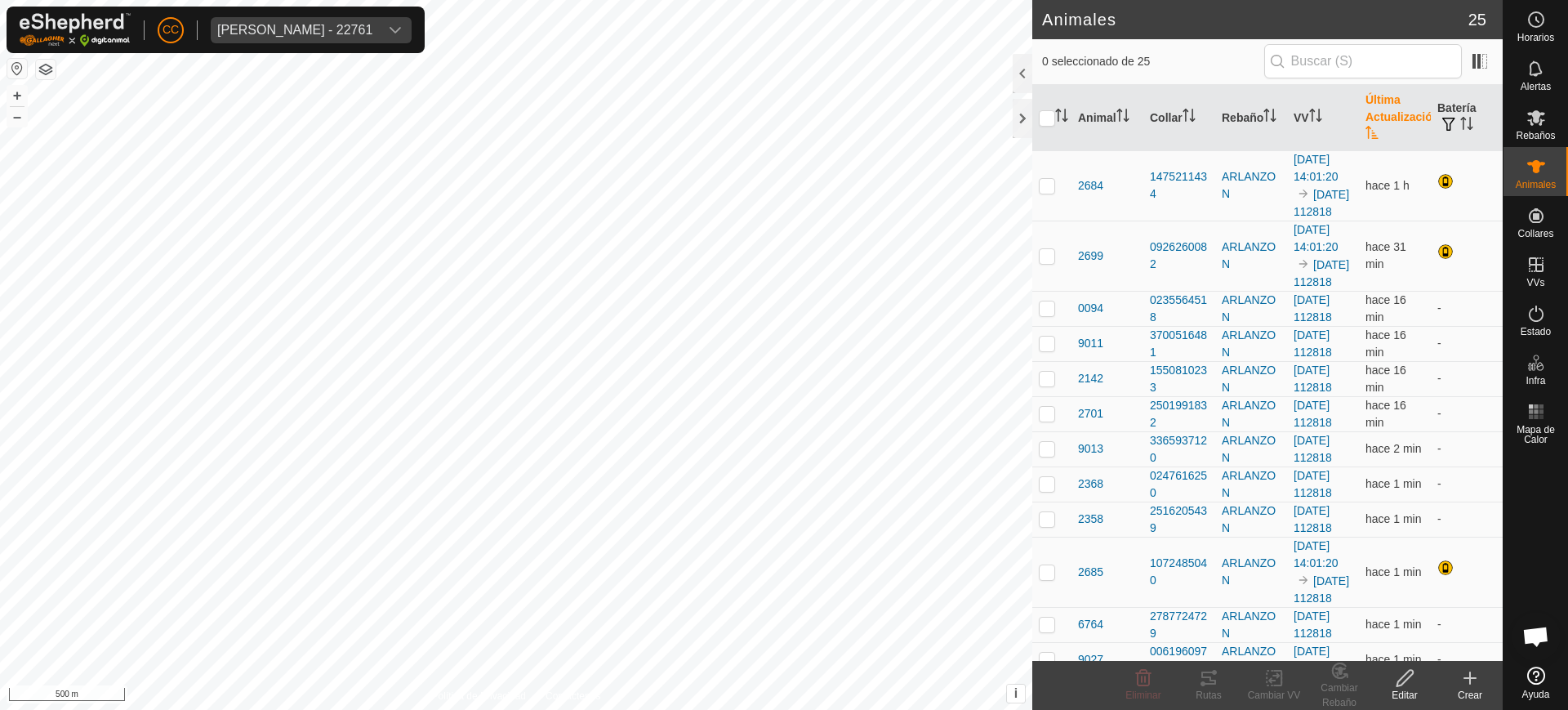
click at [1365, 136] on icon "Activar para ordenar" at bounding box center [1371, 131] width 13 height 13
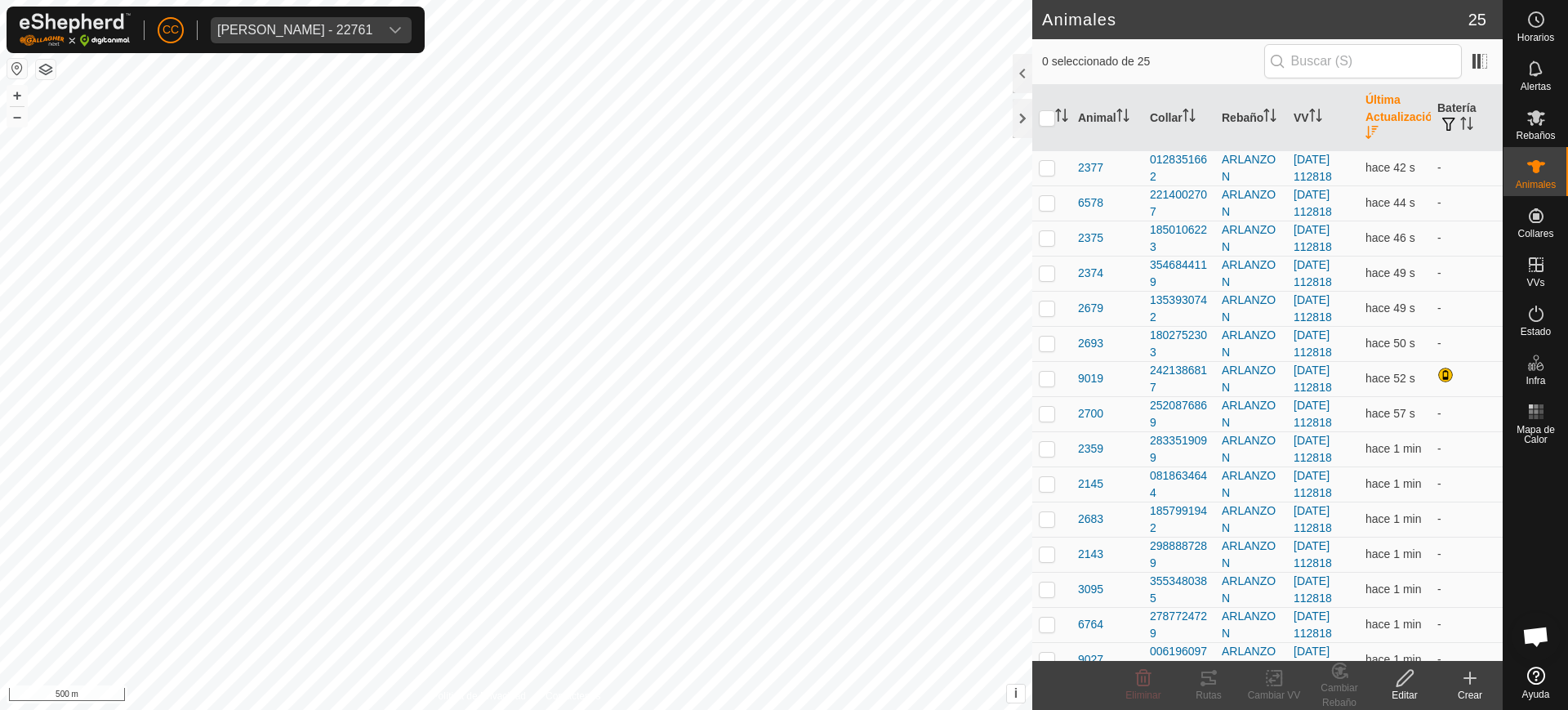
click at [1365, 134] on icon "Activar para ordenar" at bounding box center [1371, 131] width 13 height 13
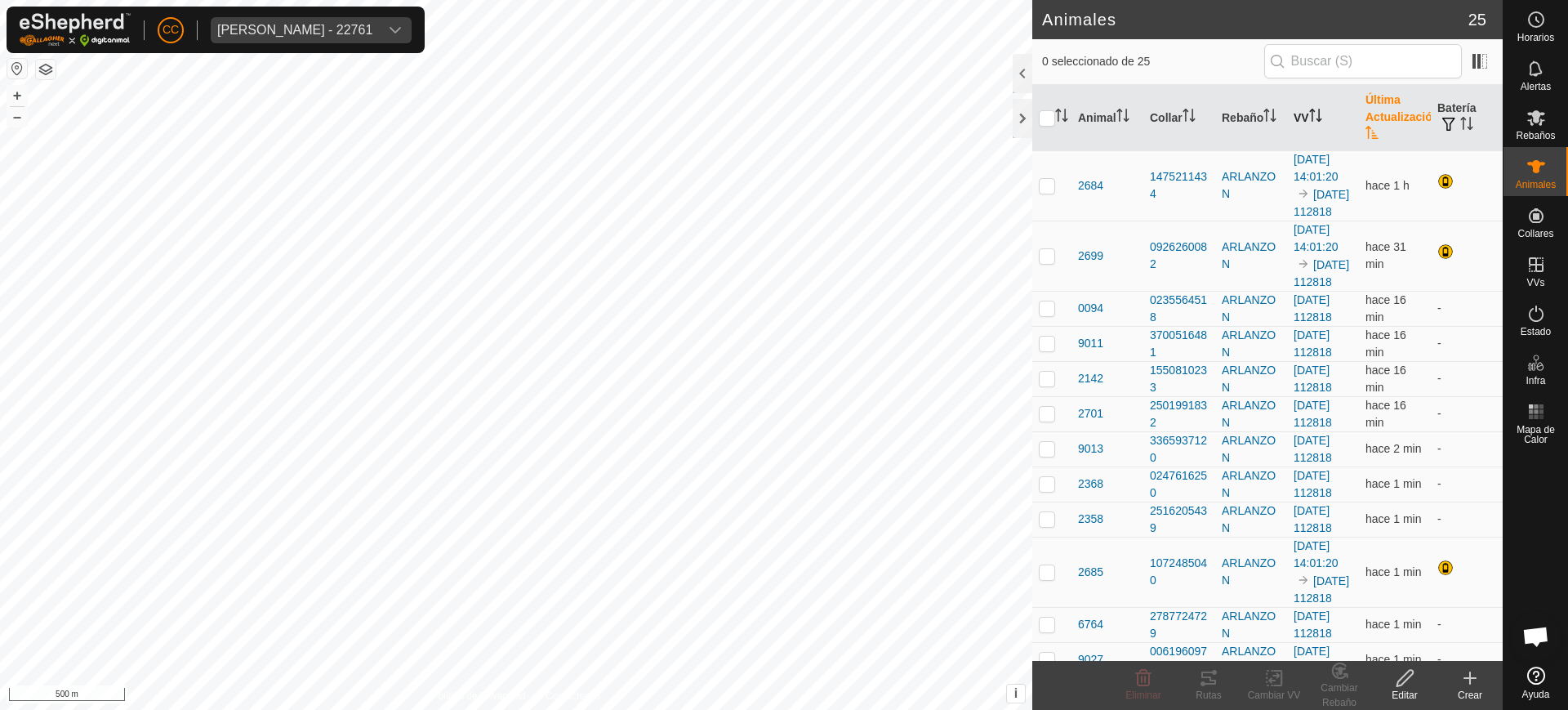
click at [1310, 119] on icon "Activar para ordenar" at bounding box center [1315, 114] width 13 height 13
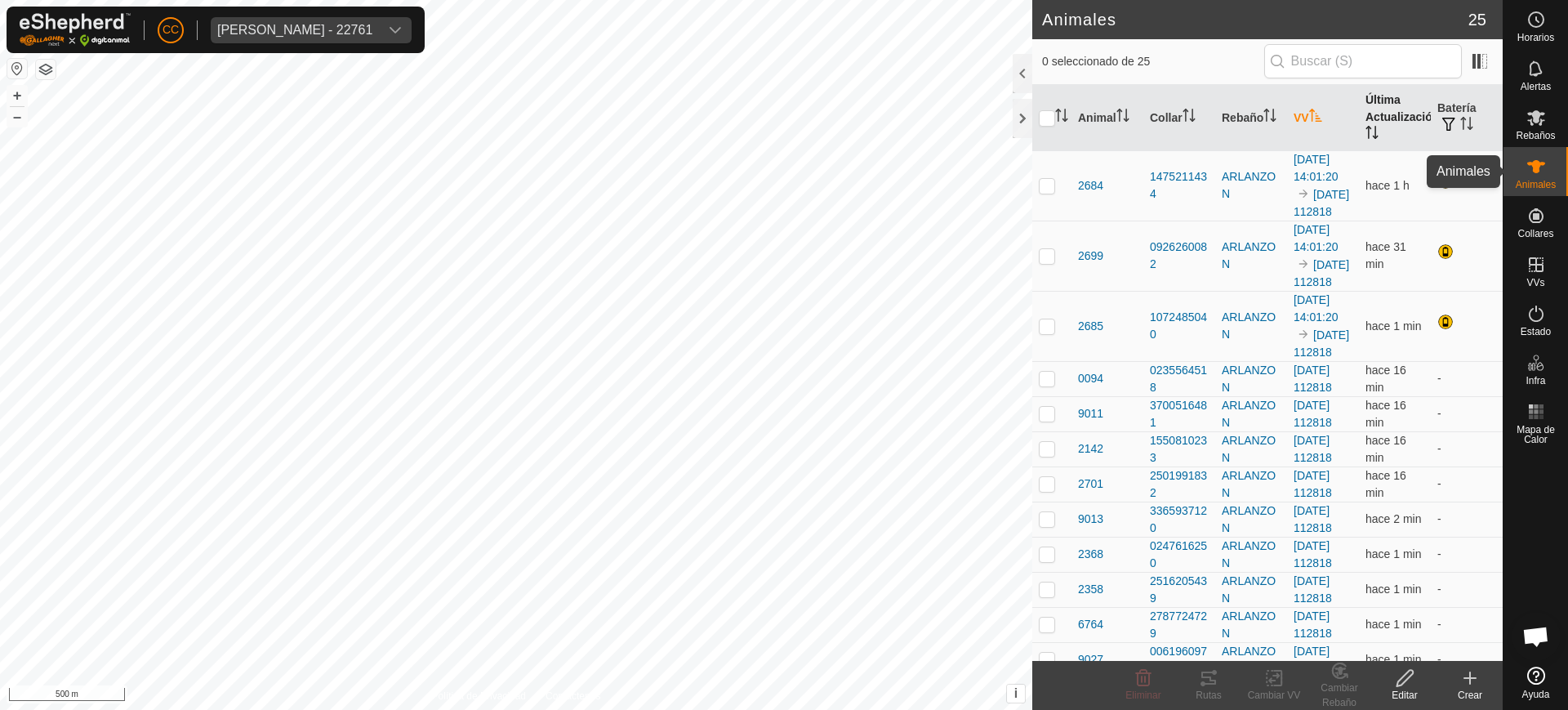
click at [1539, 163] on icon at bounding box center [1536, 166] width 18 height 13
click at [1549, 327] on span "Estado" at bounding box center [1535, 332] width 30 height 10
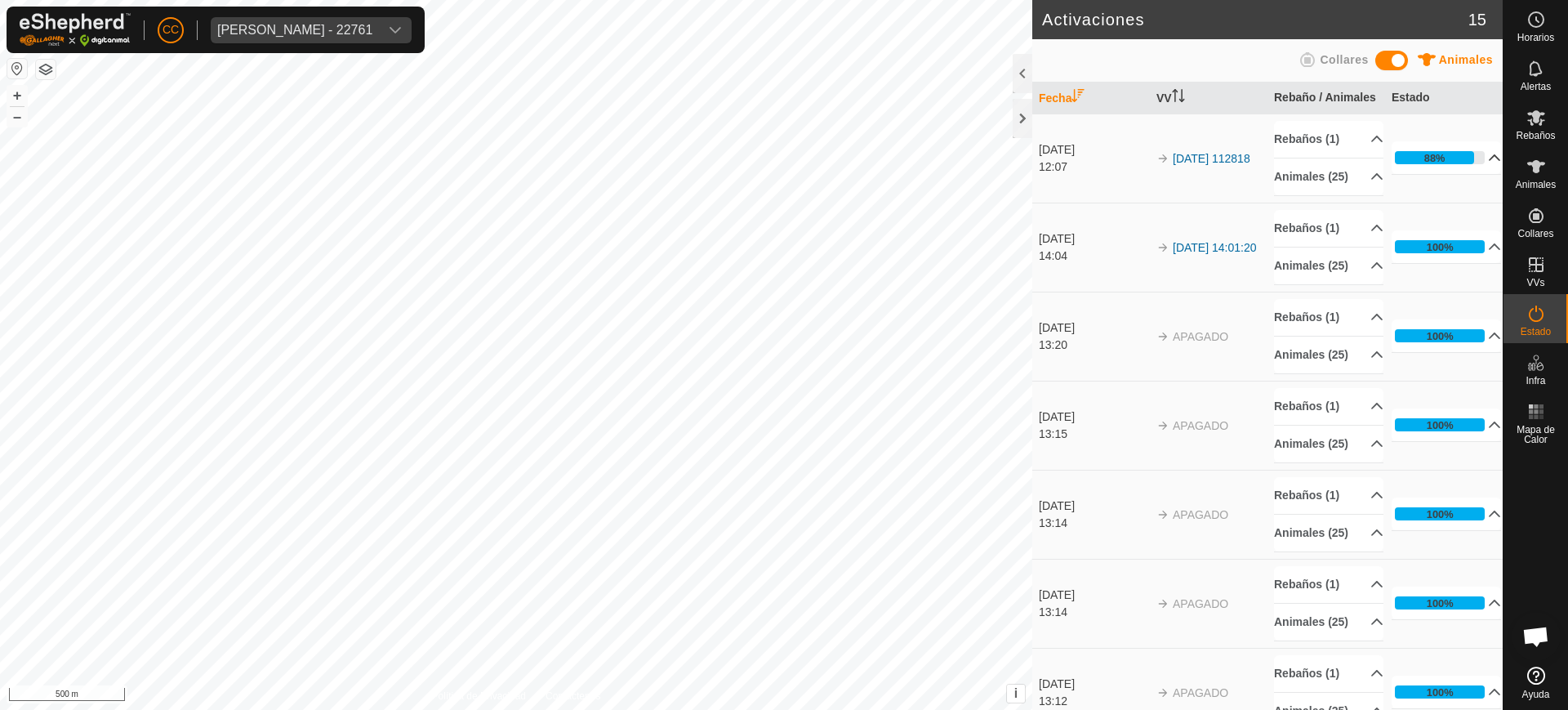
click at [1471, 174] on p-accordion-header "88%" at bounding box center [1447, 157] width 109 height 33
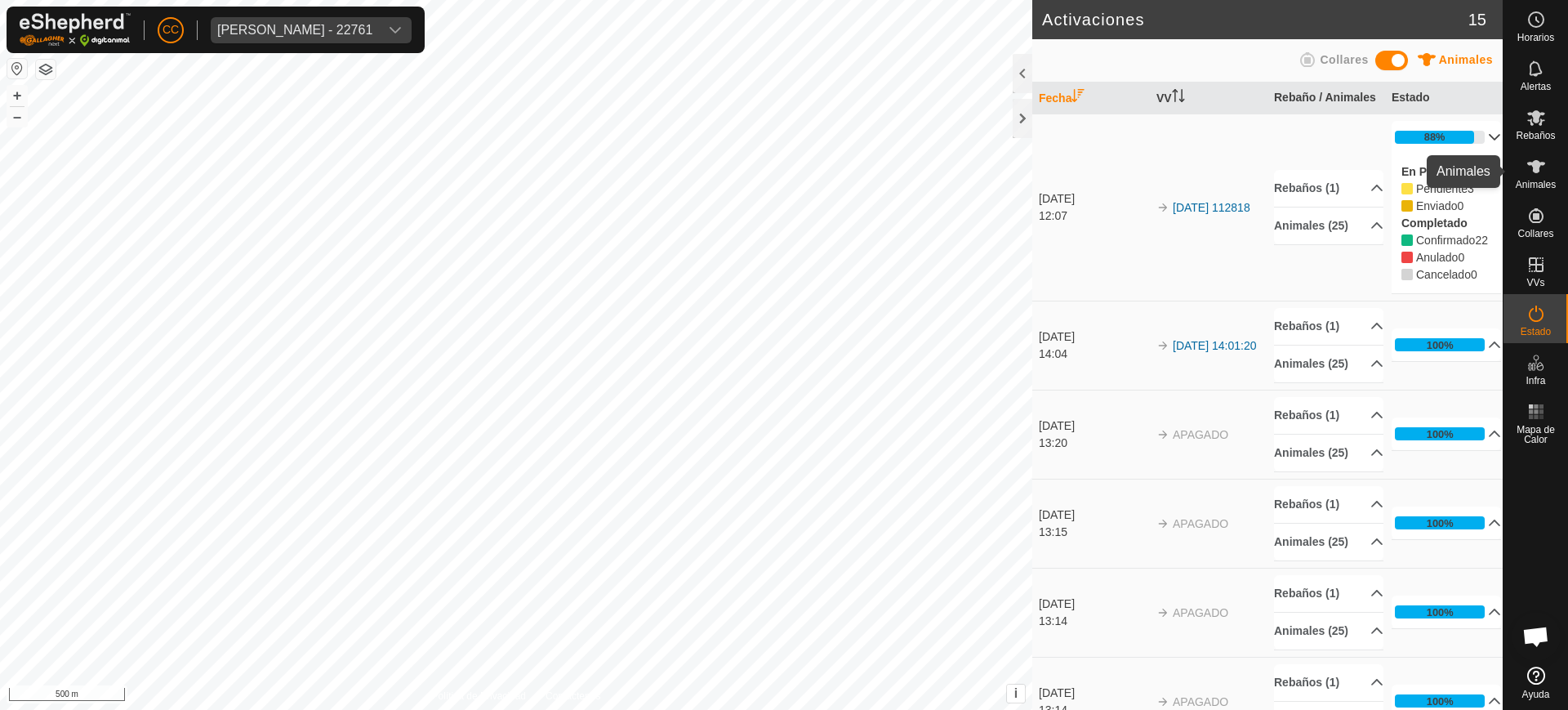
click at [1528, 172] on icon at bounding box center [1536, 167] width 20 height 20
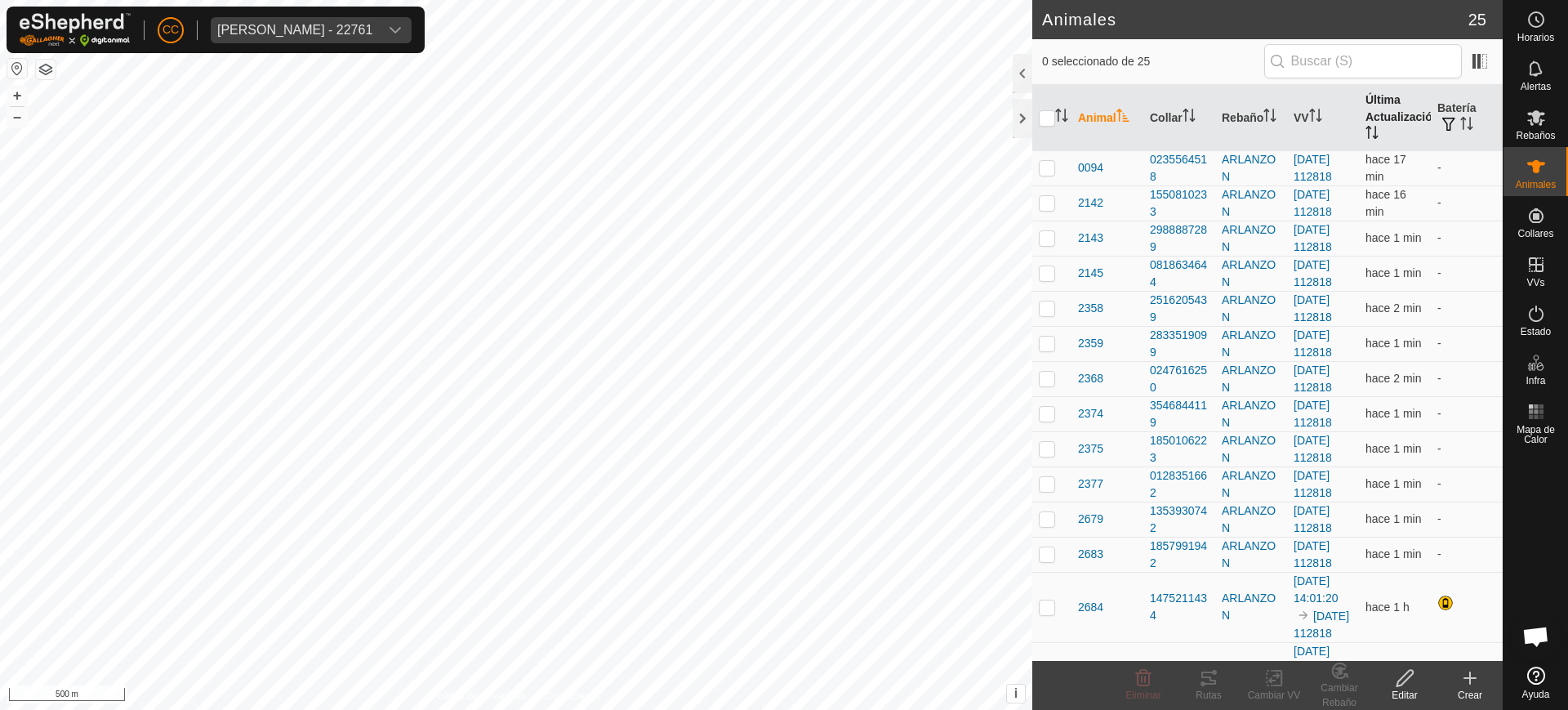
click at [1365, 131] on icon "Activar para ordenar" at bounding box center [1371, 131] width 13 height 13
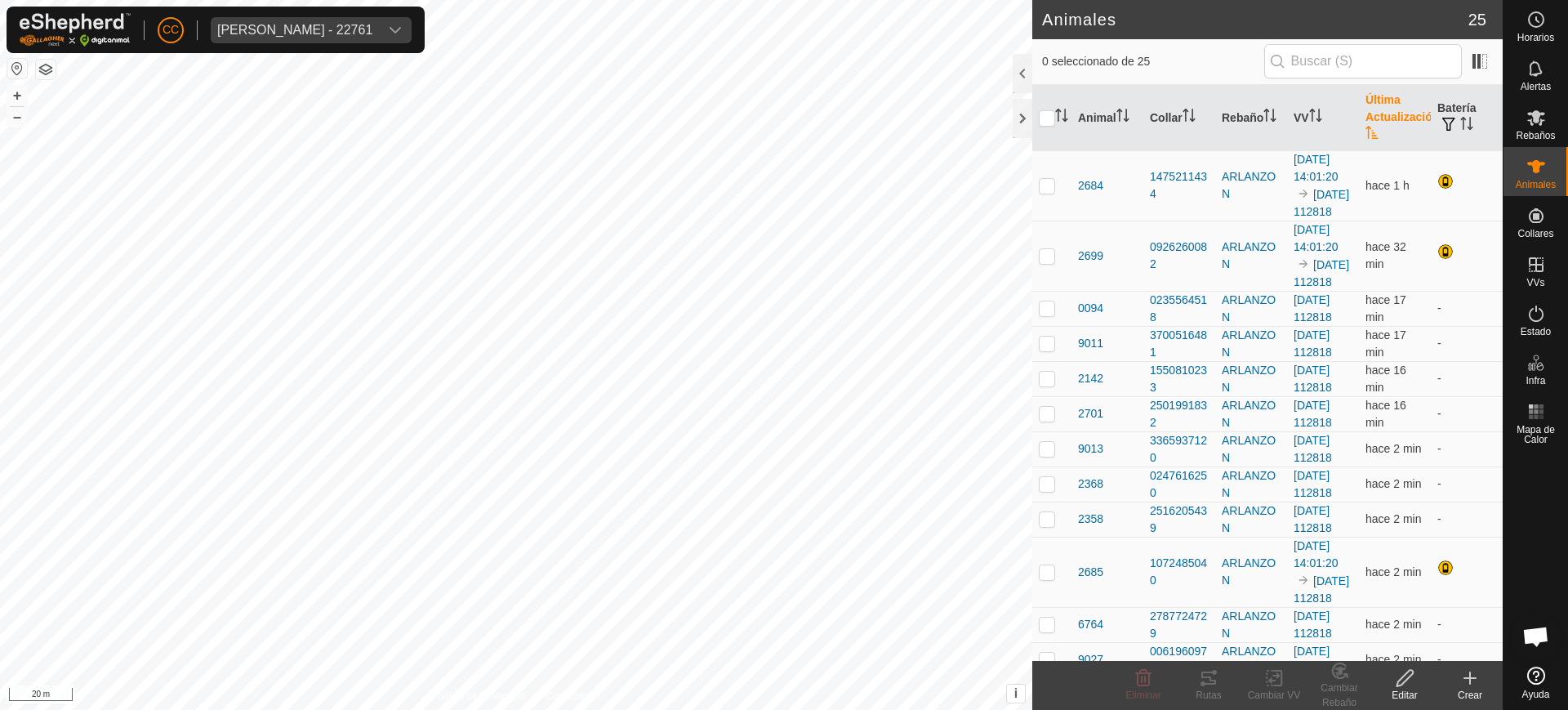
click at [1365, 137] on icon "Activar para ordenar" at bounding box center [1371, 131] width 12 height 13
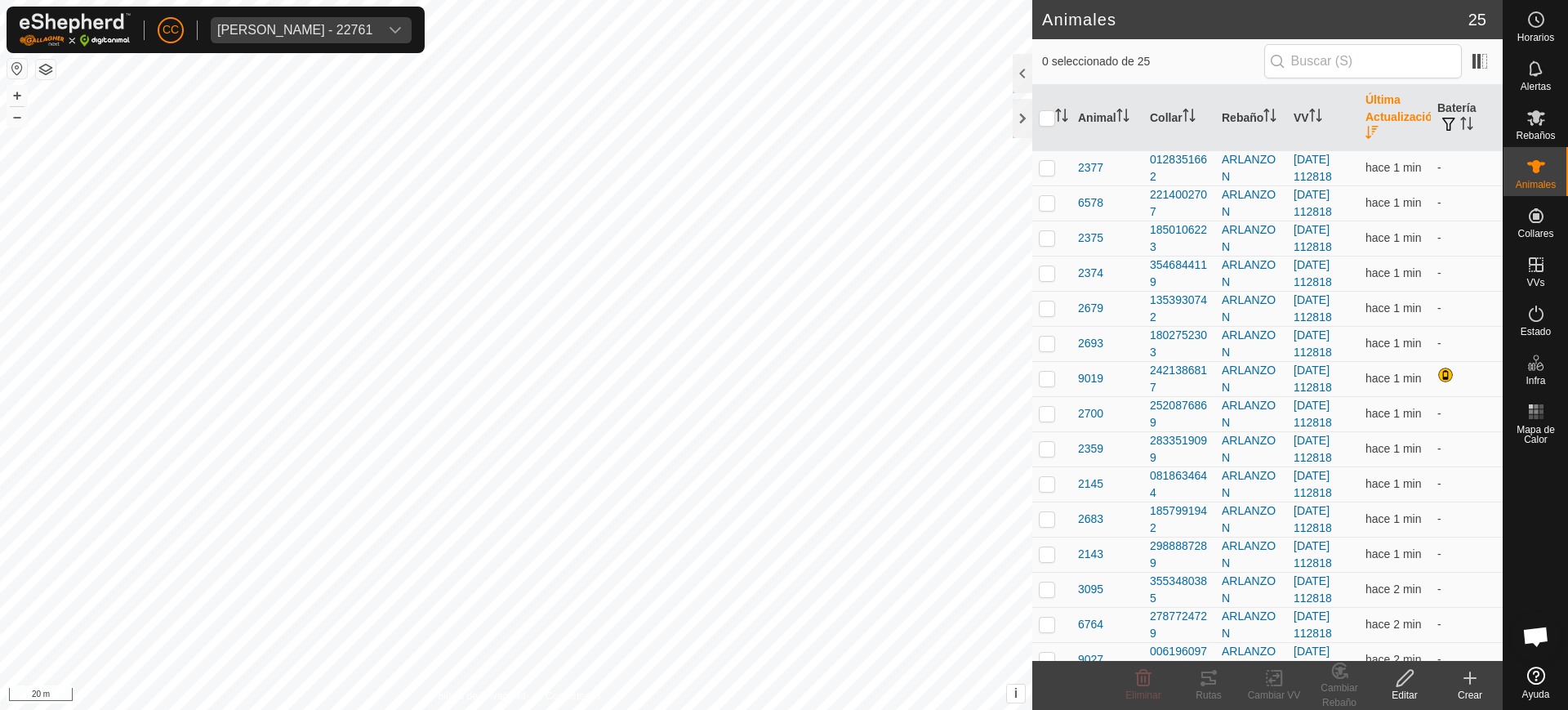
click at [1365, 137] on icon "Activar para ordenar" at bounding box center [1371, 131] width 13 height 13
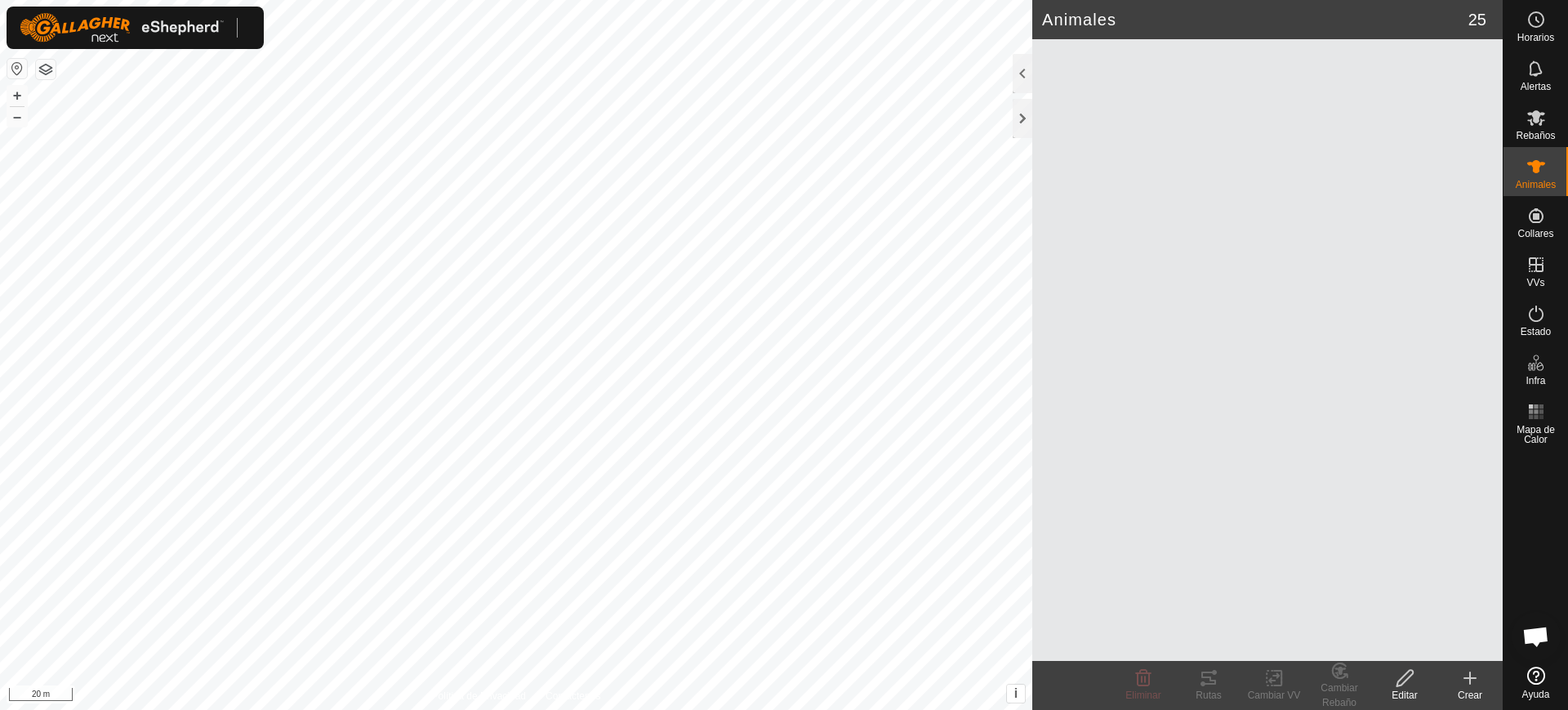
scroll to position [1272, 0]
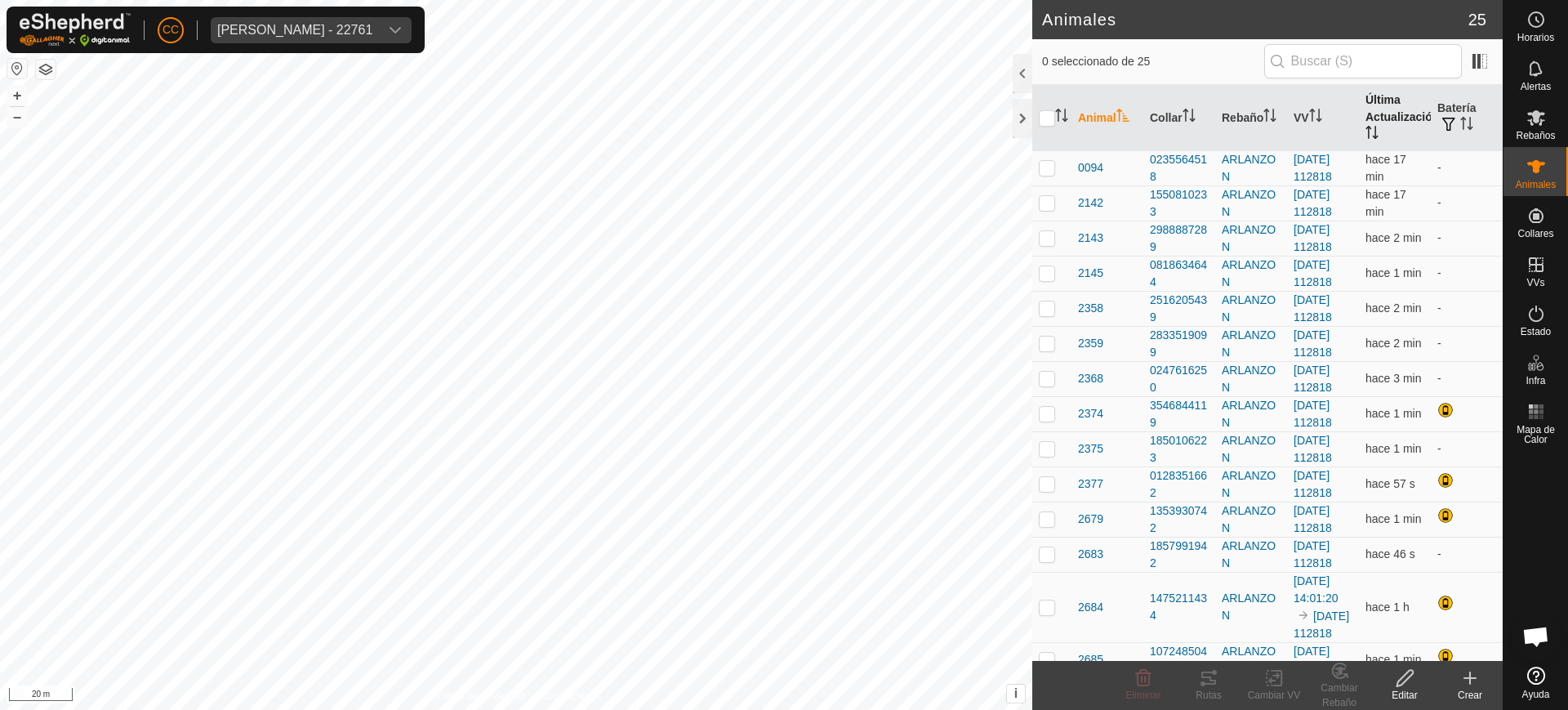
click at [1365, 124] on th "Última Actualización" at bounding box center [1395, 117] width 72 height 67
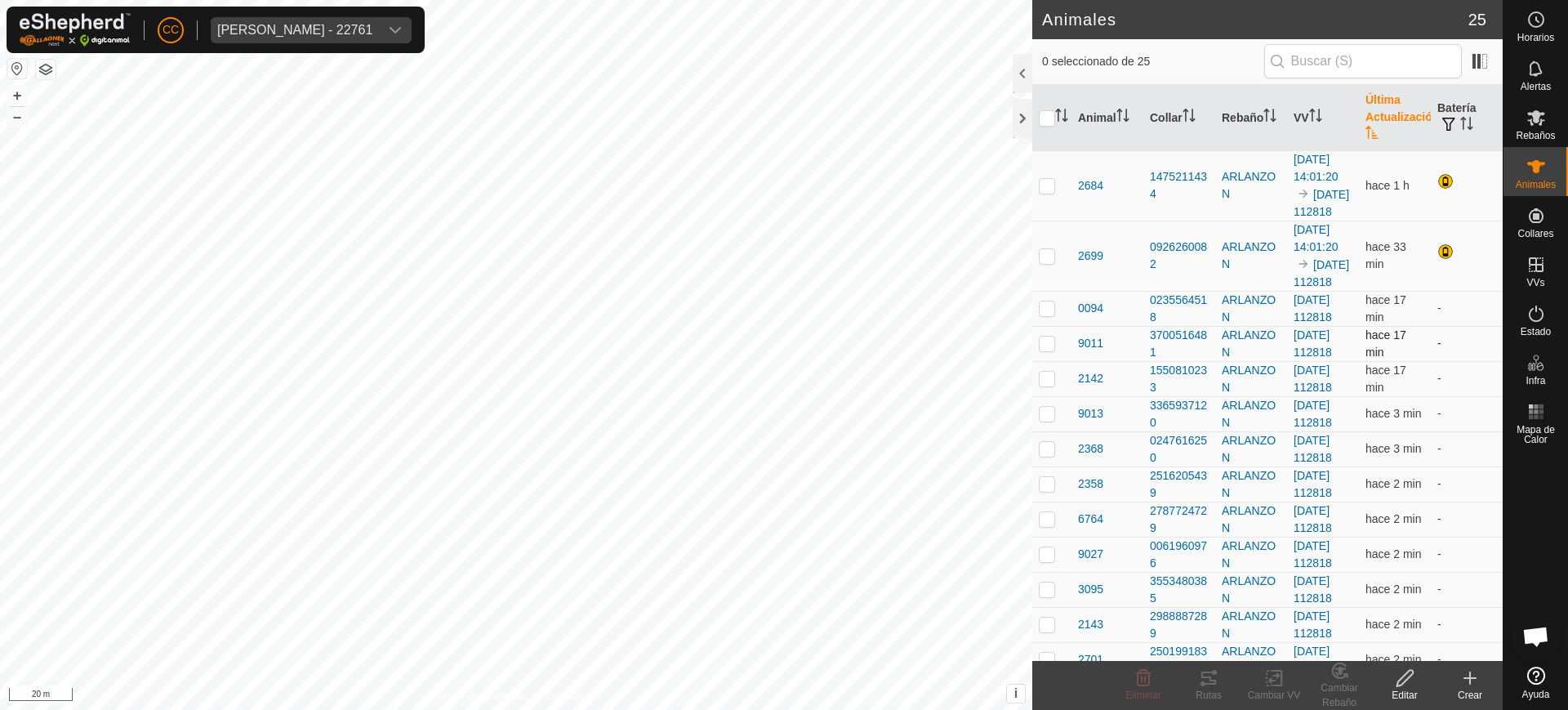
click at [1447, 361] on td "-" at bounding box center [1467, 343] width 72 height 35
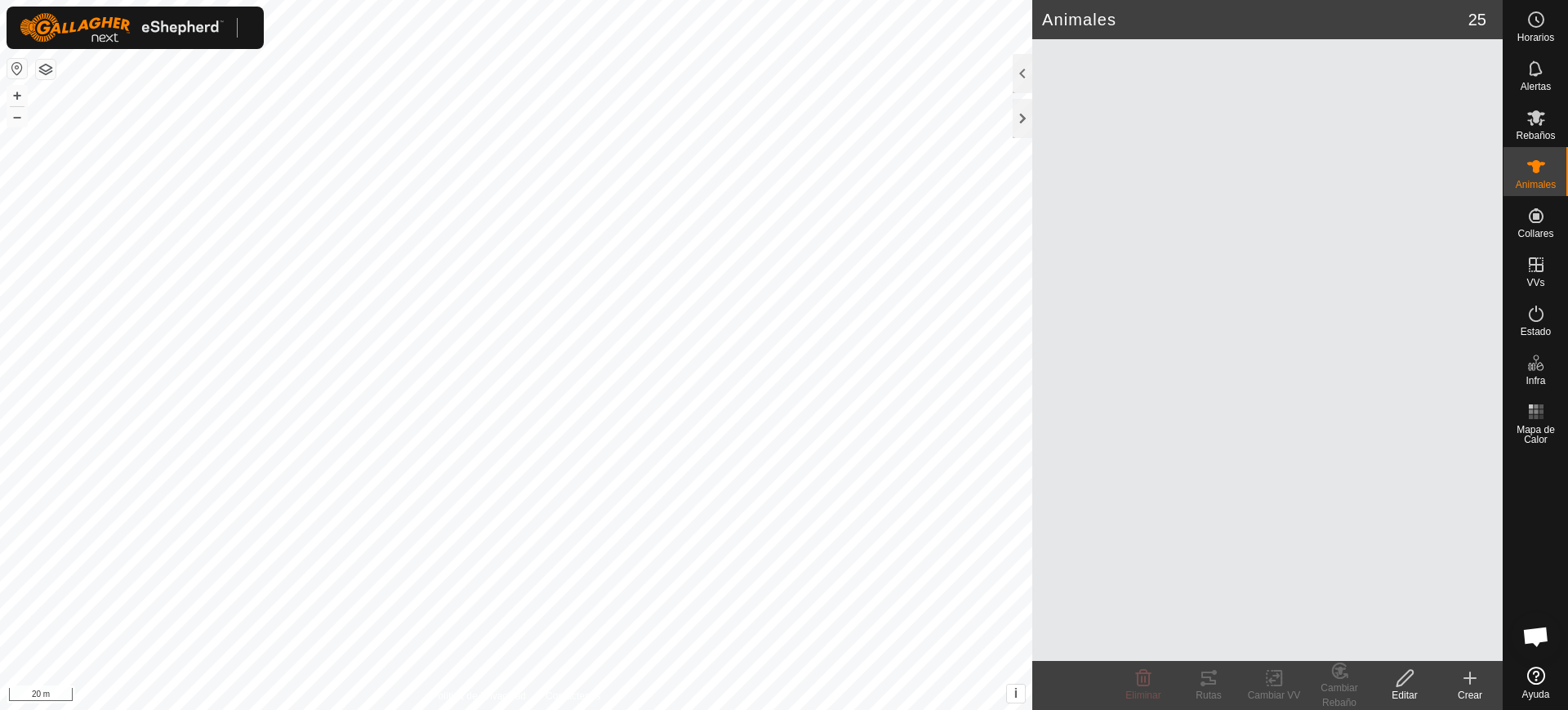
scroll to position [1272, 0]
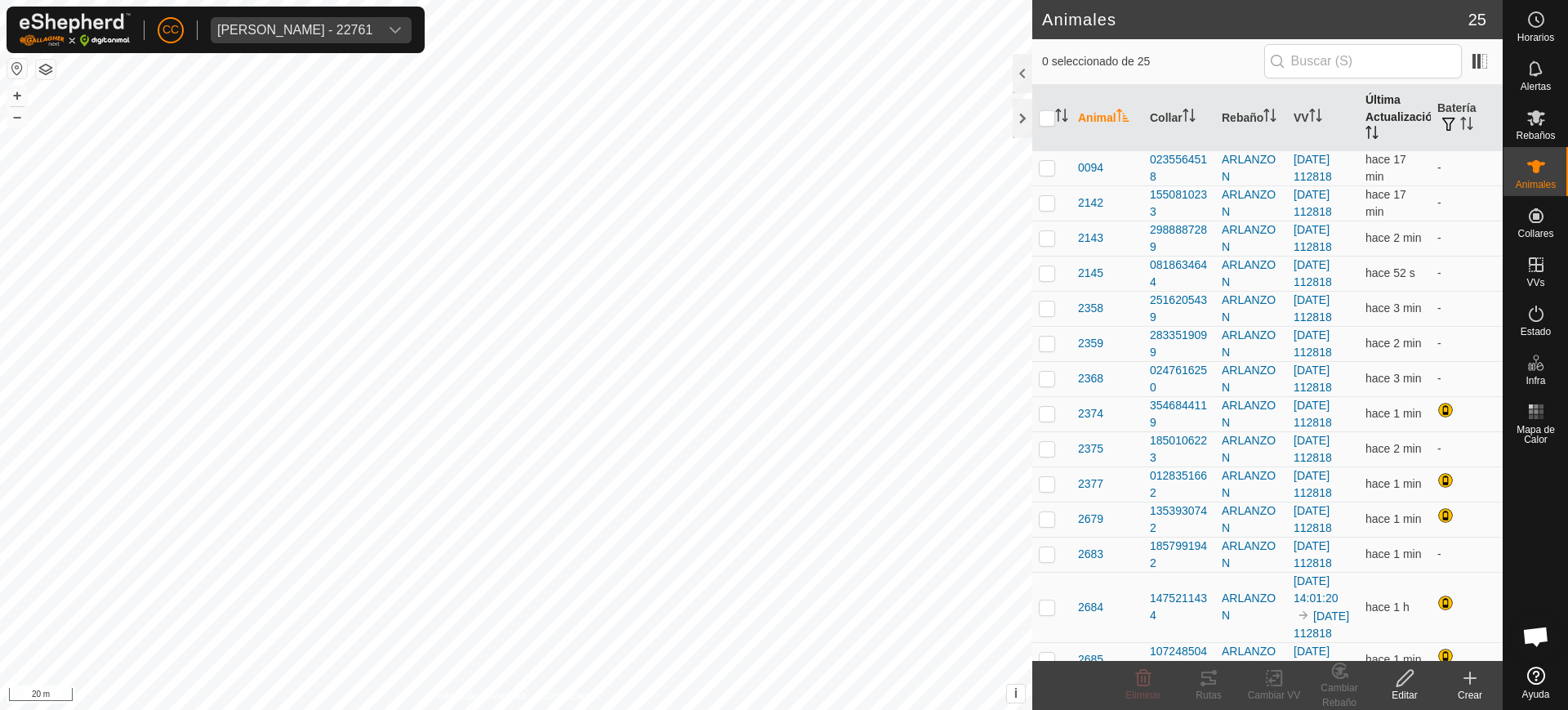
click at [1374, 128] on icon "Activar para ordenar" at bounding box center [1375, 131] width 2 height 13
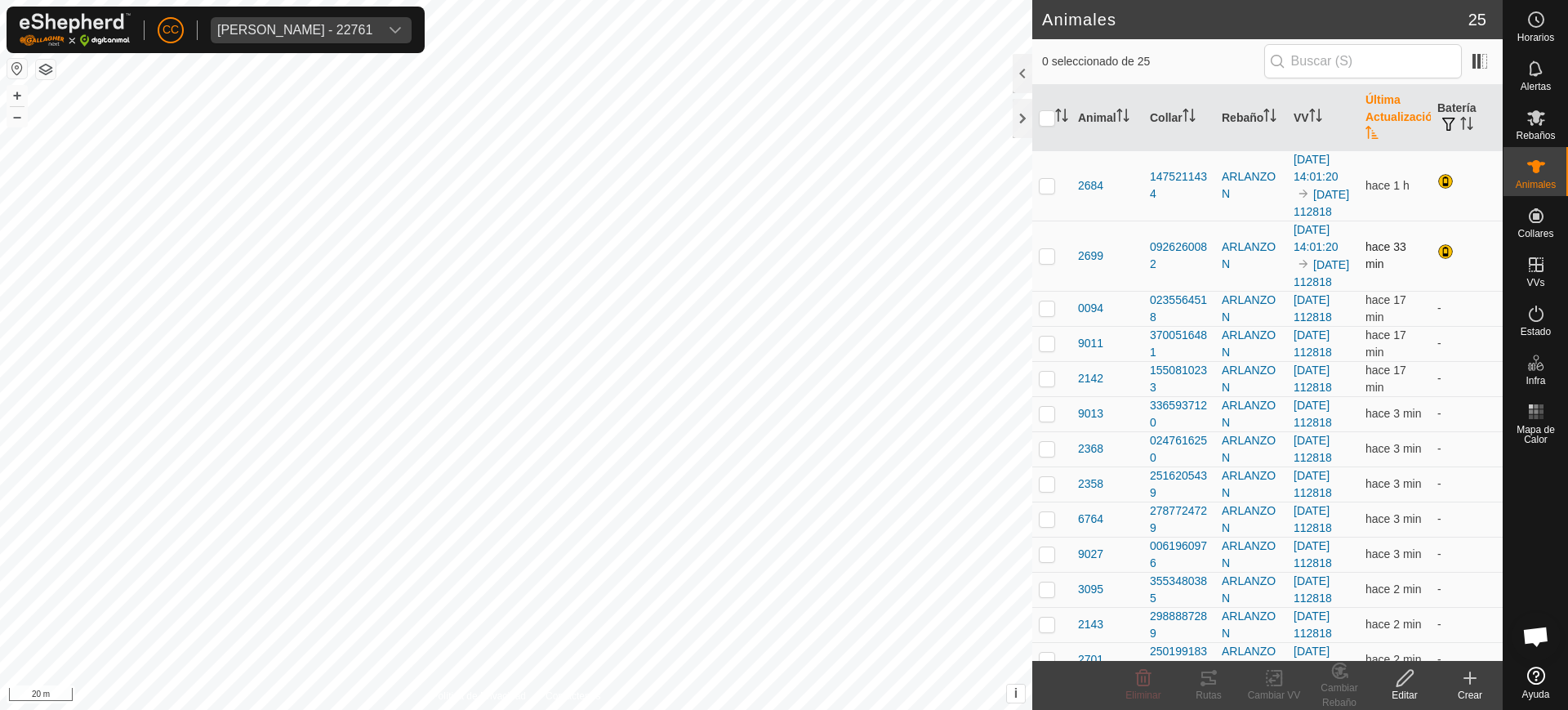
click at [1045, 263] on p-checkbox at bounding box center [1047, 256] width 16 height 13
checkbox input "true"
click at [1045, 179] on td at bounding box center [1051, 185] width 39 height 71
checkbox input "true"
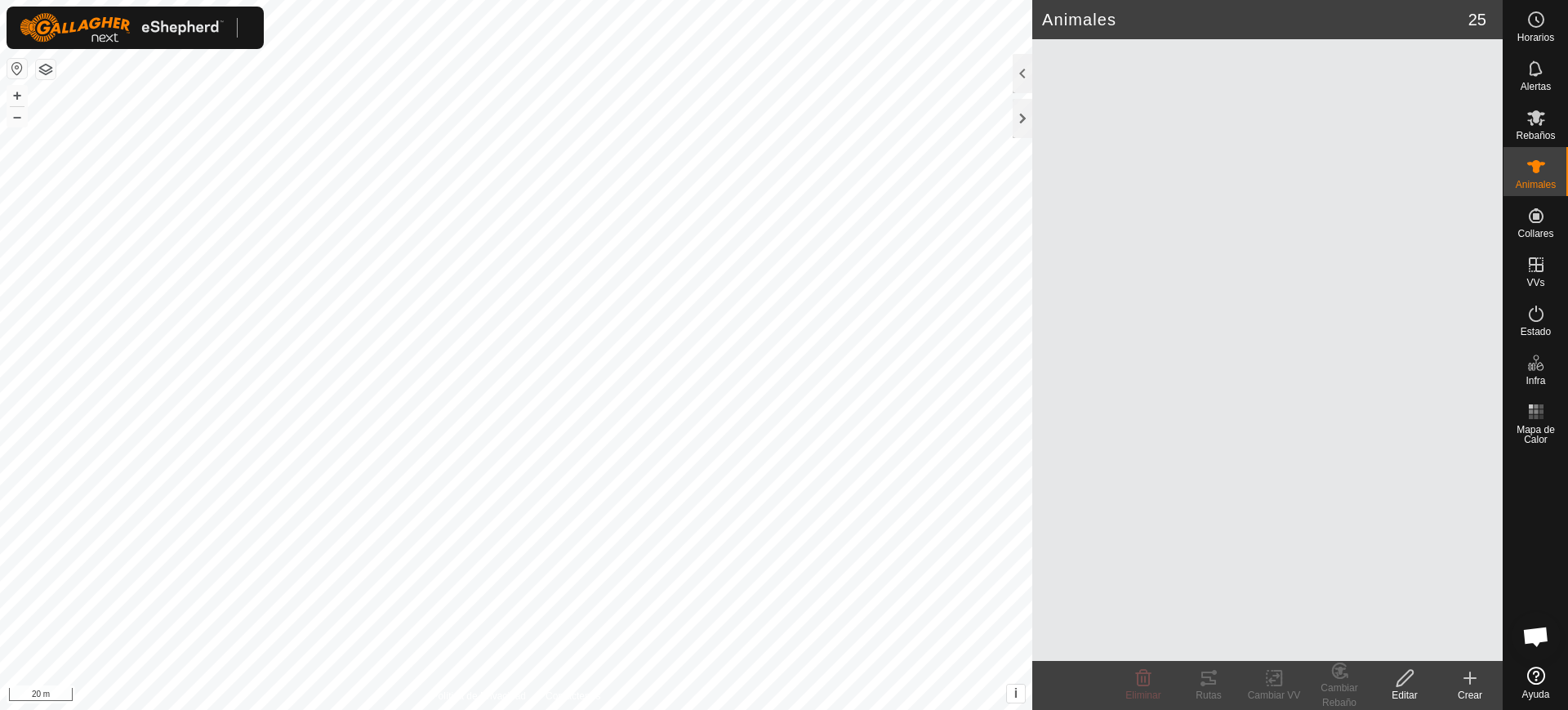
scroll to position [1272, 0]
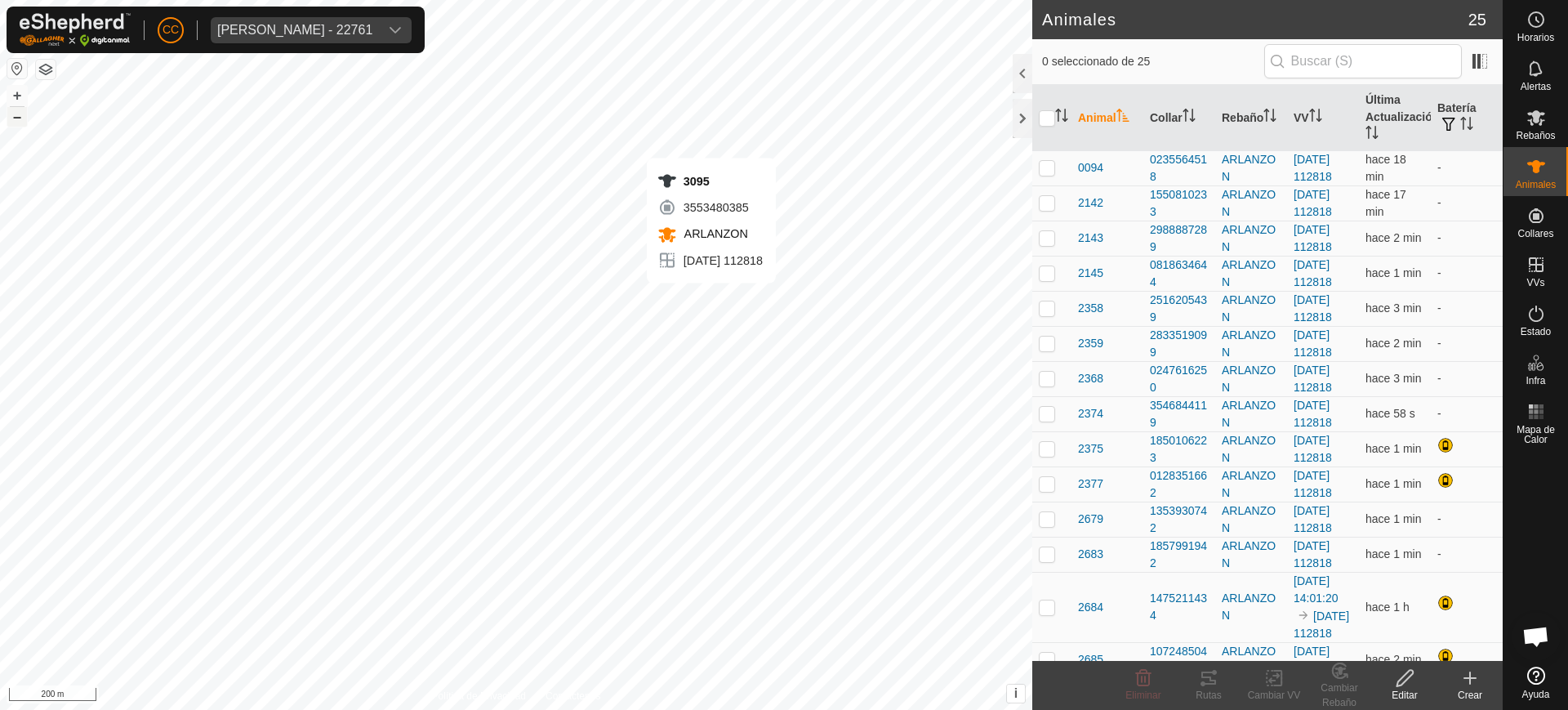
checkbox input "true"
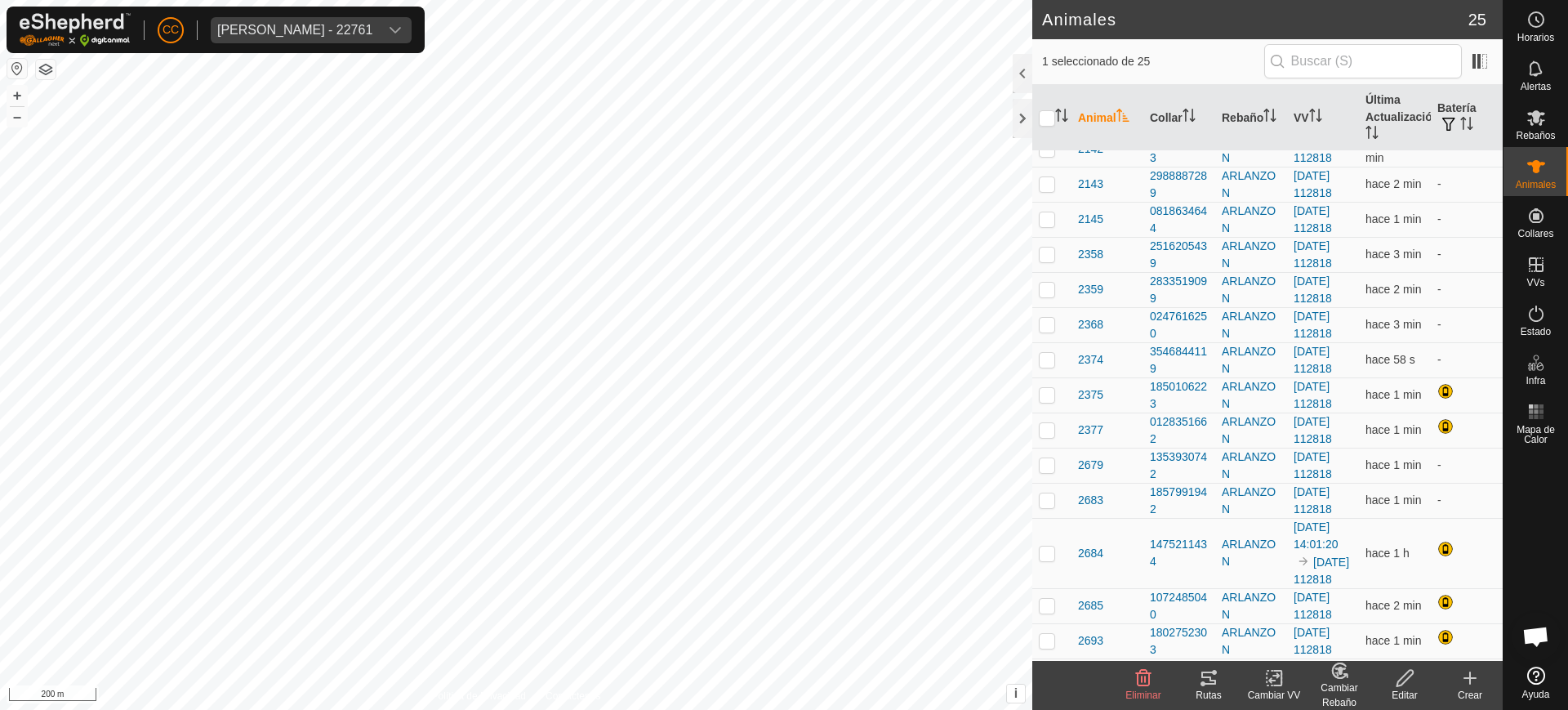
scroll to position [0, 0]
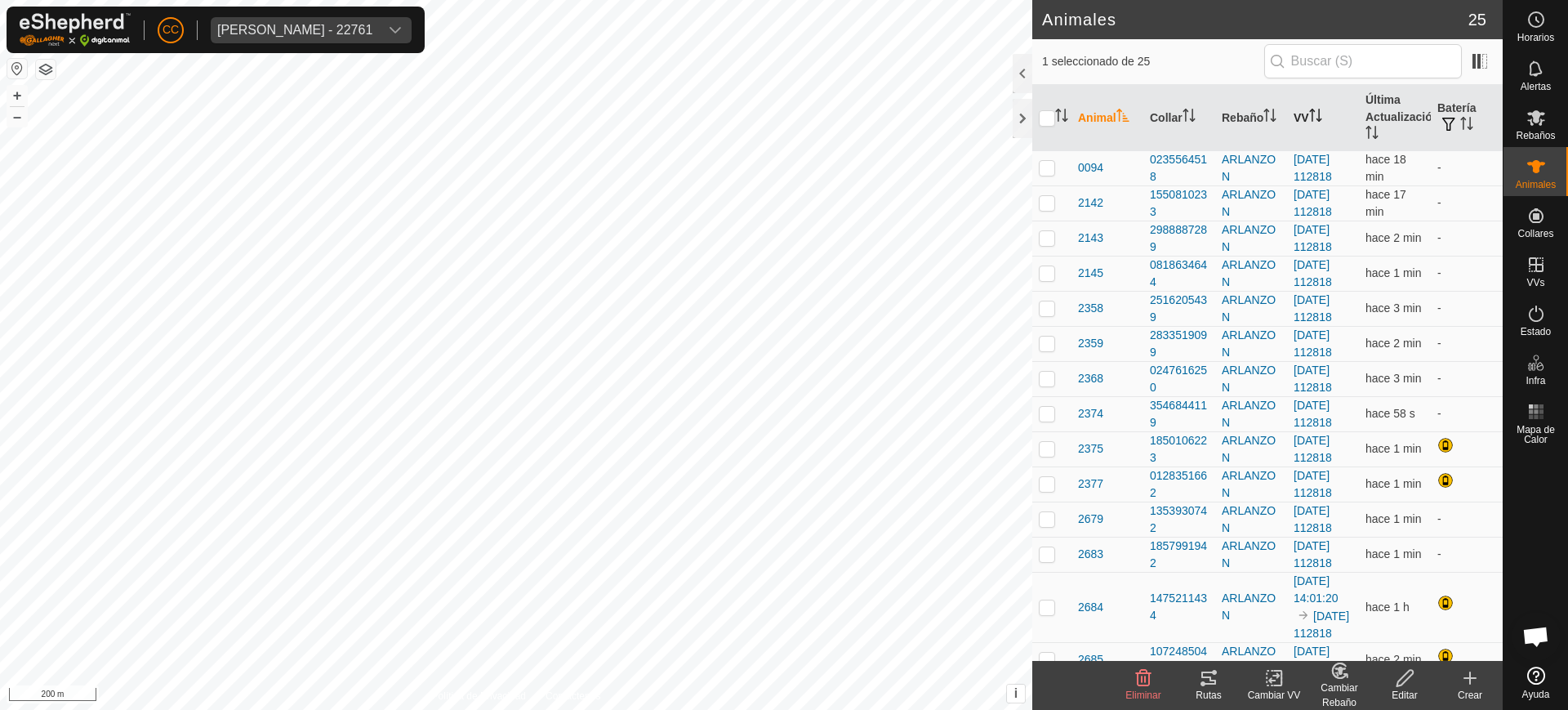
click at [1309, 112] on icon "Activar para ordenar" at bounding box center [1315, 114] width 13 height 13
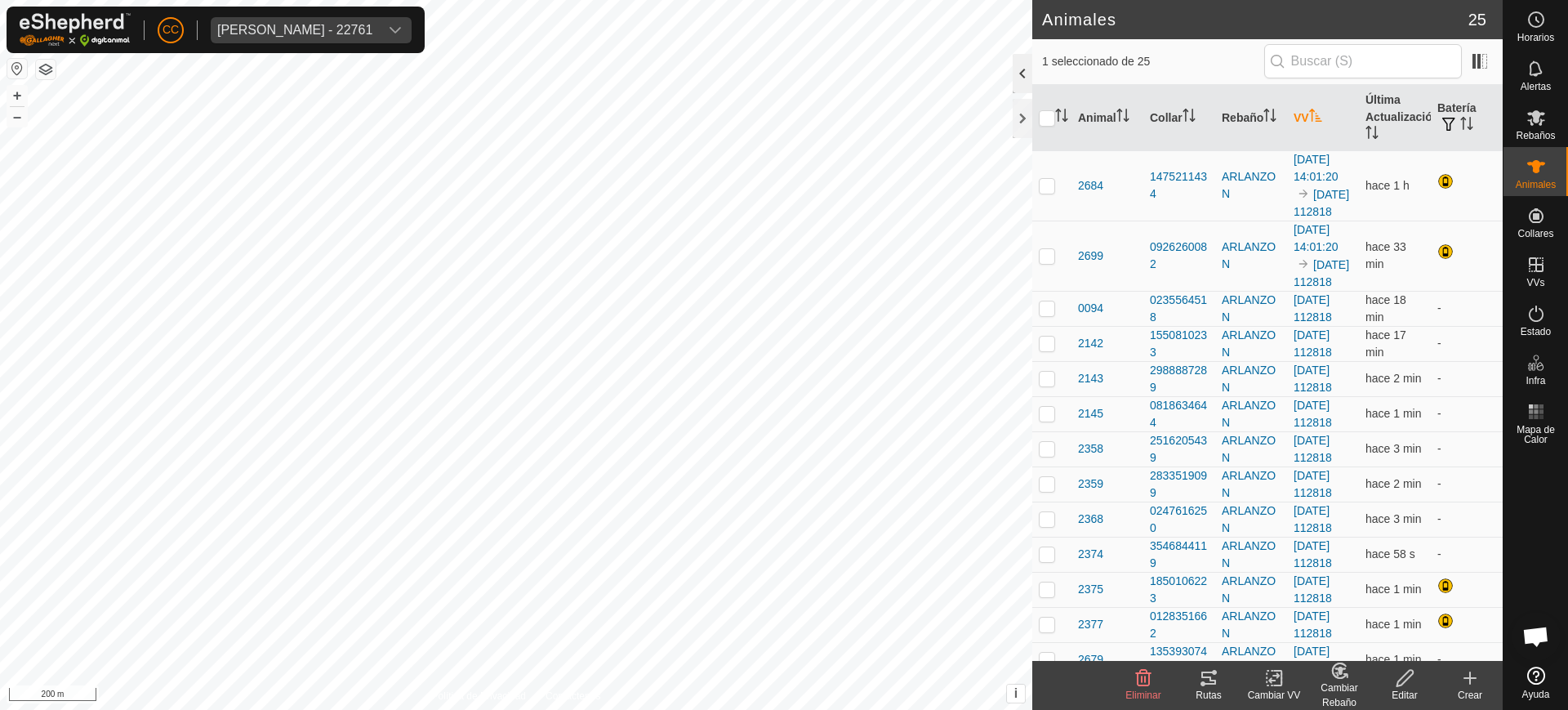
click at [1019, 83] on div at bounding box center [1023, 73] width 20 height 39
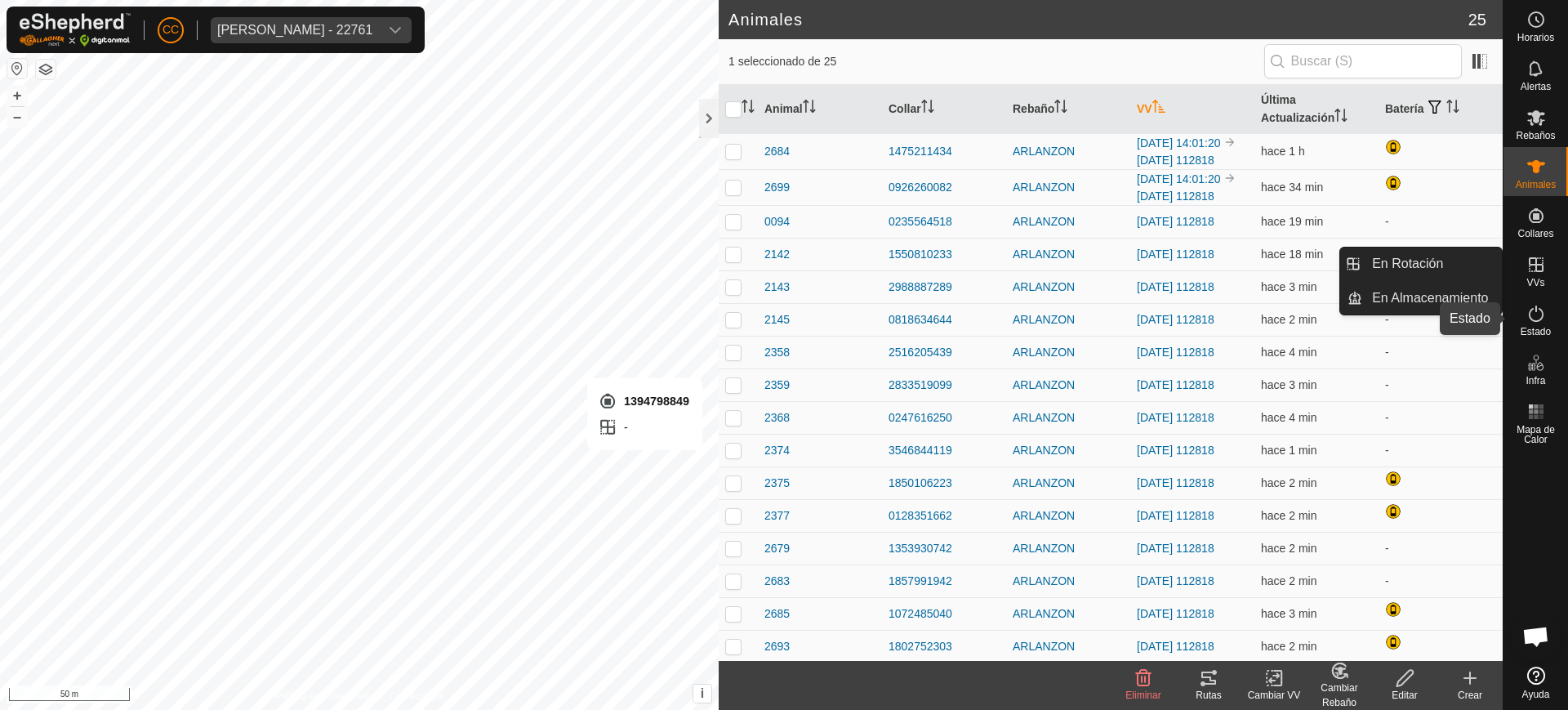
click at [1540, 316] on icon at bounding box center [1536, 314] width 20 height 20
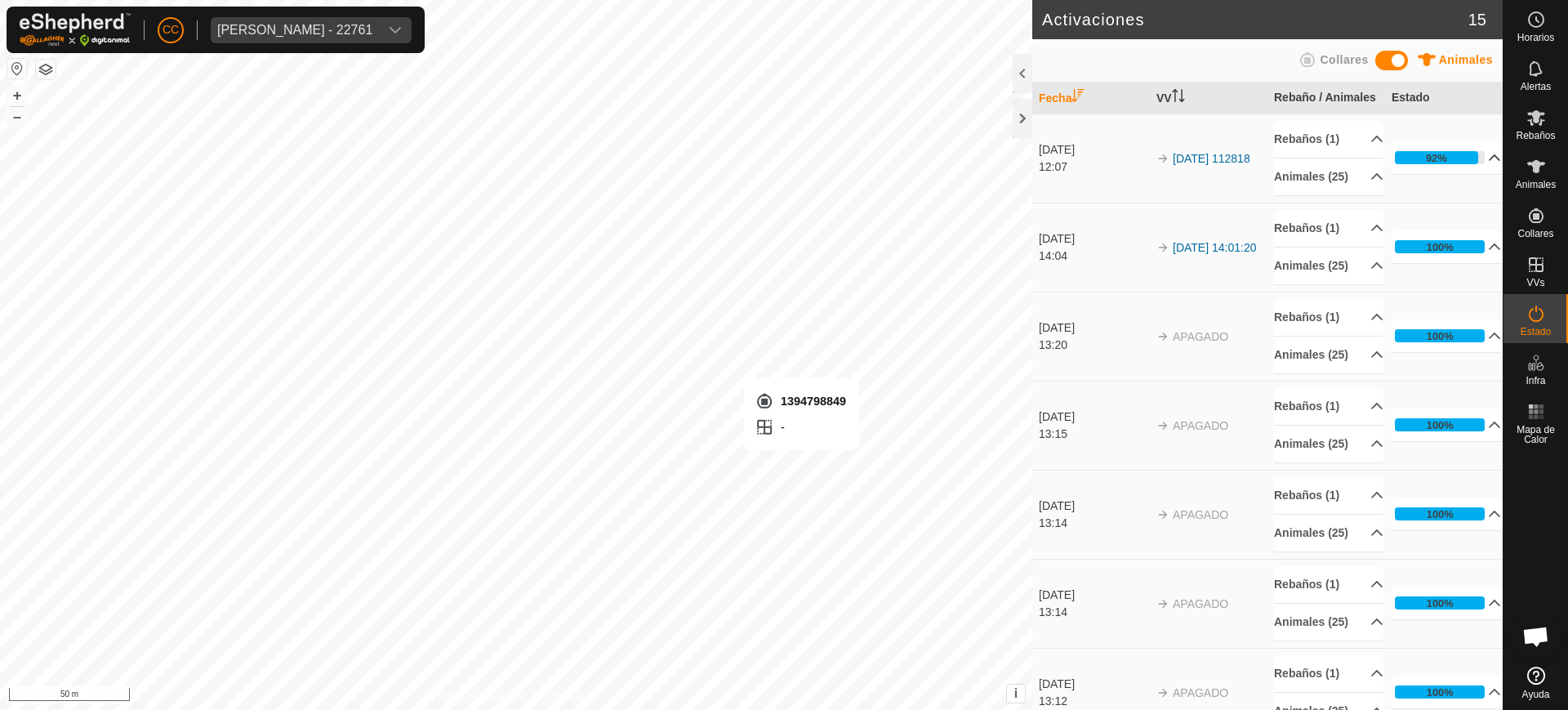
click at [1472, 174] on p-accordion-header "92%" at bounding box center [1447, 157] width 109 height 33
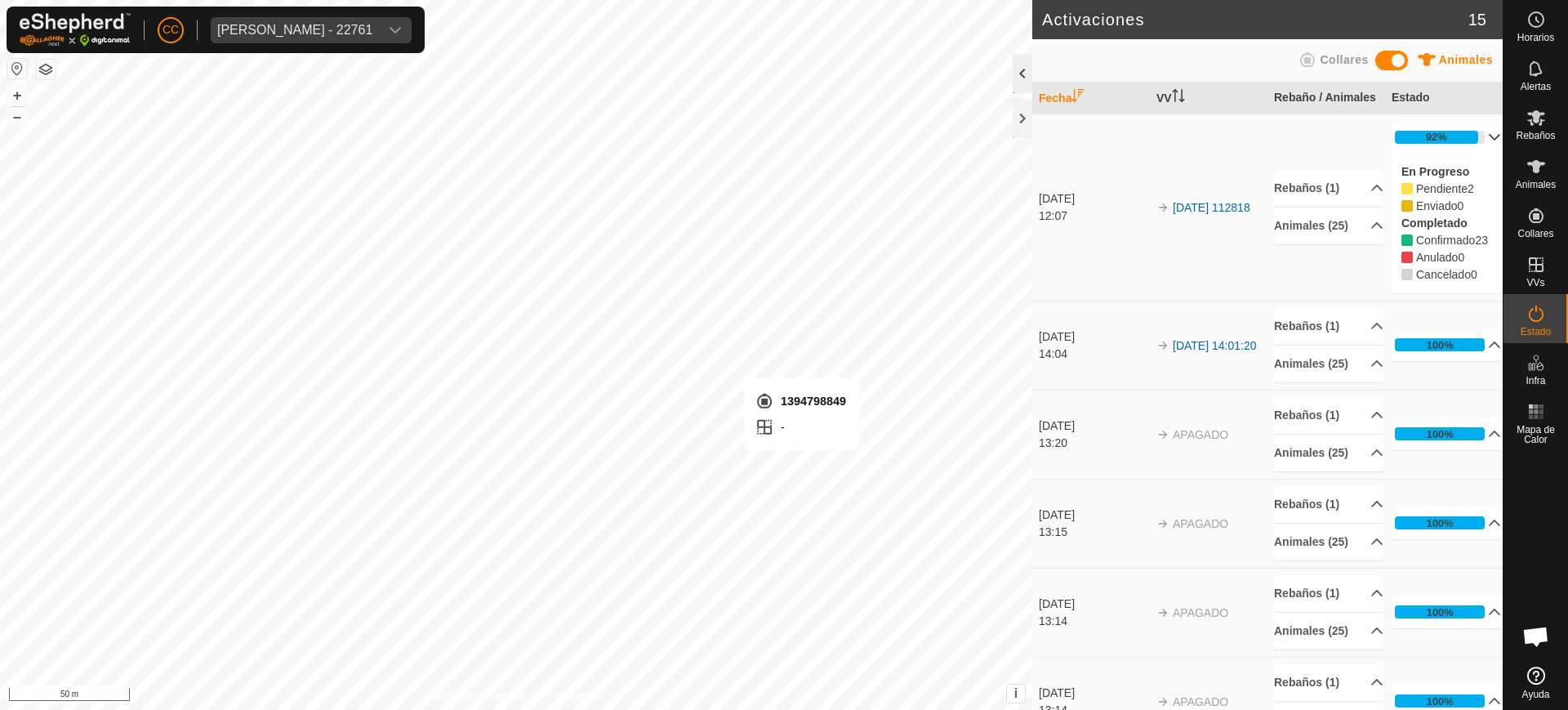
click at [1027, 79] on div at bounding box center [1023, 73] width 20 height 39
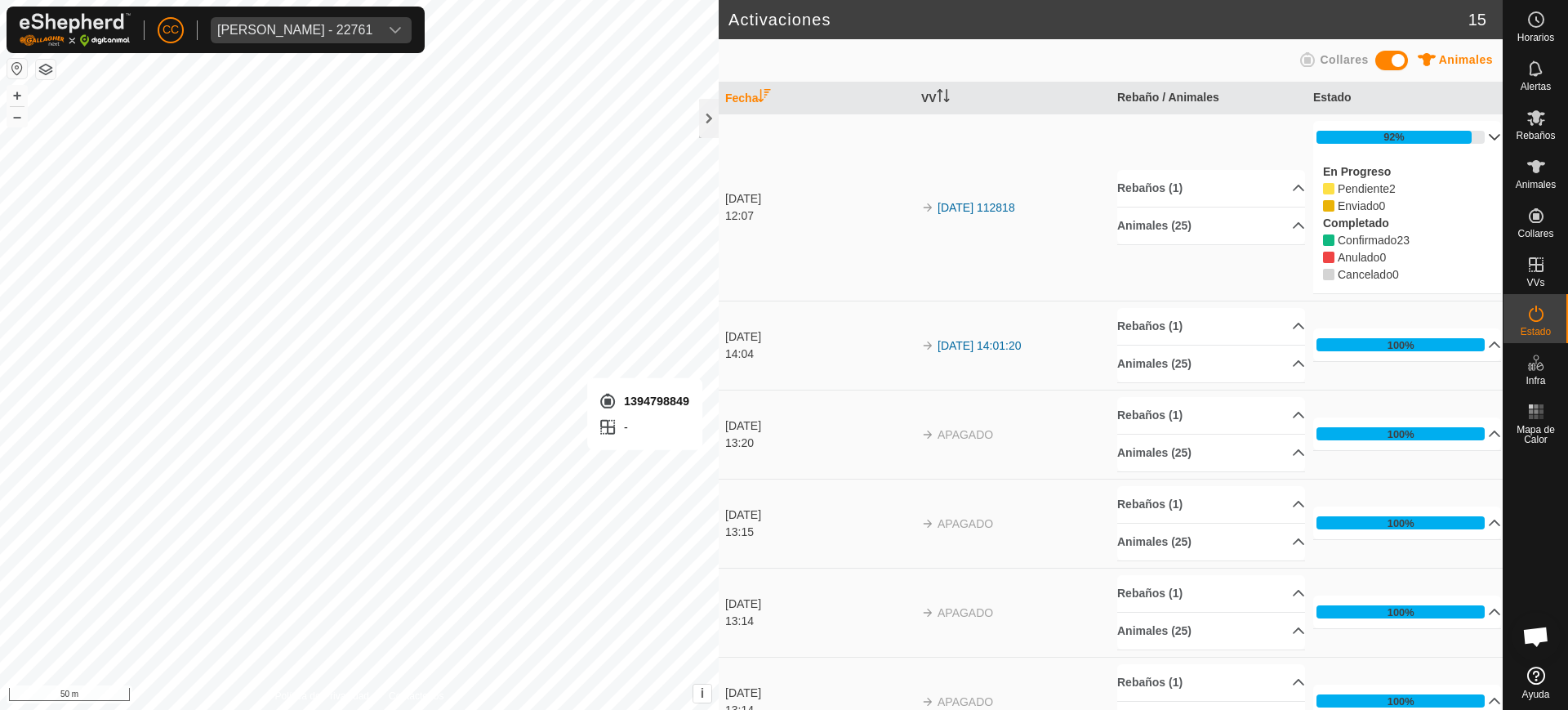
click at [1479, 138] on p-accordion-header "92%" at bounding box center [1407, 137] width 188 height 33
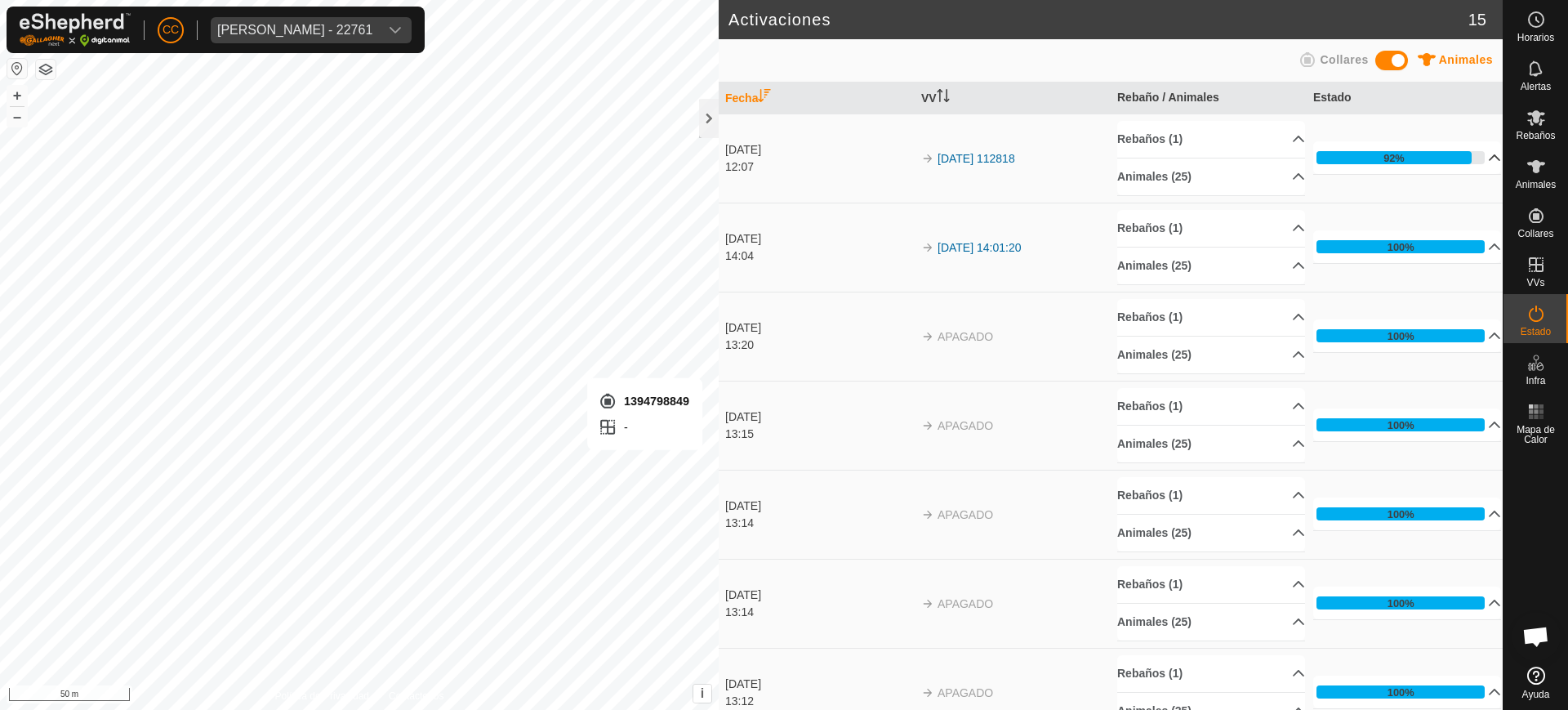
click at [1466, 155] on p-accordion-header "92%" at bounding box center [1407, 157] width 188 height 33
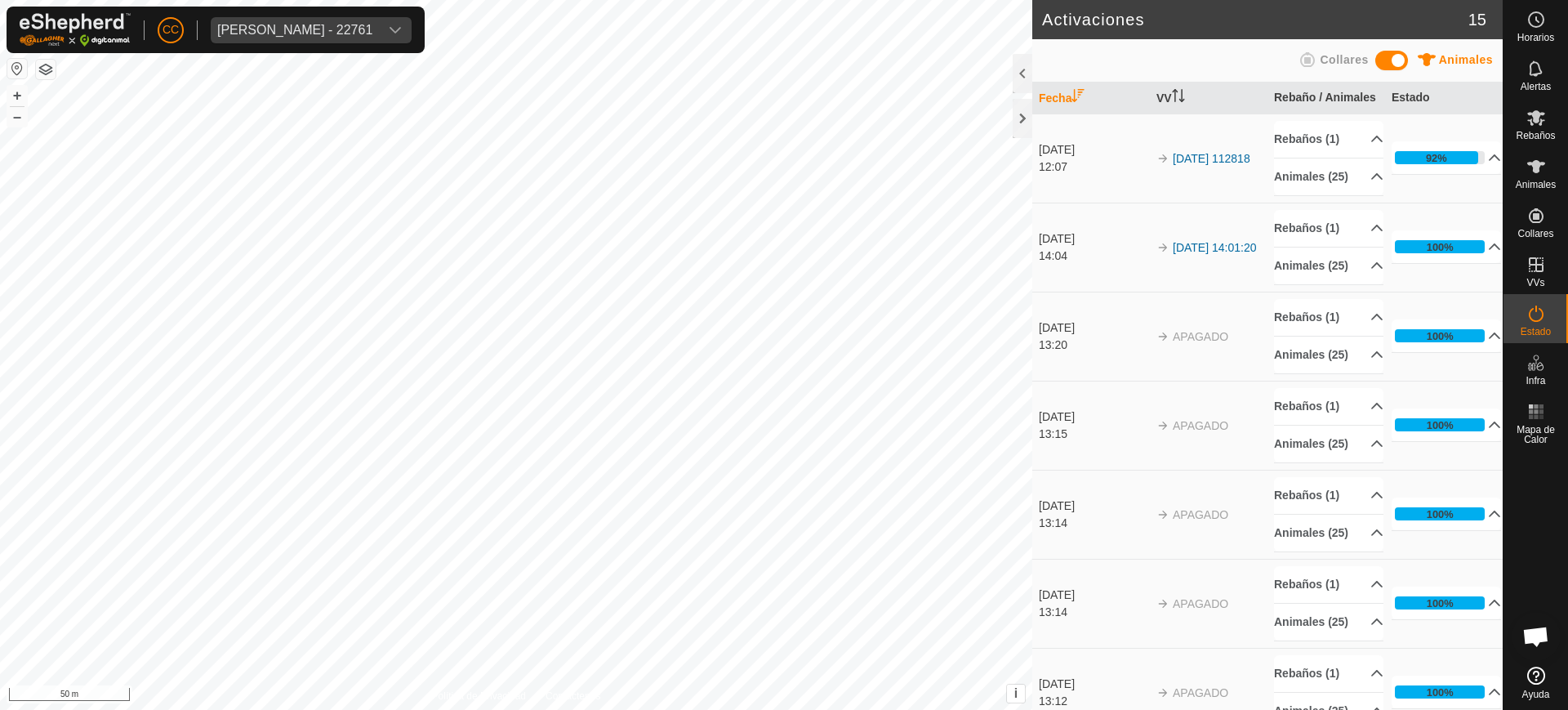
scroll to position [1272, 0]
click at [1538, 161] on icon at bounding box center [1536, 166] width 18 height 13
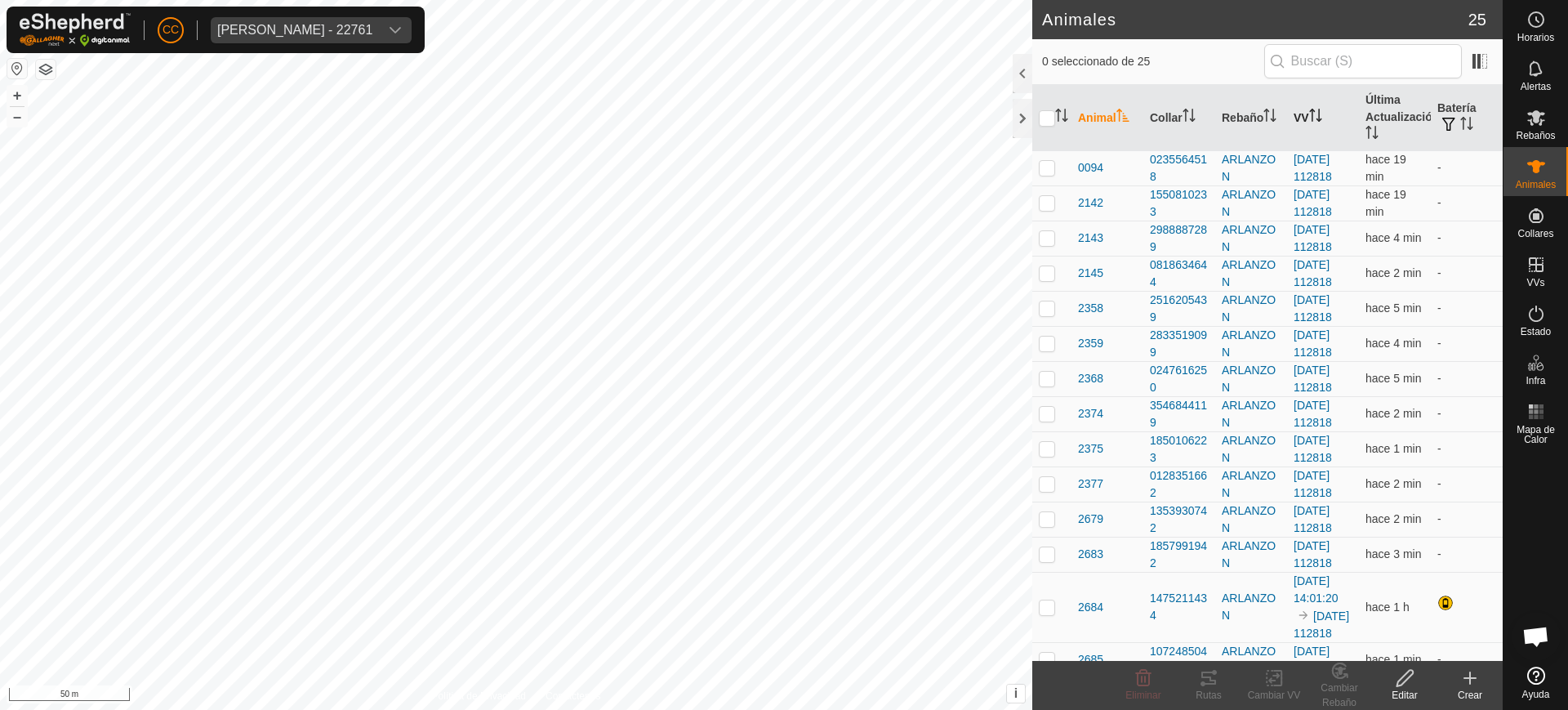
click at [1345, 121] on th "VV" at bounding box center [1323, 117] width 72 height 67
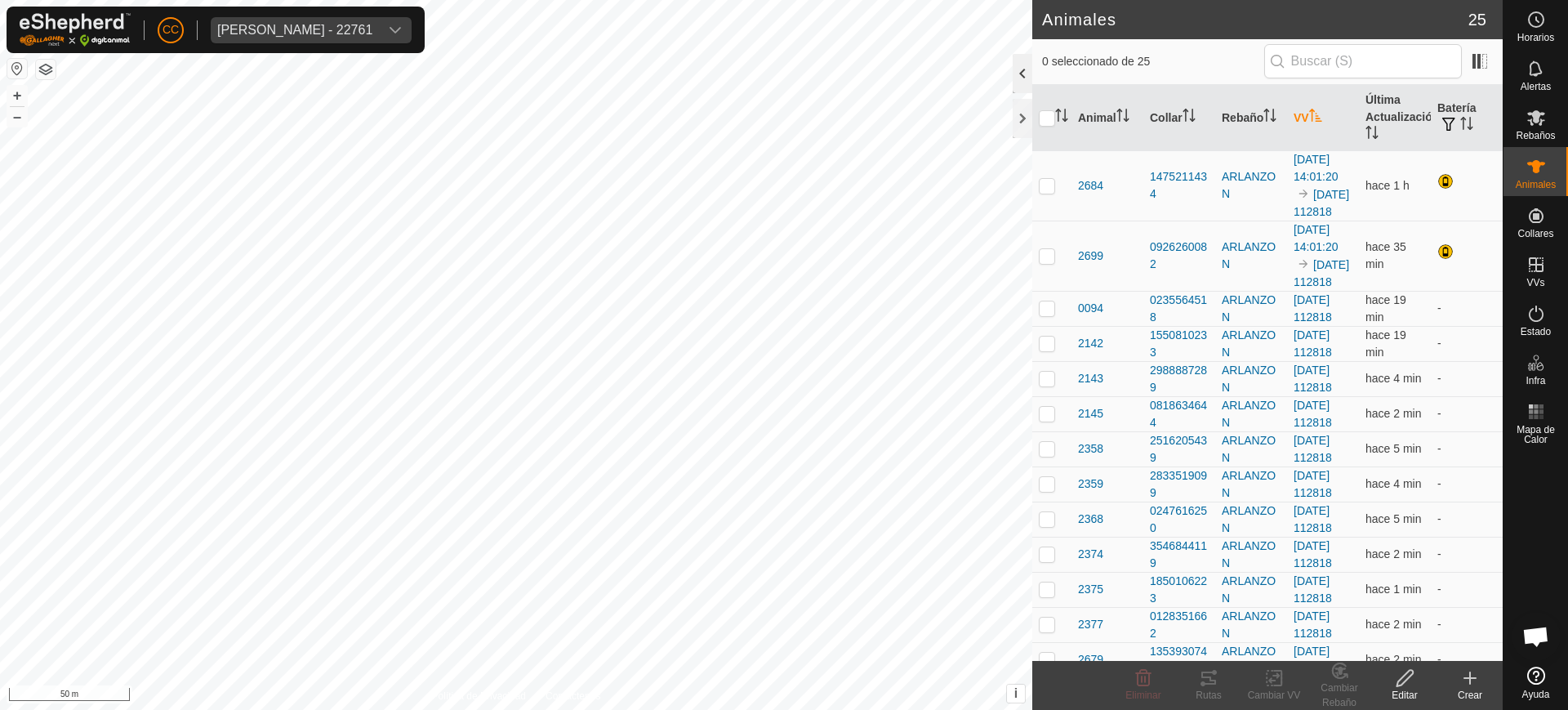
click at [1020, 89] on div at bounding box center [1023, 73] width 20 height 39
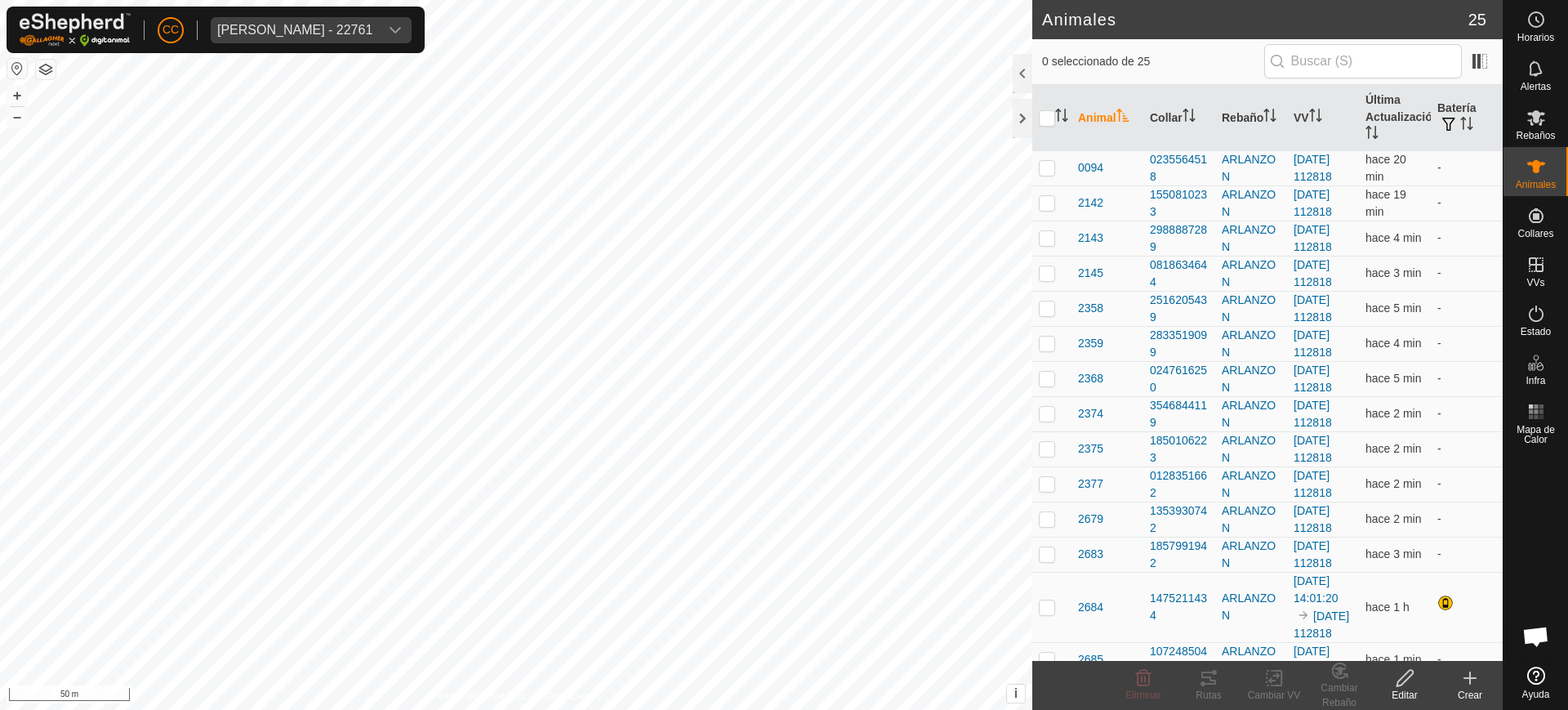
scroll to position [1272, 0]
click at [1370, 127] on th "Última Actualización" at bounding box center [1395, 117] width 72 height 67
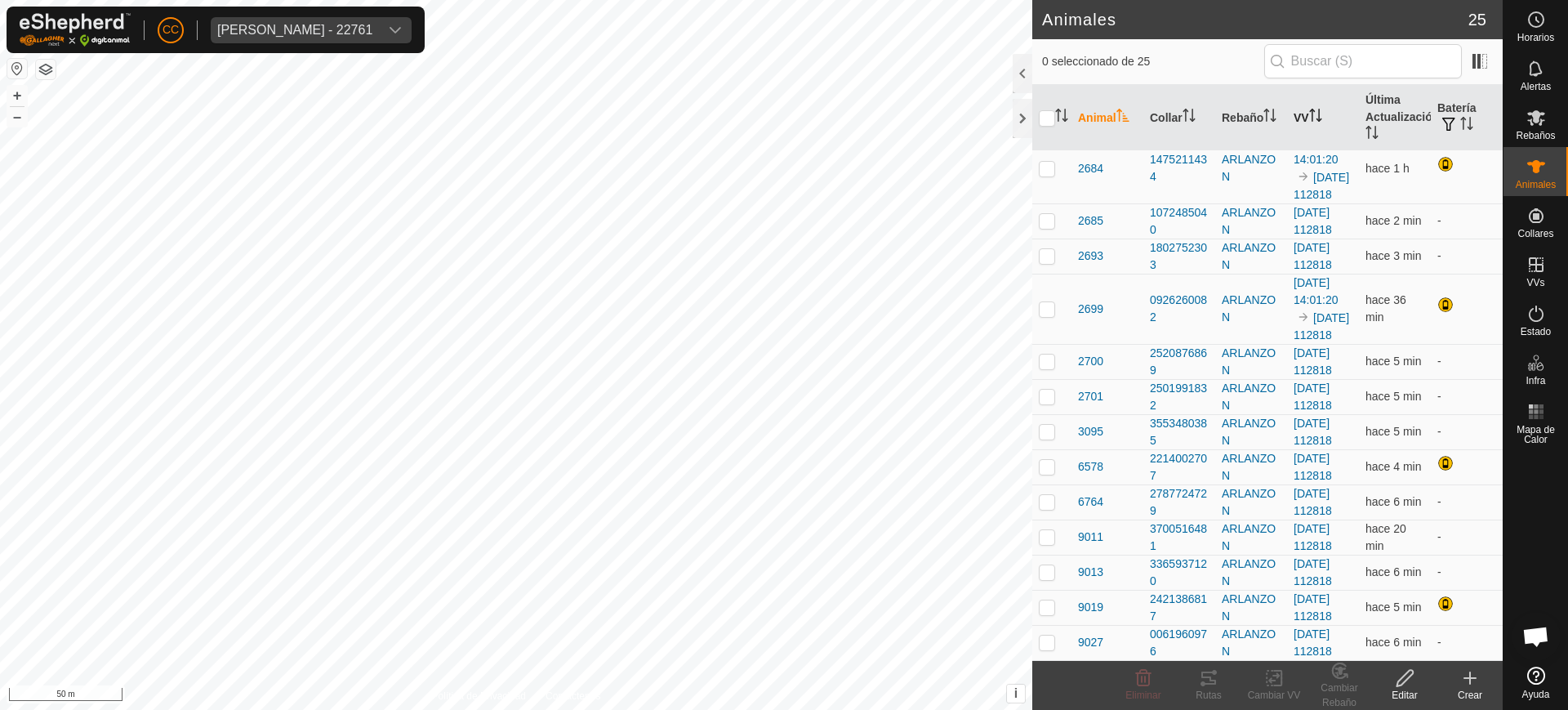
click at [1313, 113] on icon "Activar para ordenar" at bounding box center [1315, 114] width 13 height 13
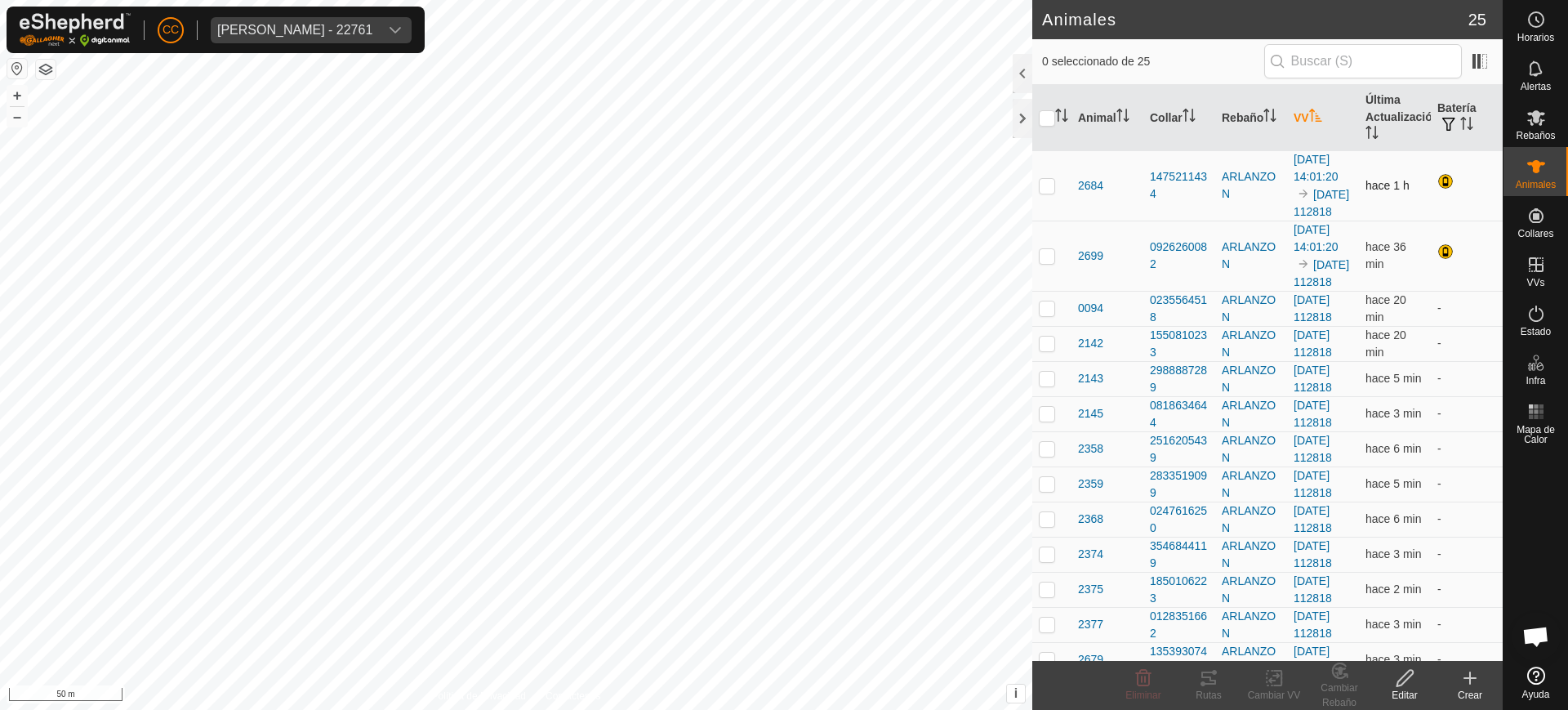
drag, startPoint x: 1336, startPoint y: 345, endPoint x: 1077, endPoint y: 181, distance: 306.6
click at [1077, 181] on tbody "2684 1475211434 ARLANZON [DATE] 14:01:20 2025-09-25 112818 hace 1 h 2699 092626…" at bounding box center [1267, 624] width 470 height 949
click at [1053, 192] on p-checkbox at bounding box center [1047, 185] width 16 height 13
checkbox input "true"
click at [1045, 290] on td at bounding box center [1051, 256] width 39 height 71
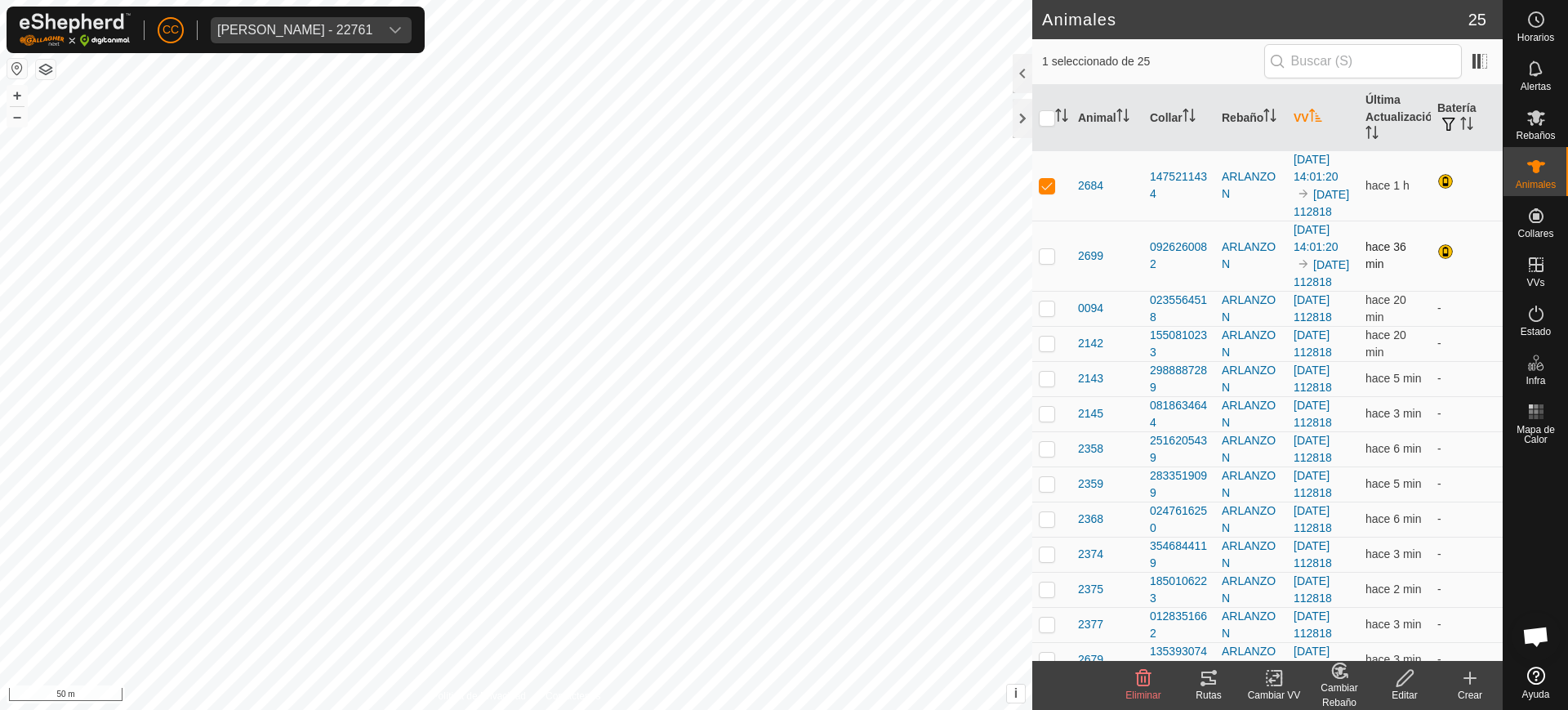
checkbox input "true"
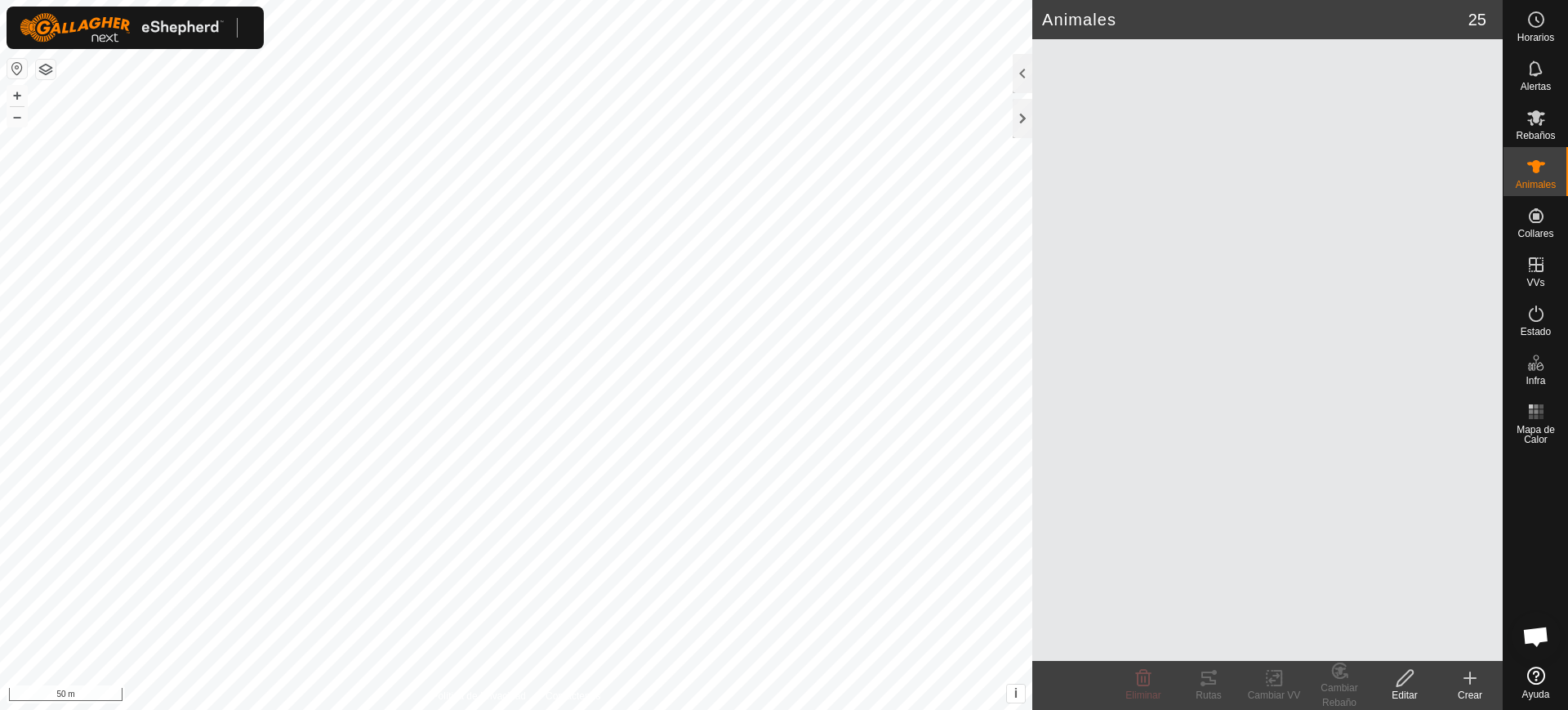
scroll to position [1272, 0]
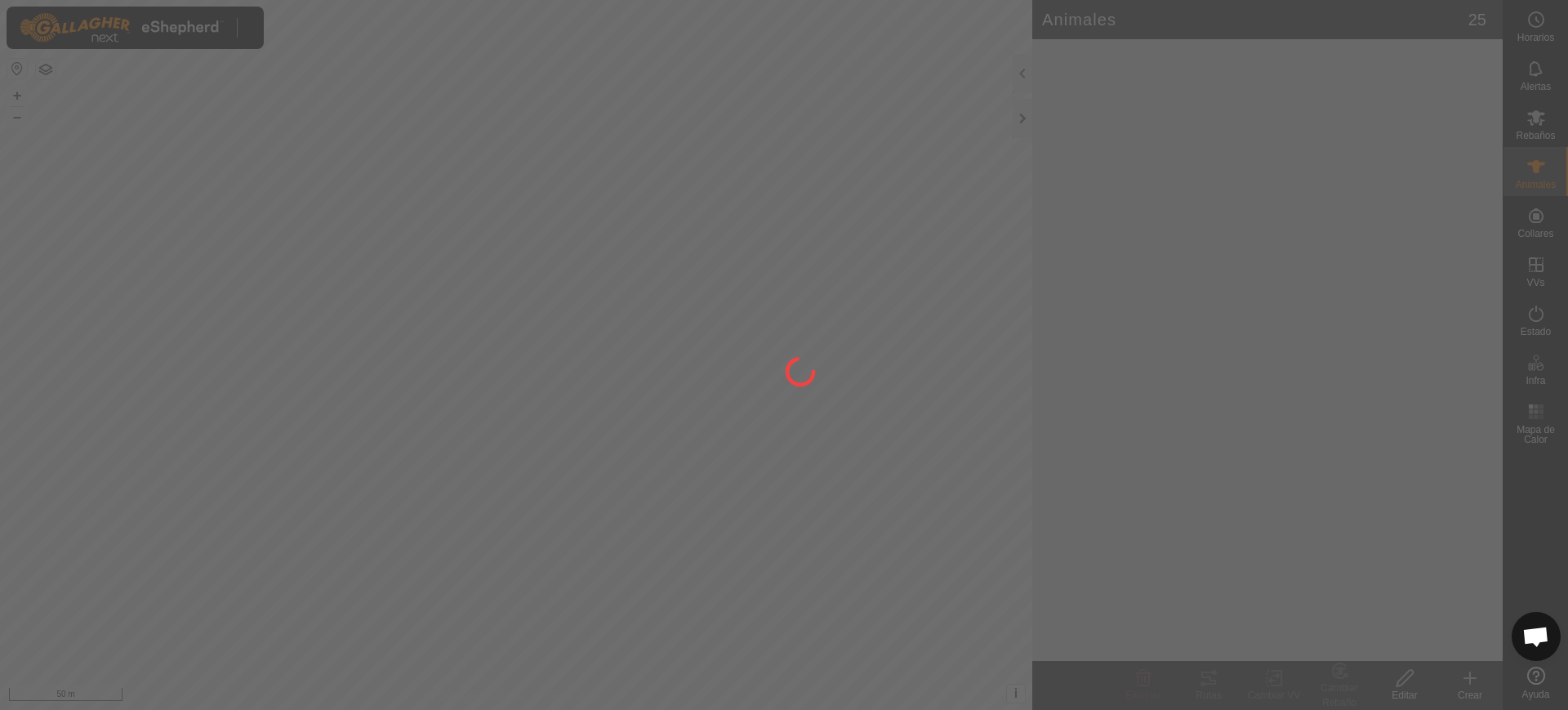
scroll to position [1272, 0]
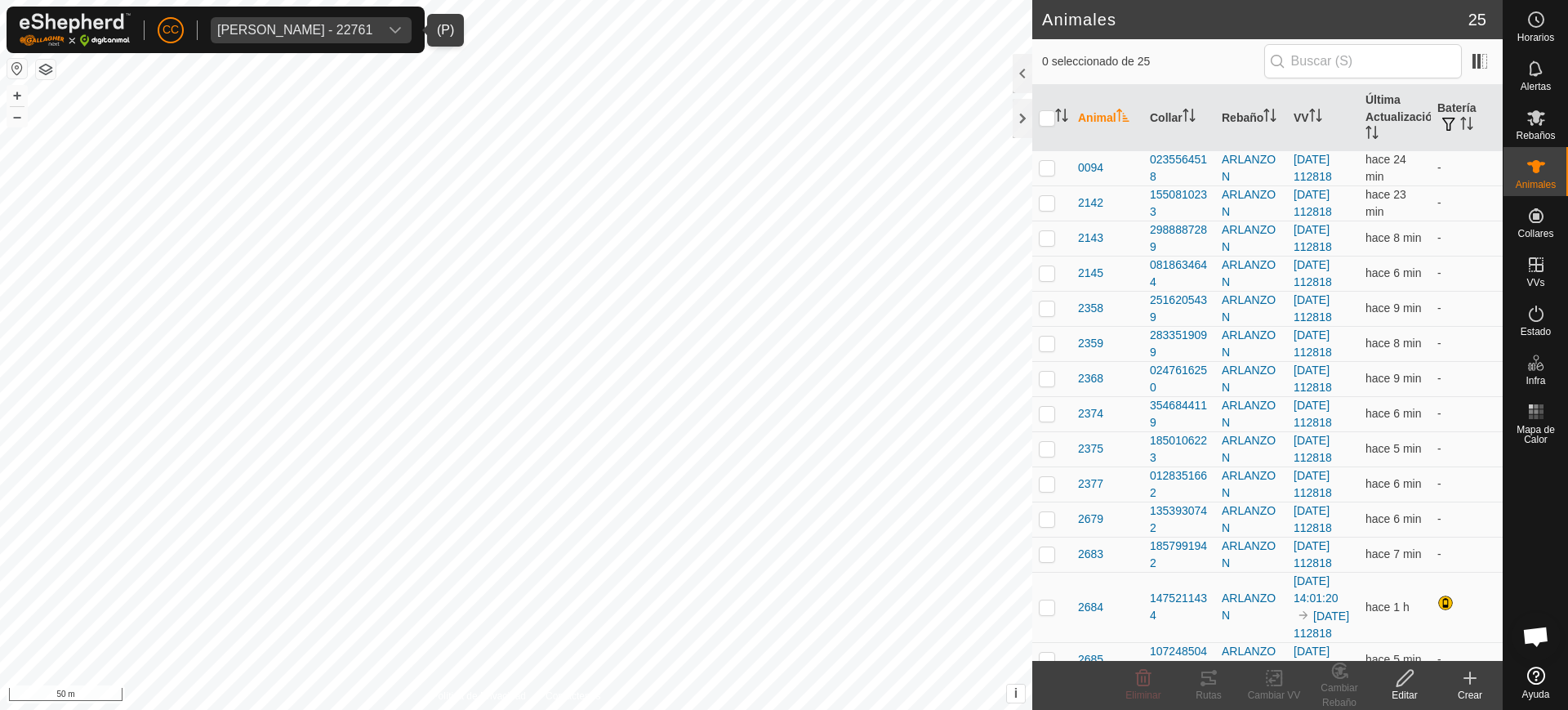
click at [349, 31] on div "[PERSON_NAME] - 22761" at bounding box center [294, 30] width 155 height 13
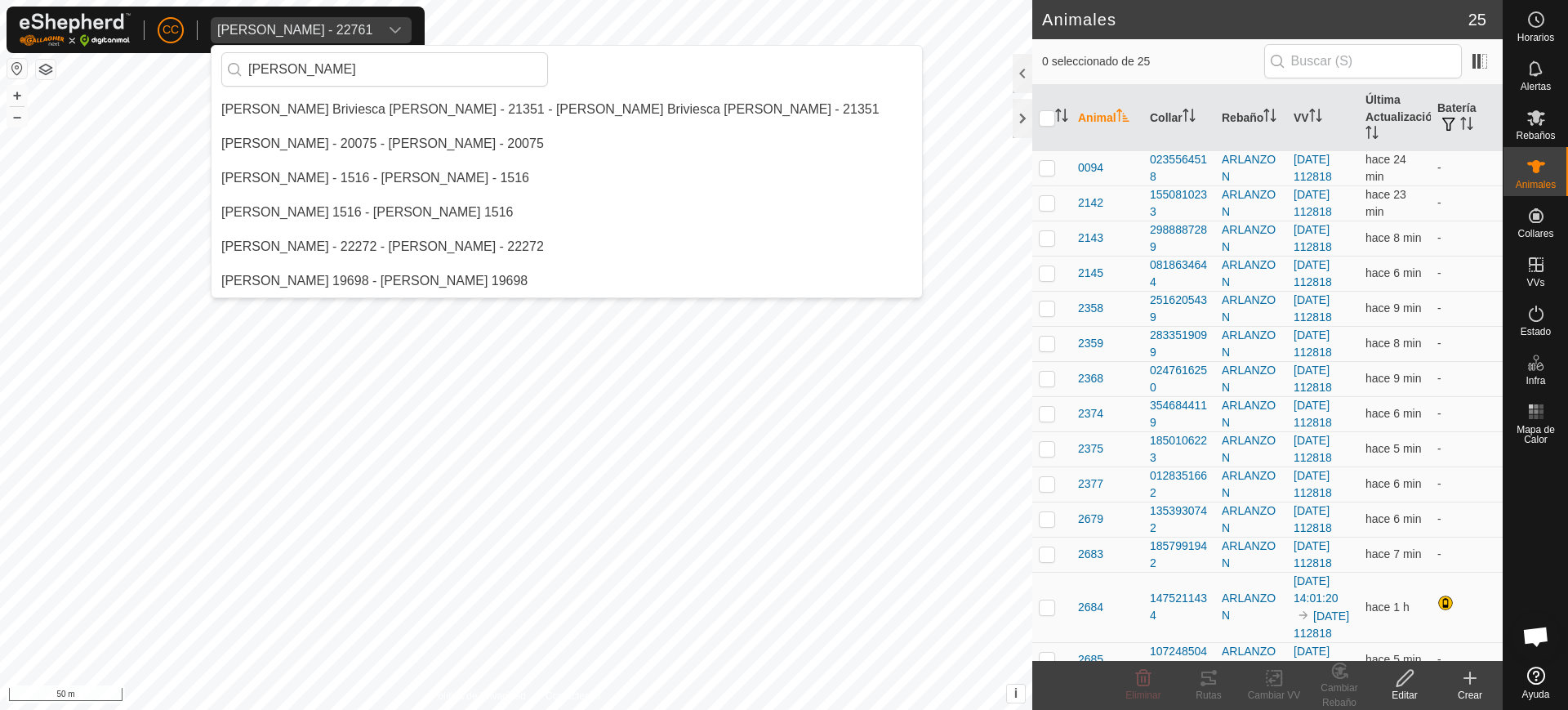
scroll to position [0, 0]
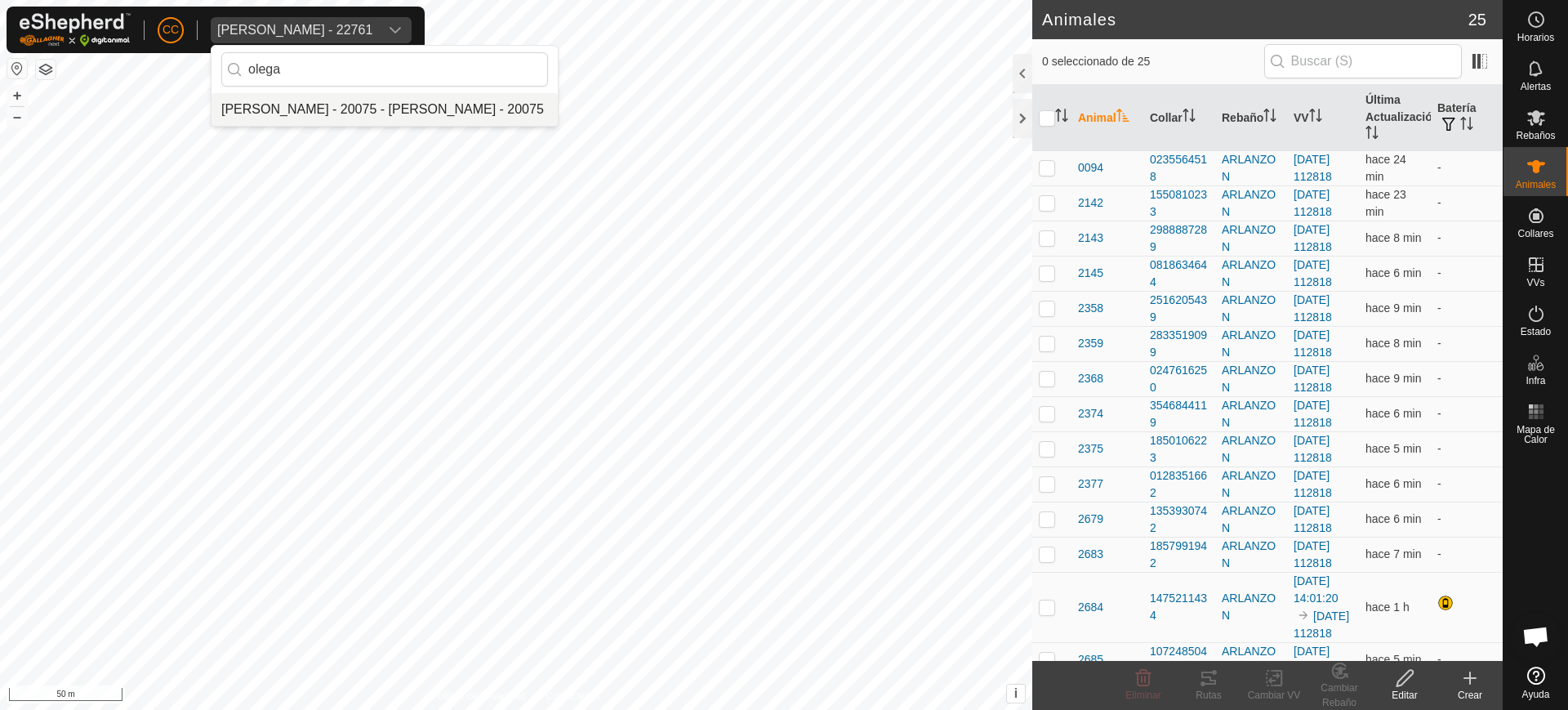
type input "olega"
click at [412, 114] on li "[PERSON_NAME] - 20075 - [PERSON_NAME] - 20075" at bounding box center [385, 109] width 346 height 33
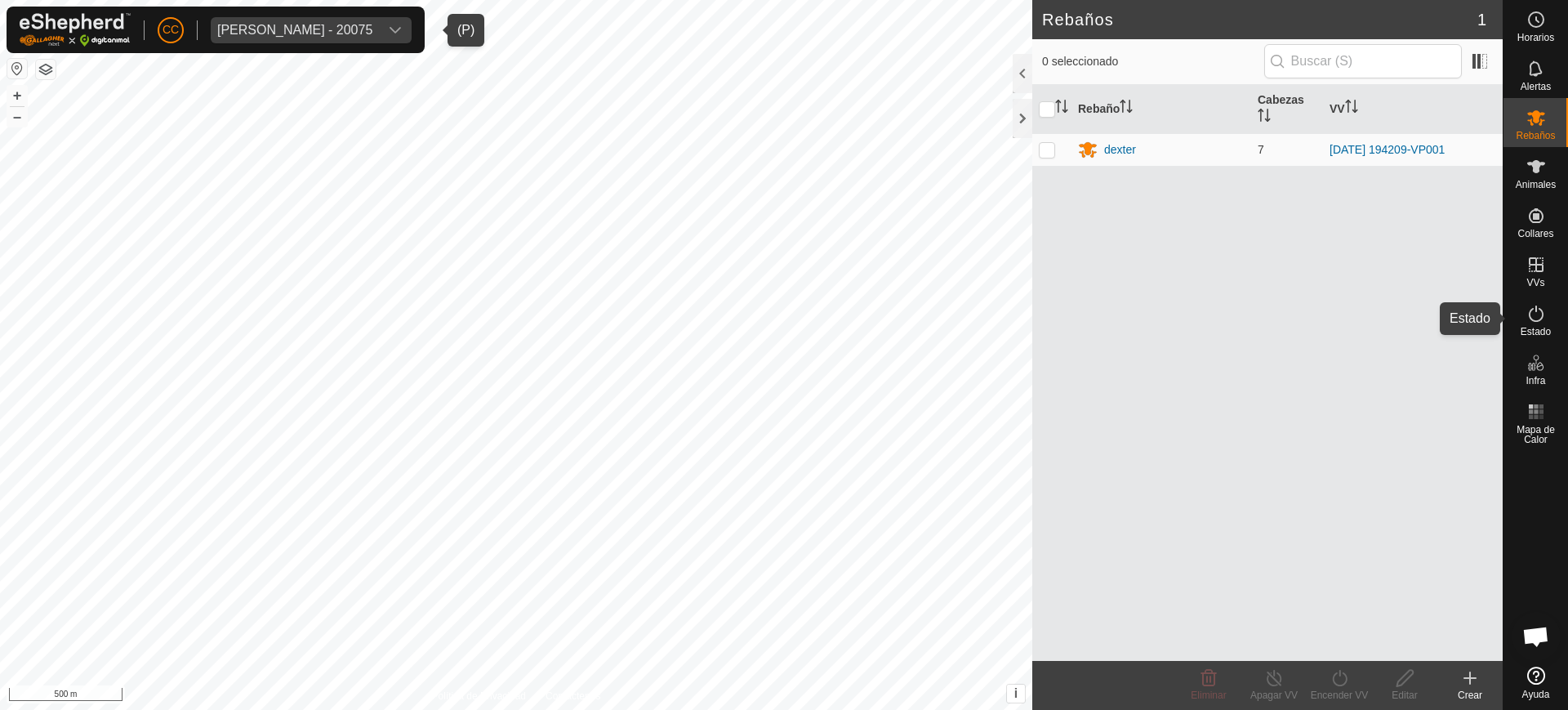
click at [1535, 321] on icon at bounding box center [1536, 313] width 15 height 16
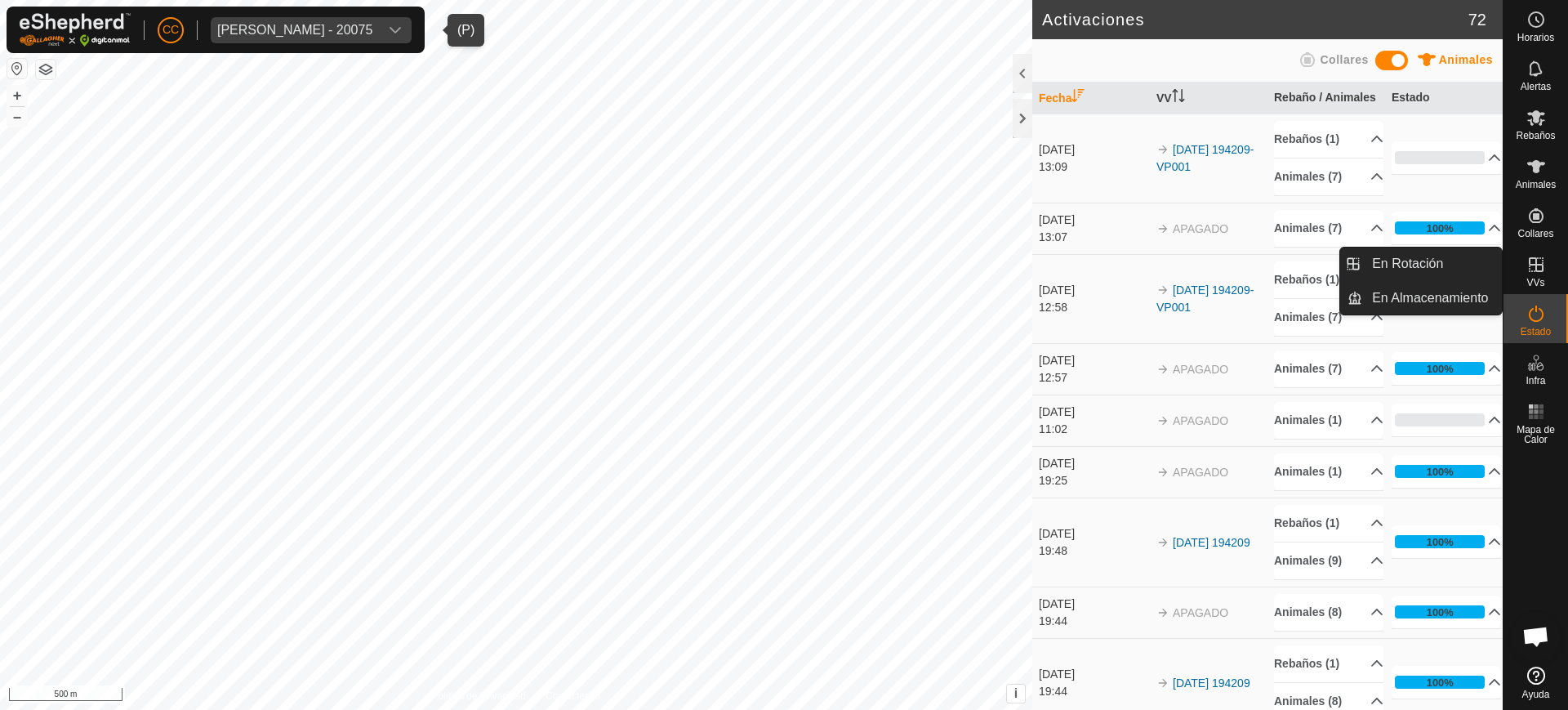
click at [1539, 275] on es-virtualpaddocks-svg-icon at bounding box center [1536, 265] width 30 height 26
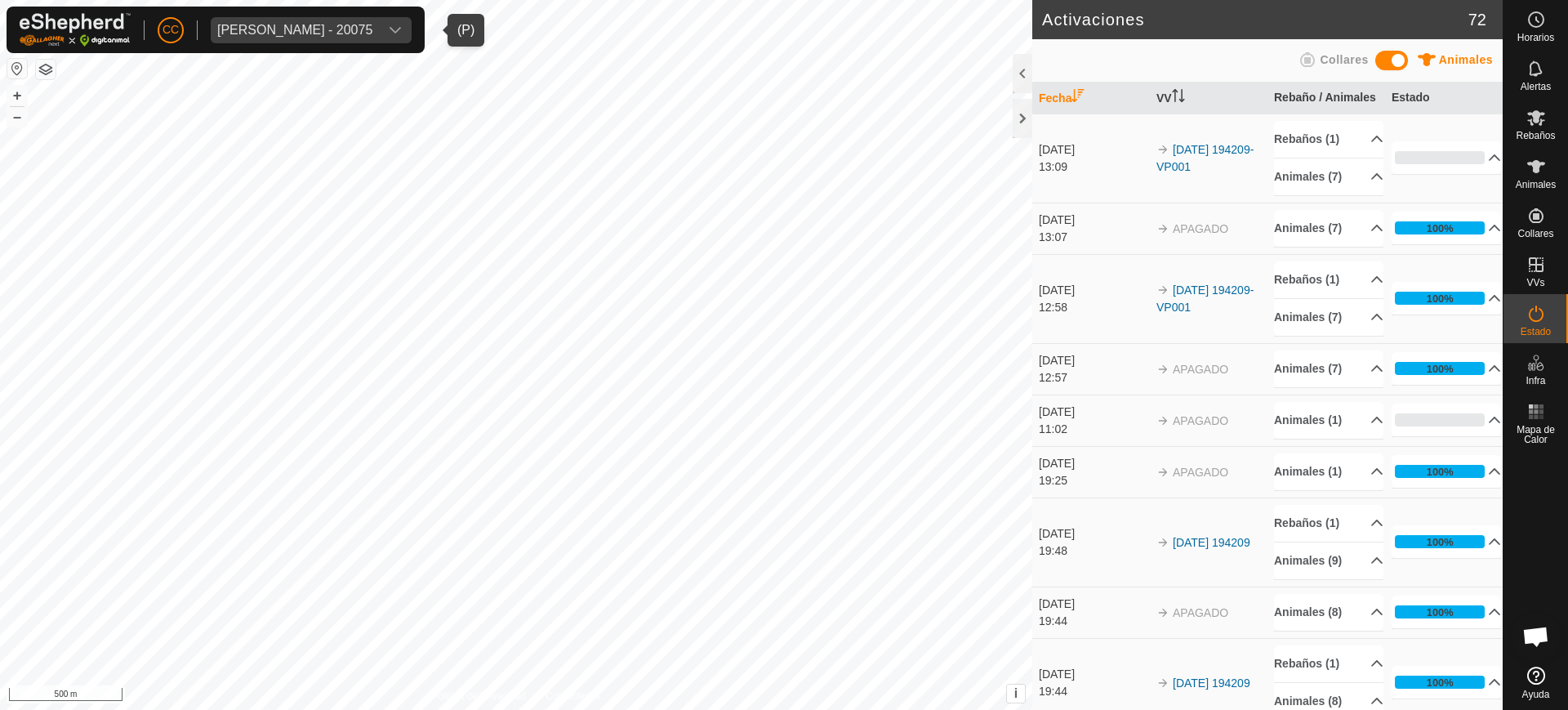
click at [290, 35] on div "Olegario Arranz Rodrigo - 20075" at bounding box center [294, 30] width 155 height 13
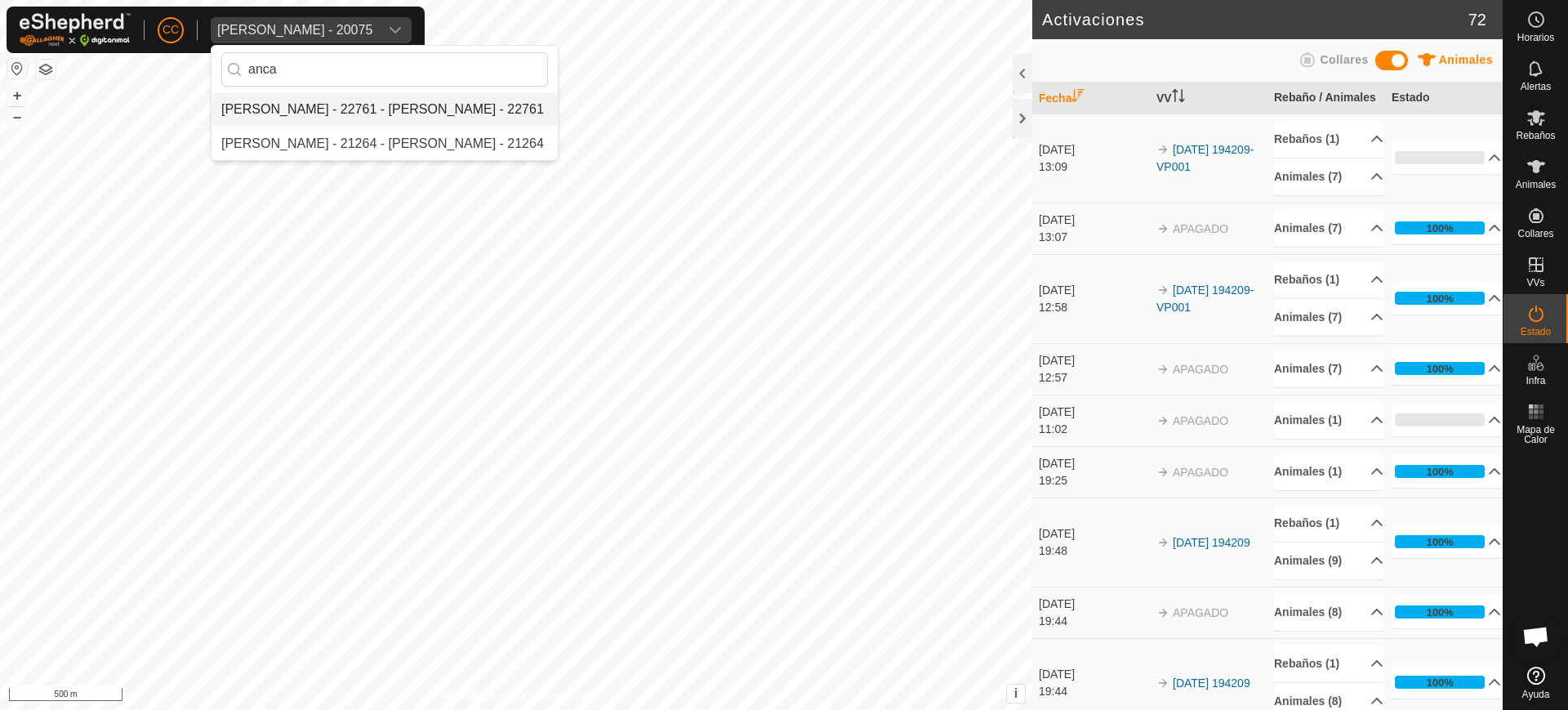
type input "anca"
click at [319, 112] on li "[PERSON_NAME] - 22761 - [PERSON_NAME] - 22761" at bounding box center [385, 109] width 346 height 33
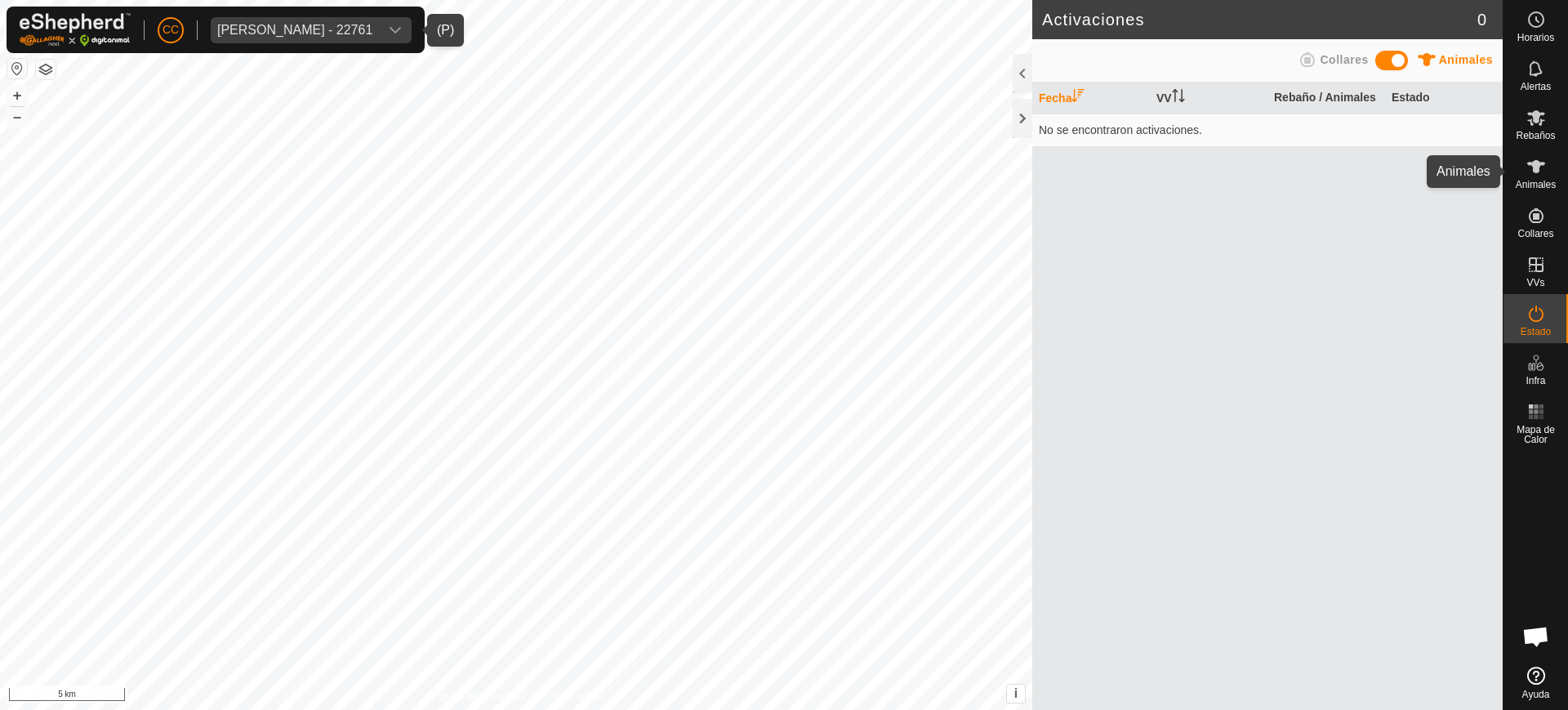
click at [1516, 181] on div "CC Anca Sanda Bercian - 22761 Horarios Alertas Rebaños Animales Collares VVs Es…" at bounding box center [784, 355] width 1568 height 710
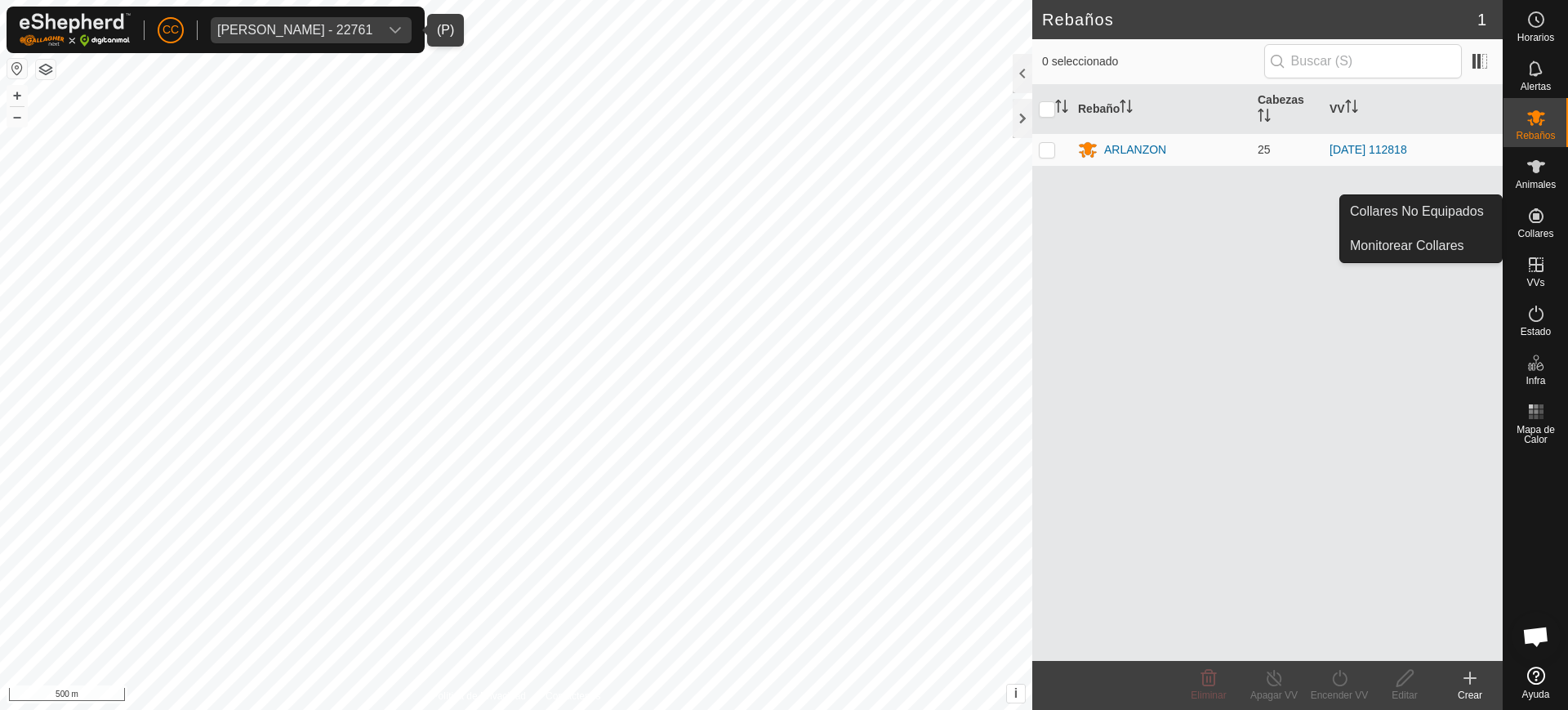
click at [1546, 224] on es-neckbands-svg-icon at bounding box center [1536, 216] width 30 height 26
click at [1541, 222] on icon at bounding box center [1536, 216] width 20 height 20
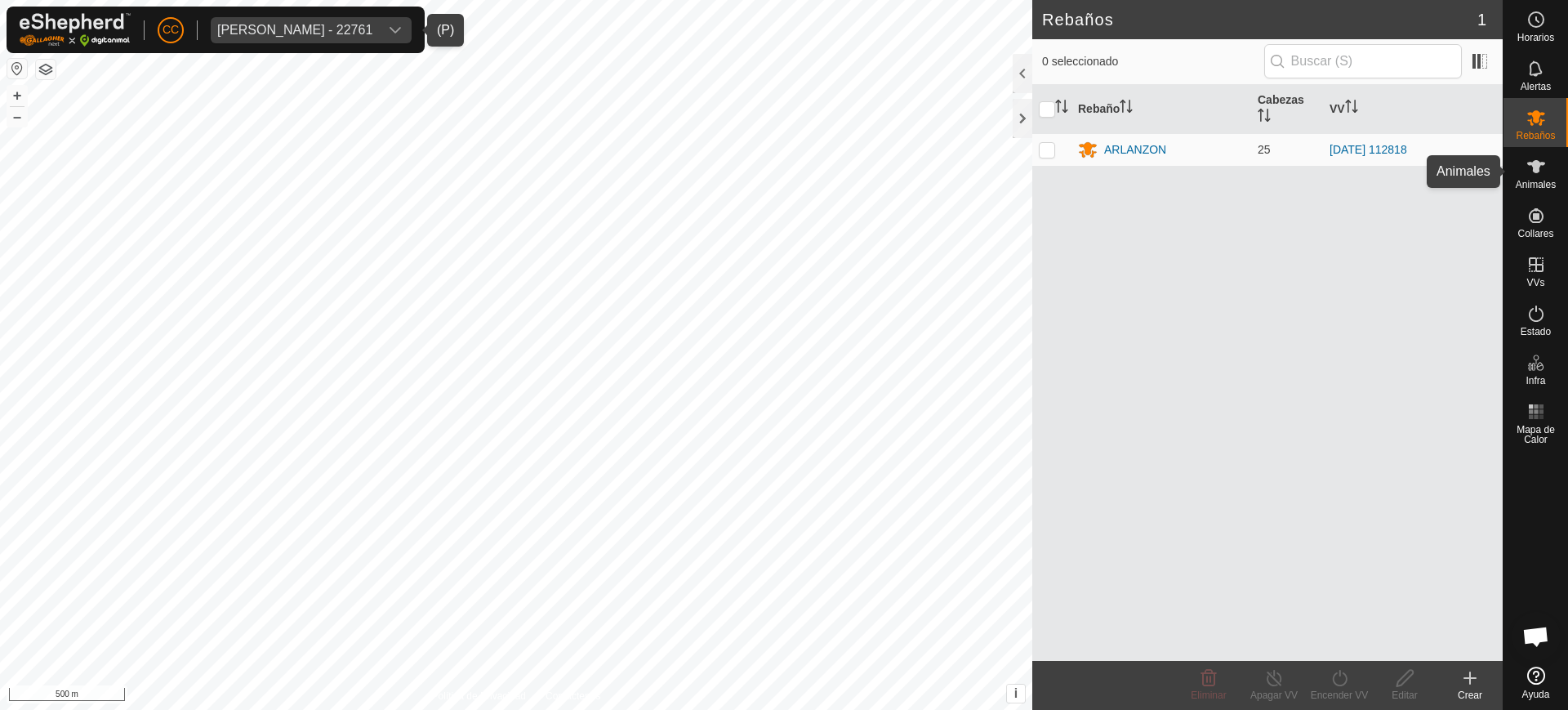
click at [1529, 167] on icon at bounding box center [1536, 167] width 20 height 20
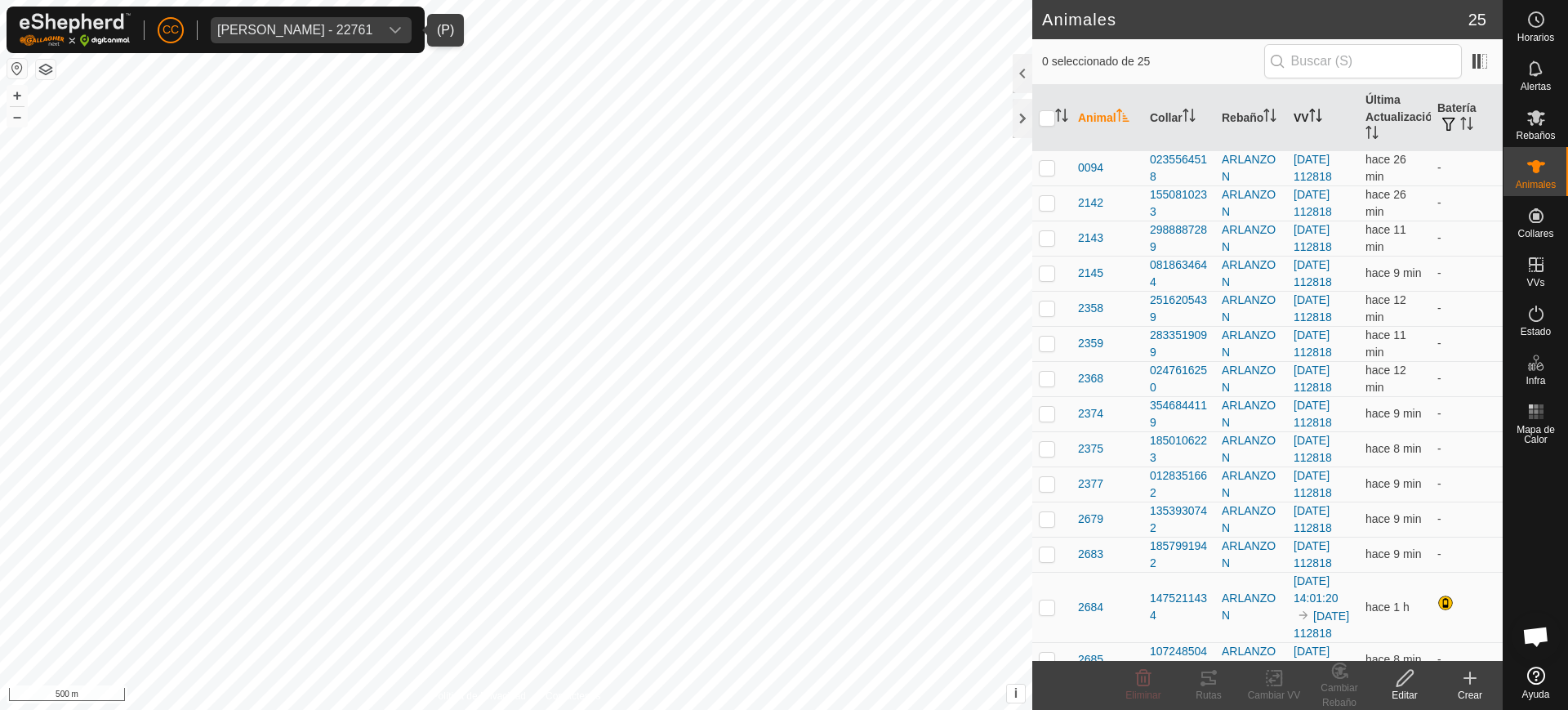
click at [1309, 119] on icon "Activar para ordenar" at bounding box center [1315, 114] width 13 height 13
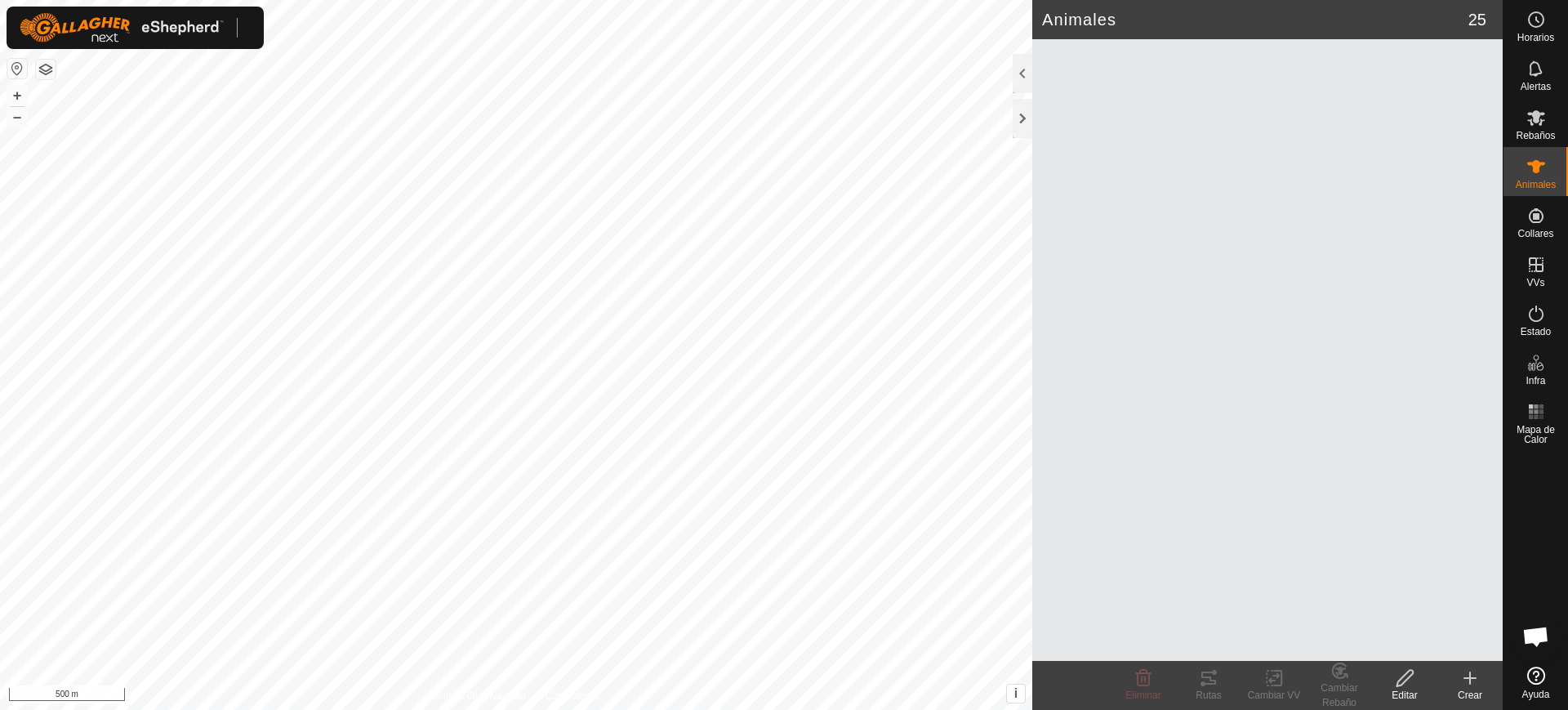
scroll to position [1272, 0]
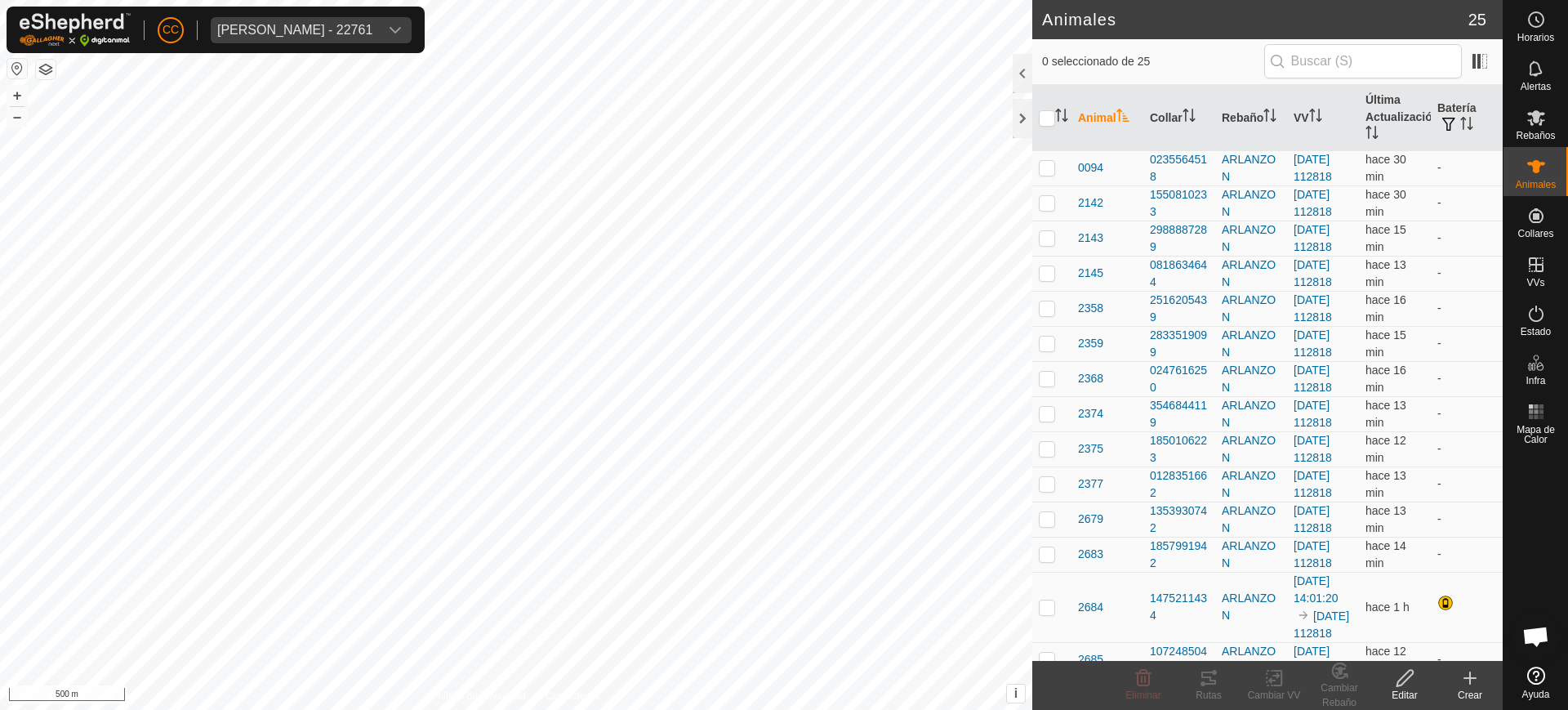
click at [281, 10] on div "CC [PERSON_NAME] - 22761" at bounding box center [216, 30] width 419 height 47
click at [306, 28] on div "[PERSON_NAME] - 22761" at bounding box center [294, 30] width 155 height 13
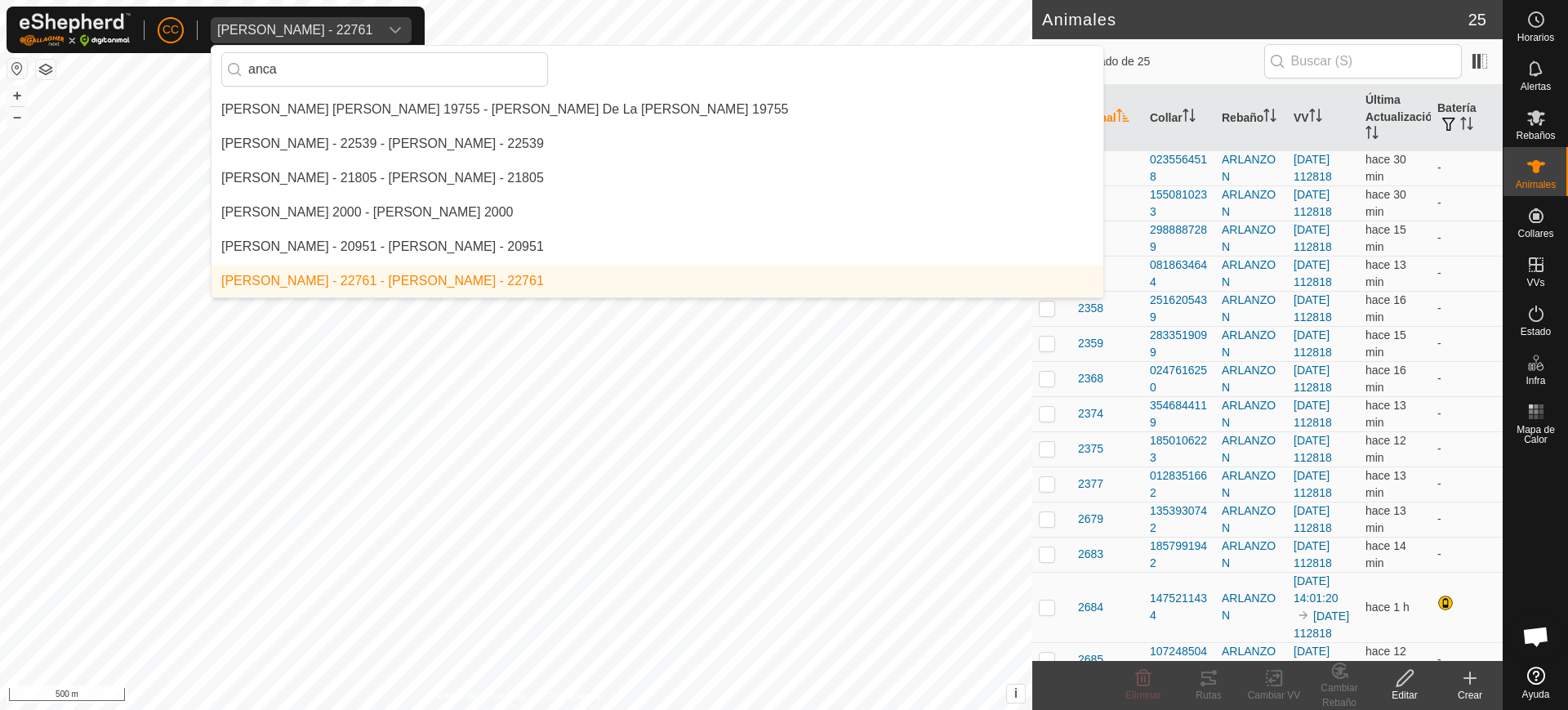
scroll to position [0, 0]
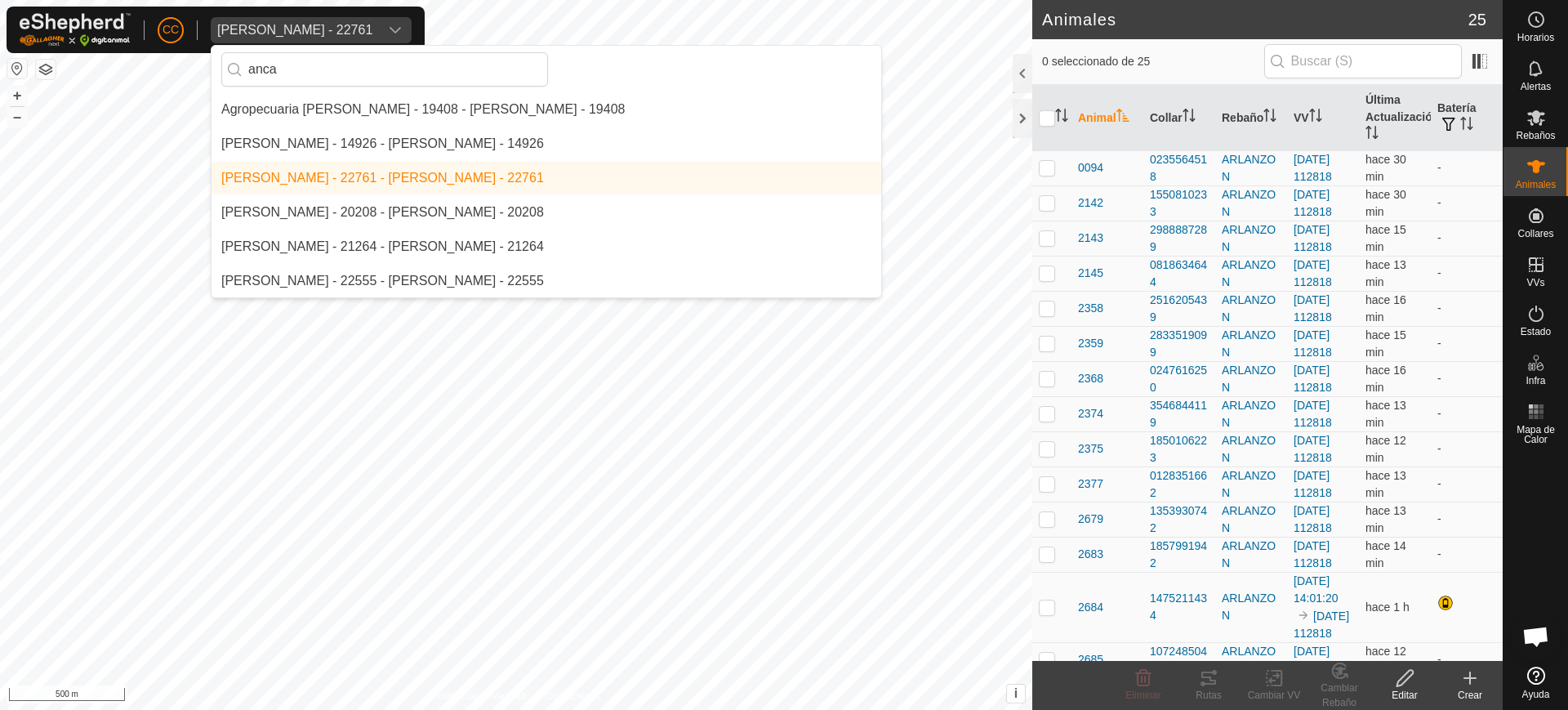
type input "anca"
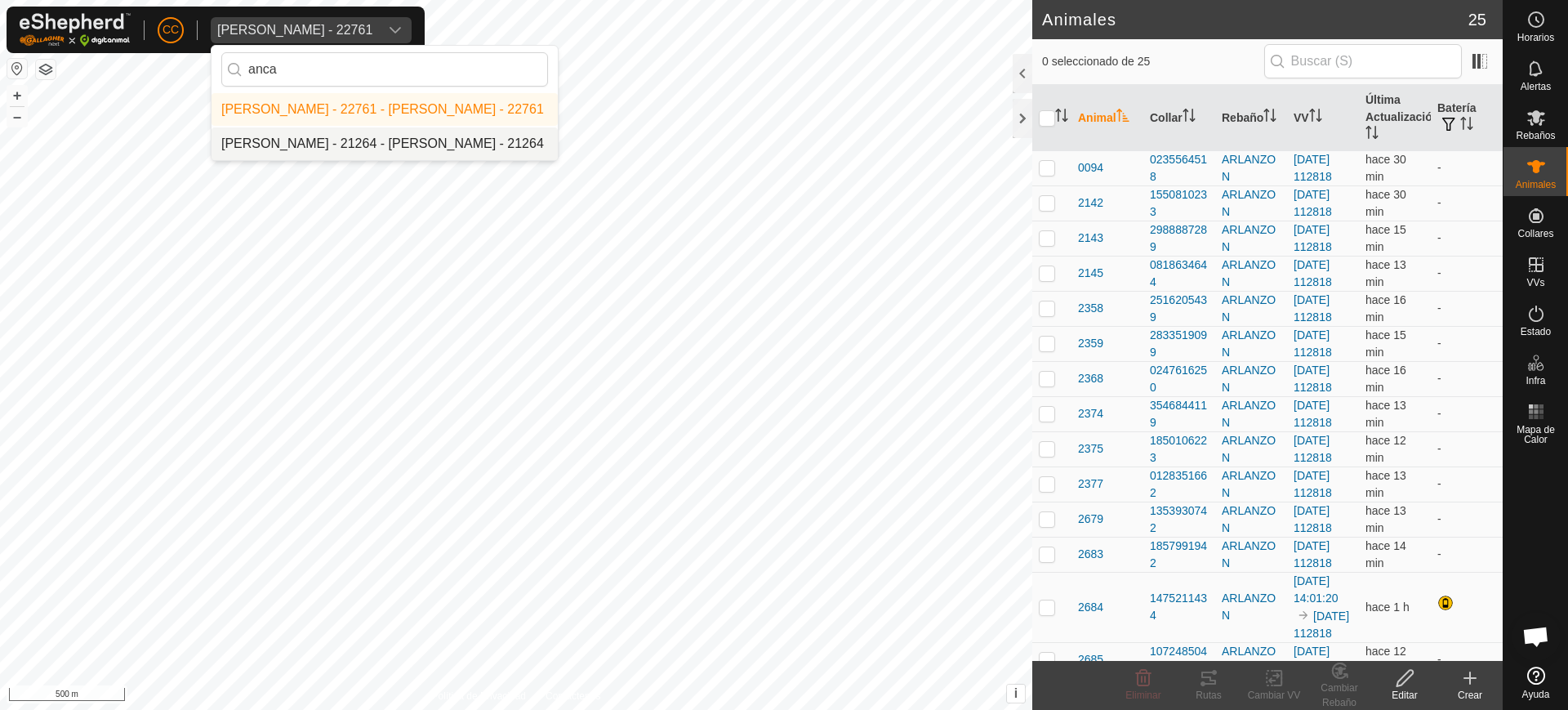
click at [301, 144] on li "[PERSON_NAME] - 21264 - [PERSON_NAME] - 21264" at bounding box center [385, 143] width 346 height 33
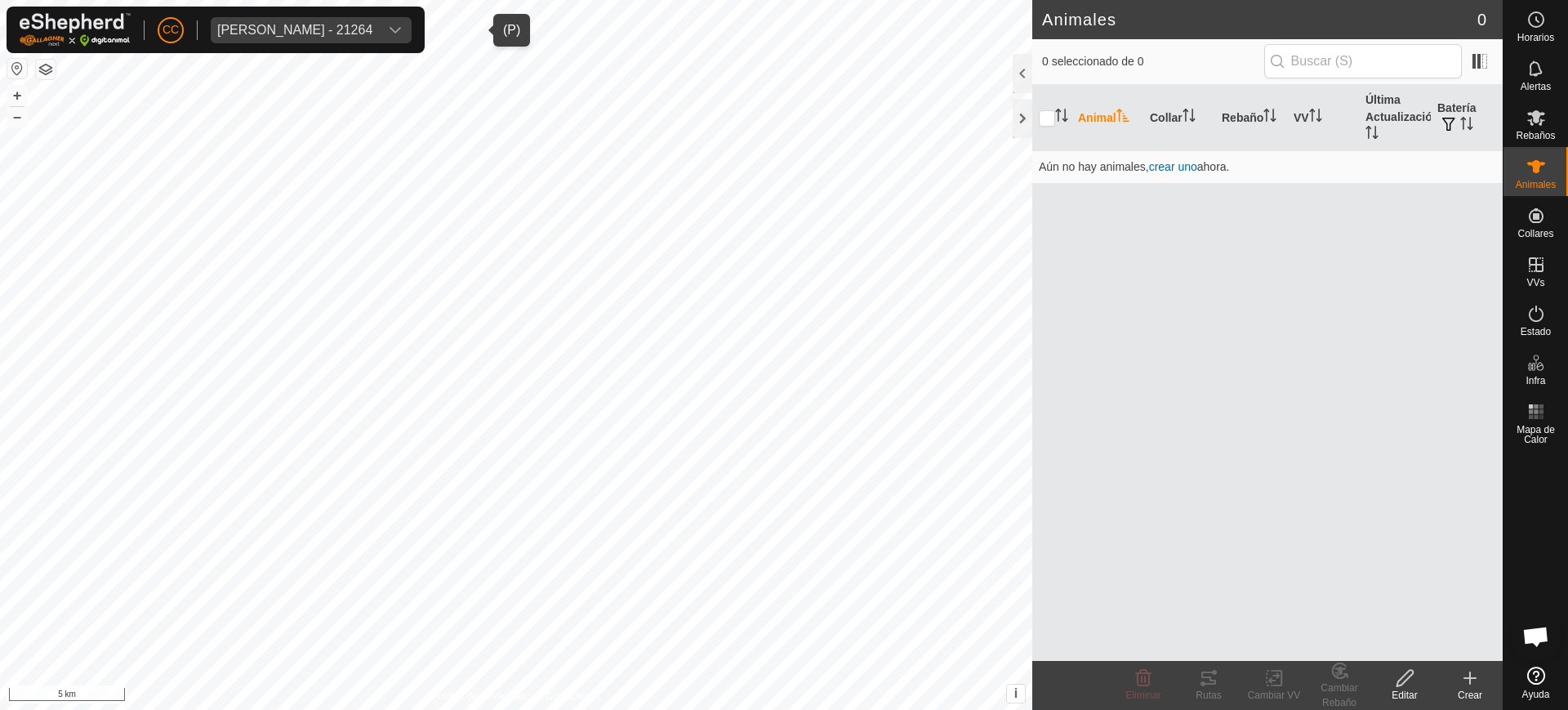
click at [295, 25] on div "[PERSON_NAME] - 21264" at bounding box center [294, 30] width 155 height 13
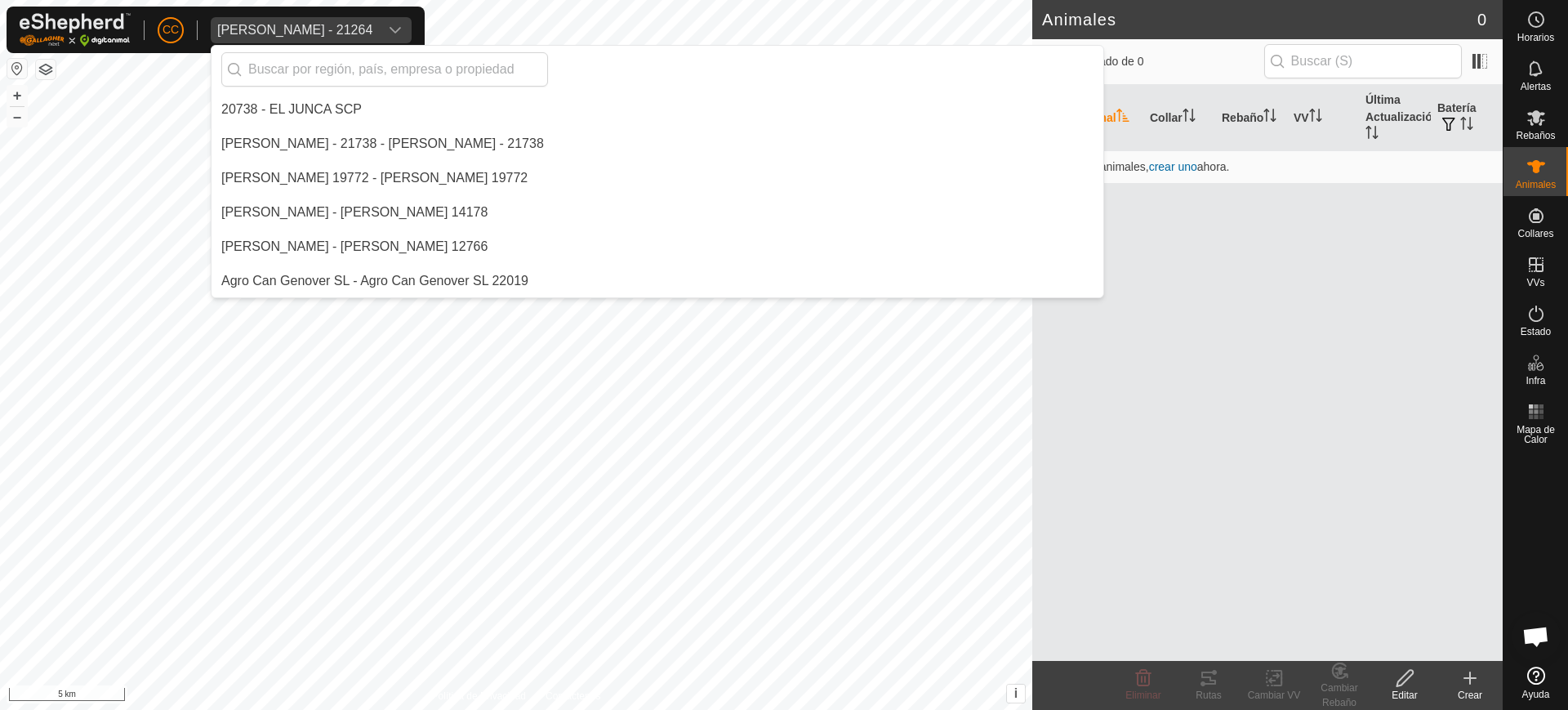
scroll to position [1990, 0]
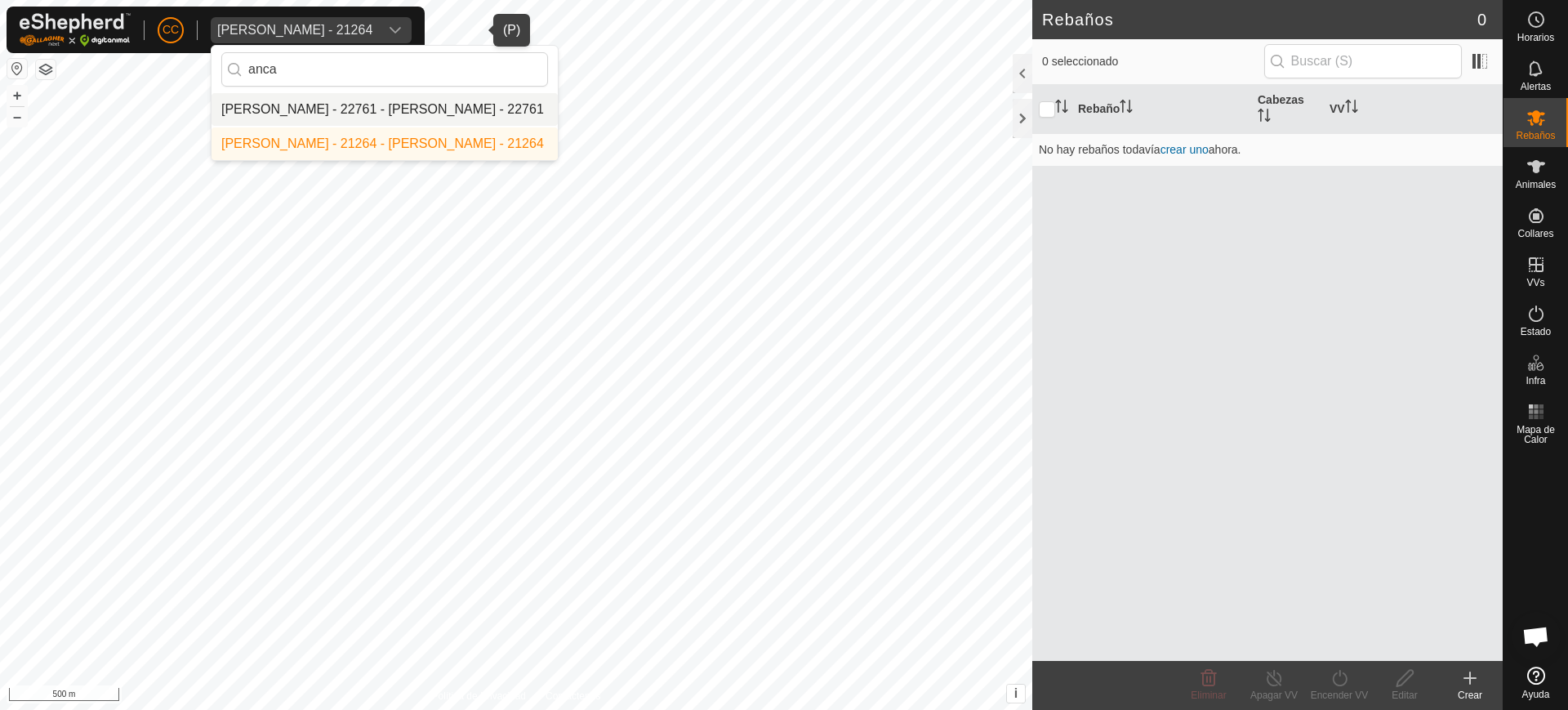
type input "anca"
click at [358, 100] on li "[PERSON_NAME] - 22761 - [PERSON_NAME] - 22761" at bounding box center [385, 109] width 346 height 33
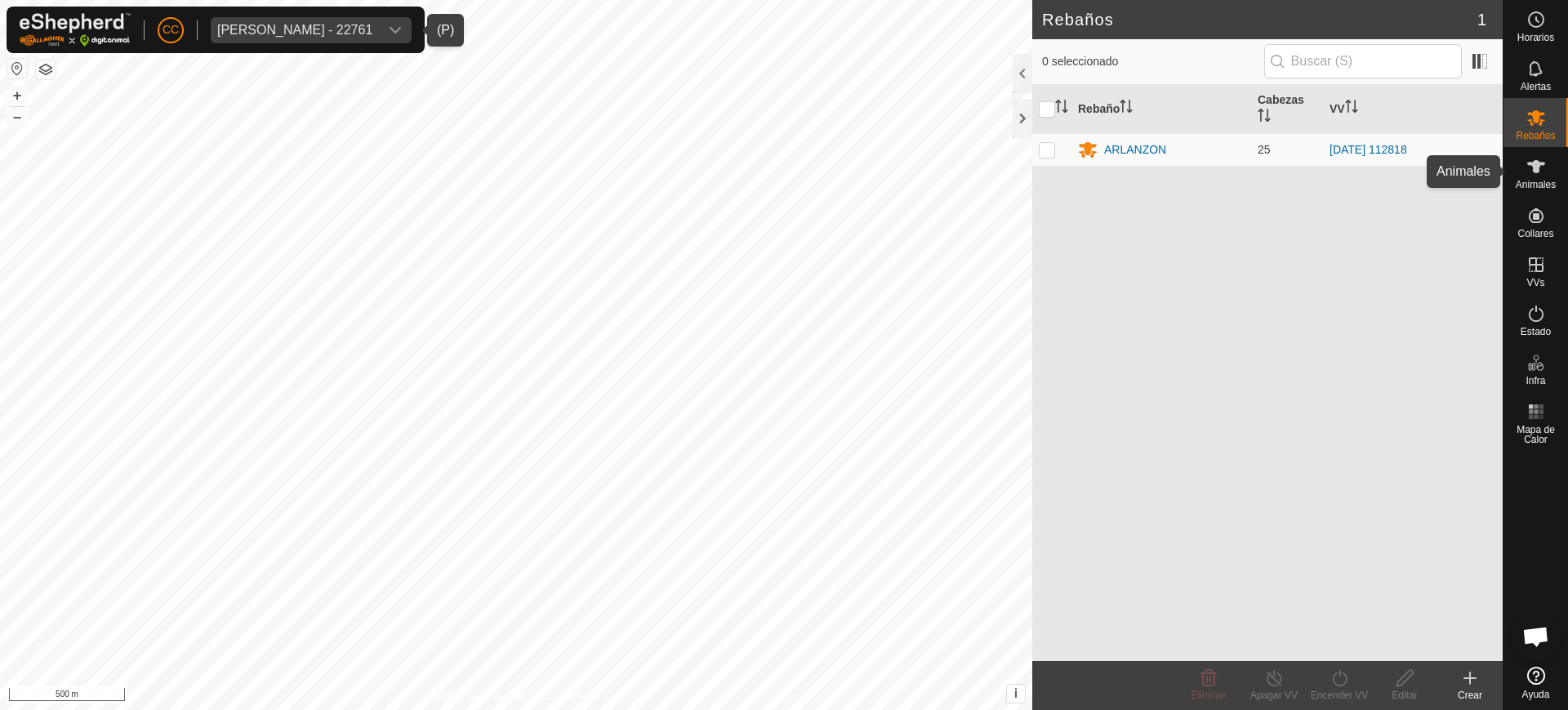
click at [1542, 168] on icon at bounding box center [1536, 167] width 20 height 20
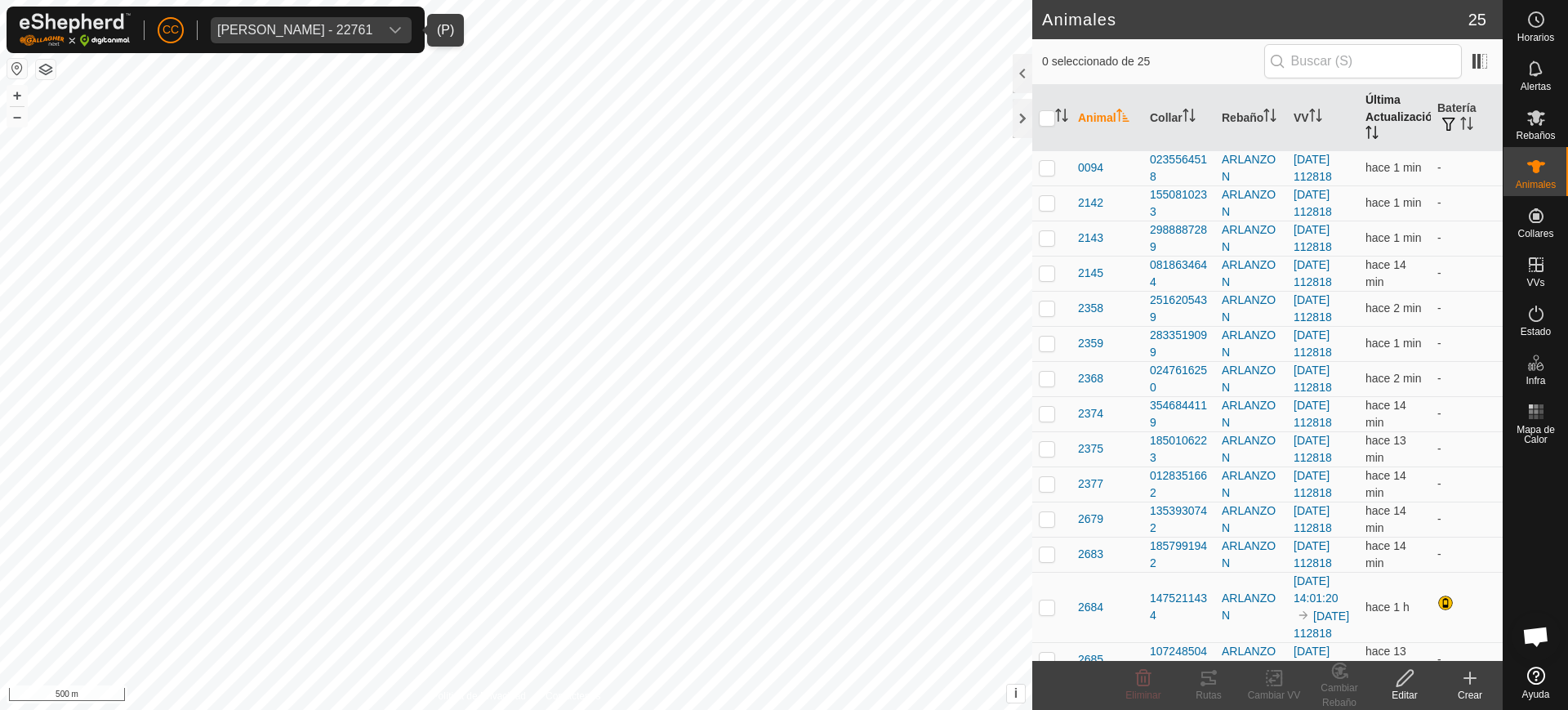
click at [1377, 107] on th "Última Actualización" at bounding box center [1395, 117] width 72 height 67
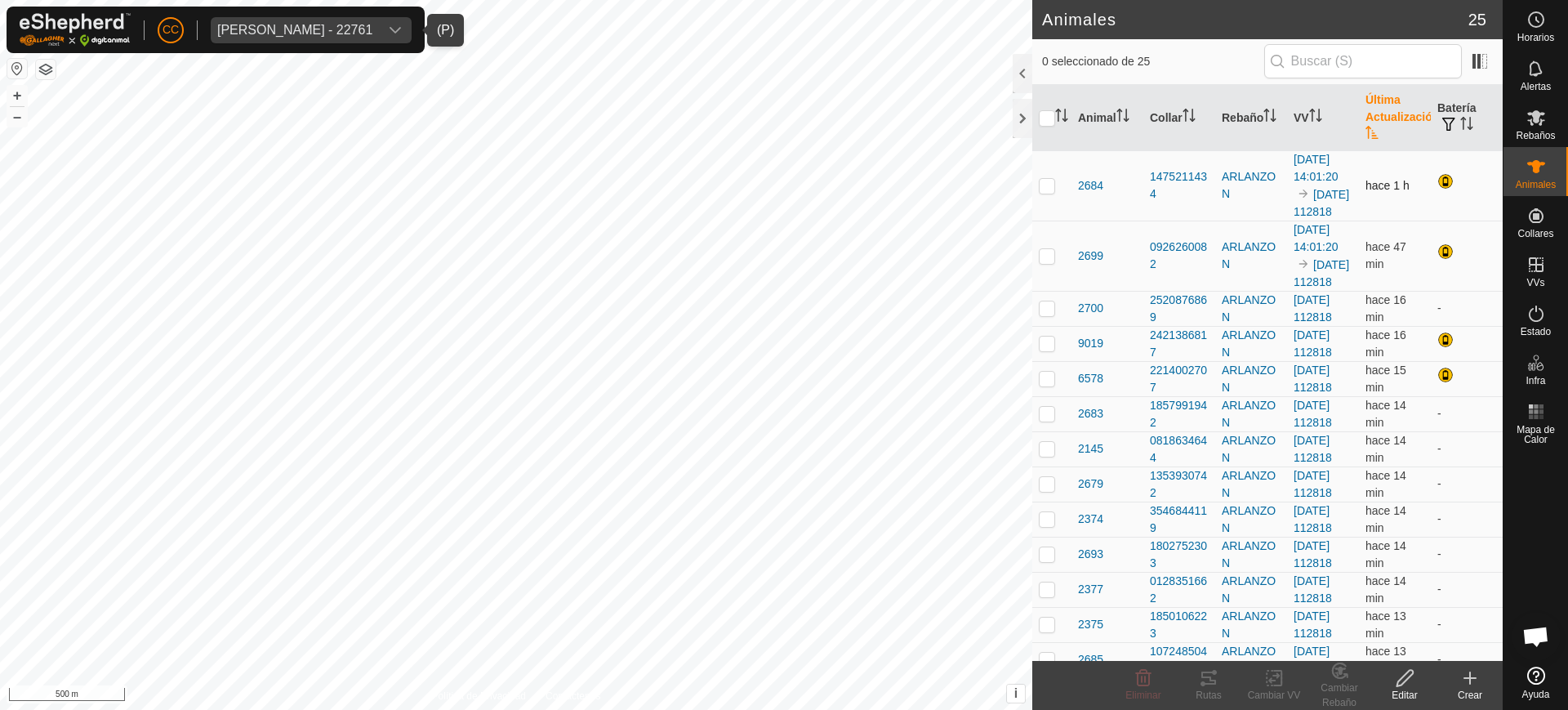
click at [1047, 213] on td at bounding box center [1051, 185] width 39 height 71
checkbox input "true"
click at [1045, 263] on p-checkbox at bounding box center [1047, 256] width 16 height 13
checkbox input "true"
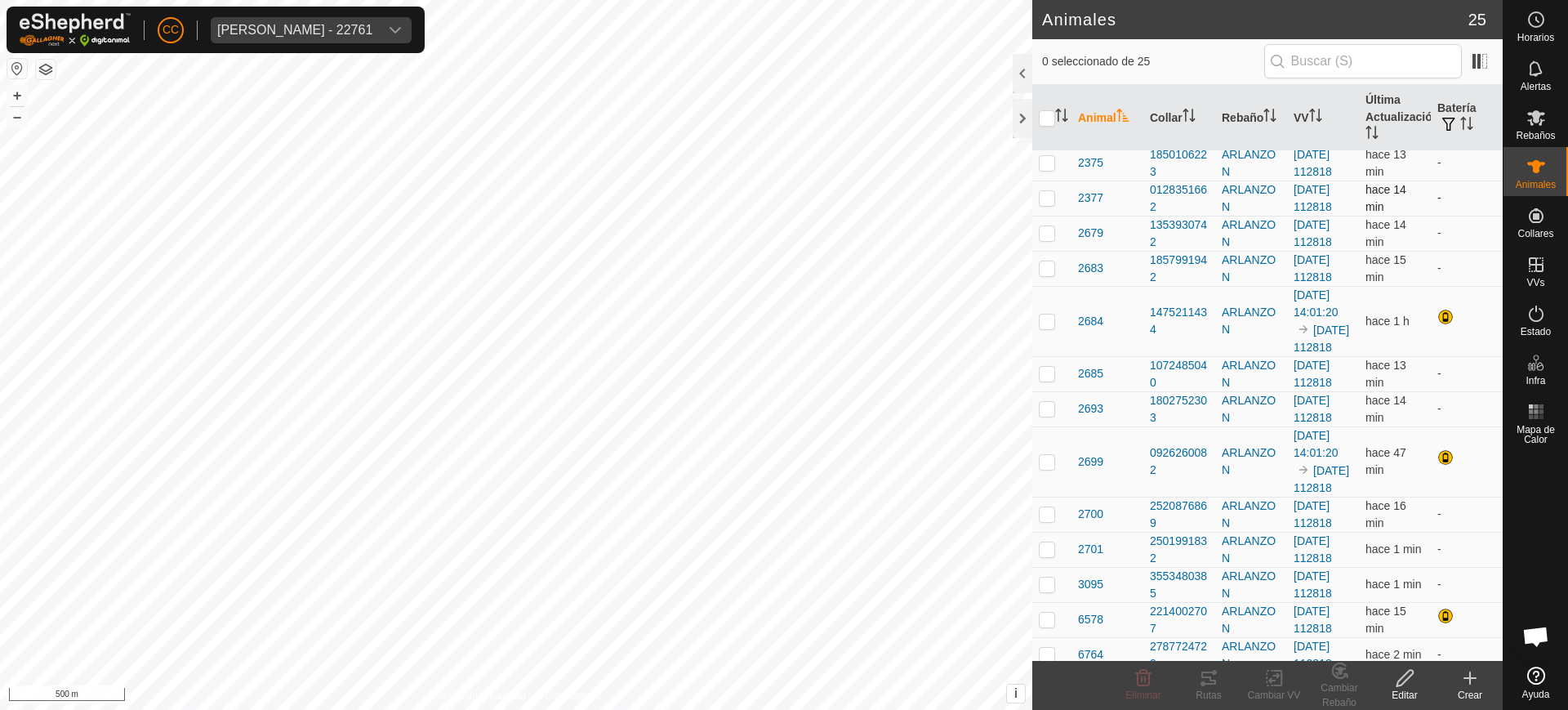
scroll to position [507, 0]
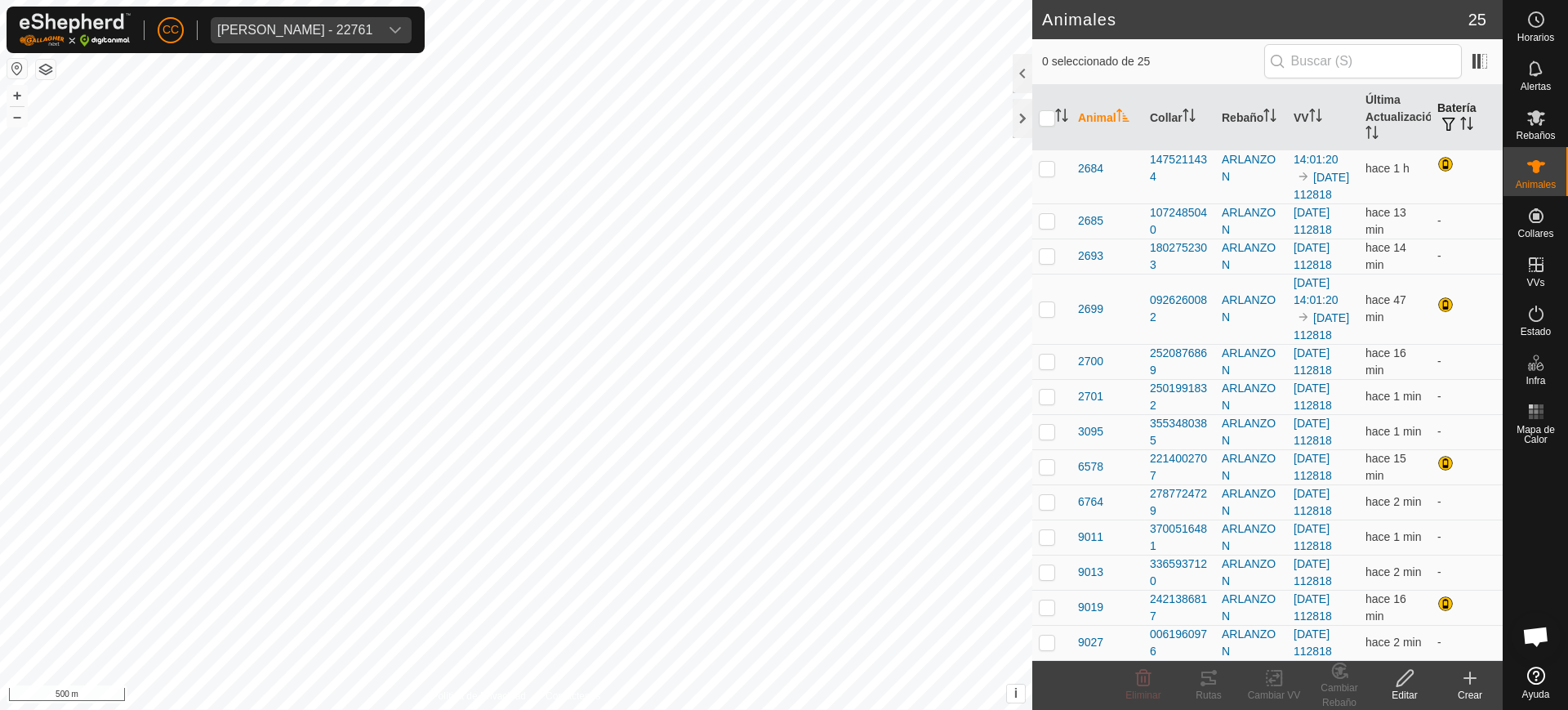
click at [1461, 121] on icon "Activar para ordenar" at bounding box center [1467, 122] width 13 height 13
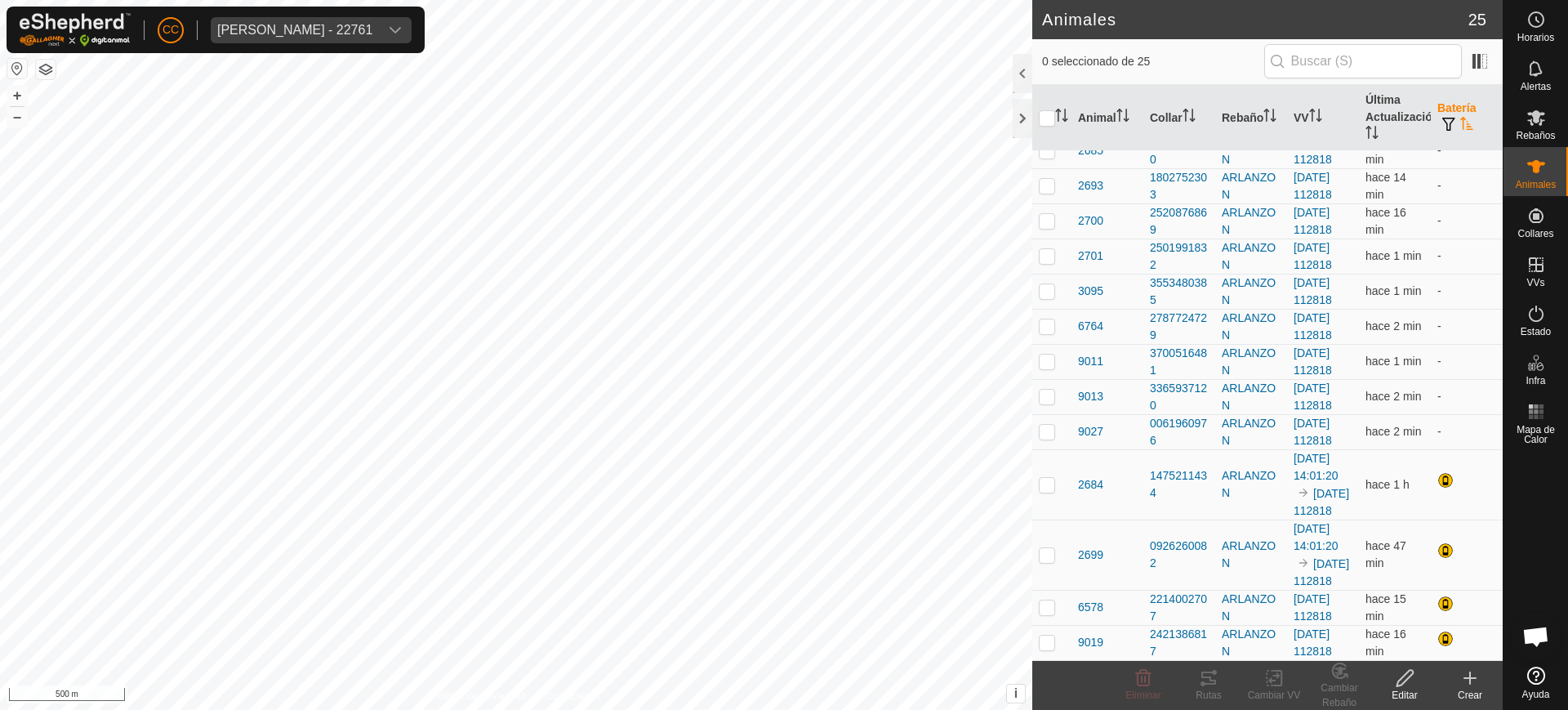
scroll to position [0, 0]
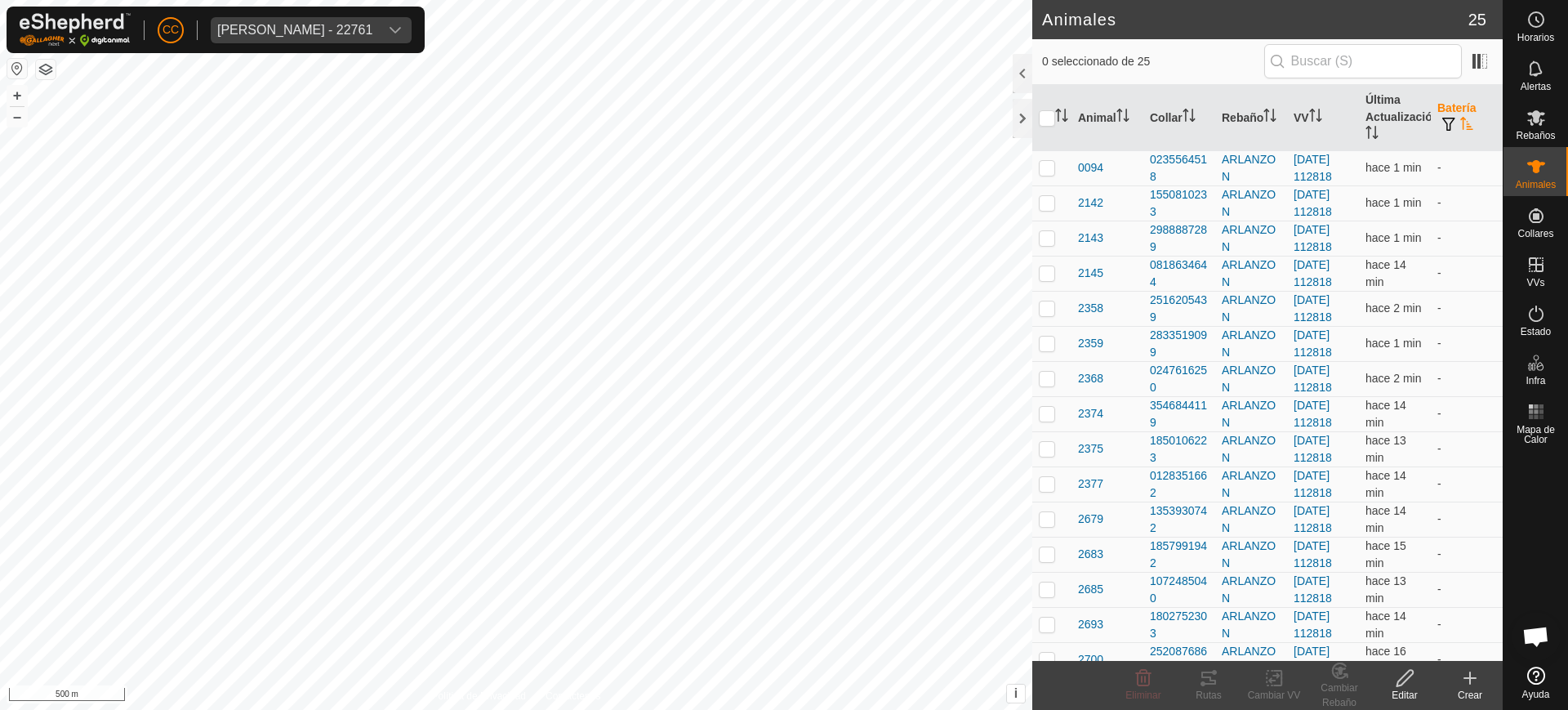
click at [1452, 112] on th "Batería" at bounding box center [1467, 117] width 72 height 67
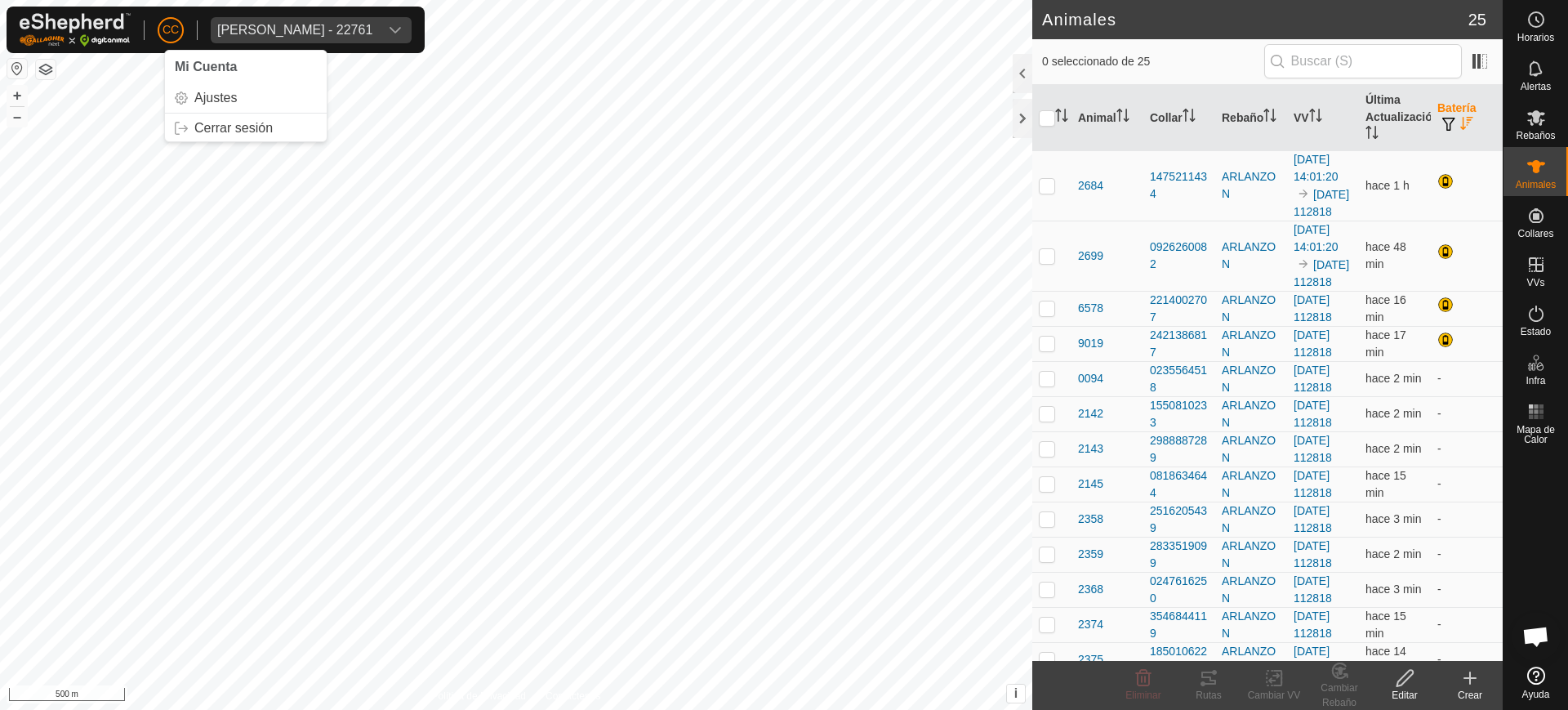
click at [168, 38] on span "CC" at bounding box center [170, 29] width 16 height 17
click at [227, 138] on link "Cerrar sesión" at bounding box center [246, 128] width 162 height 26
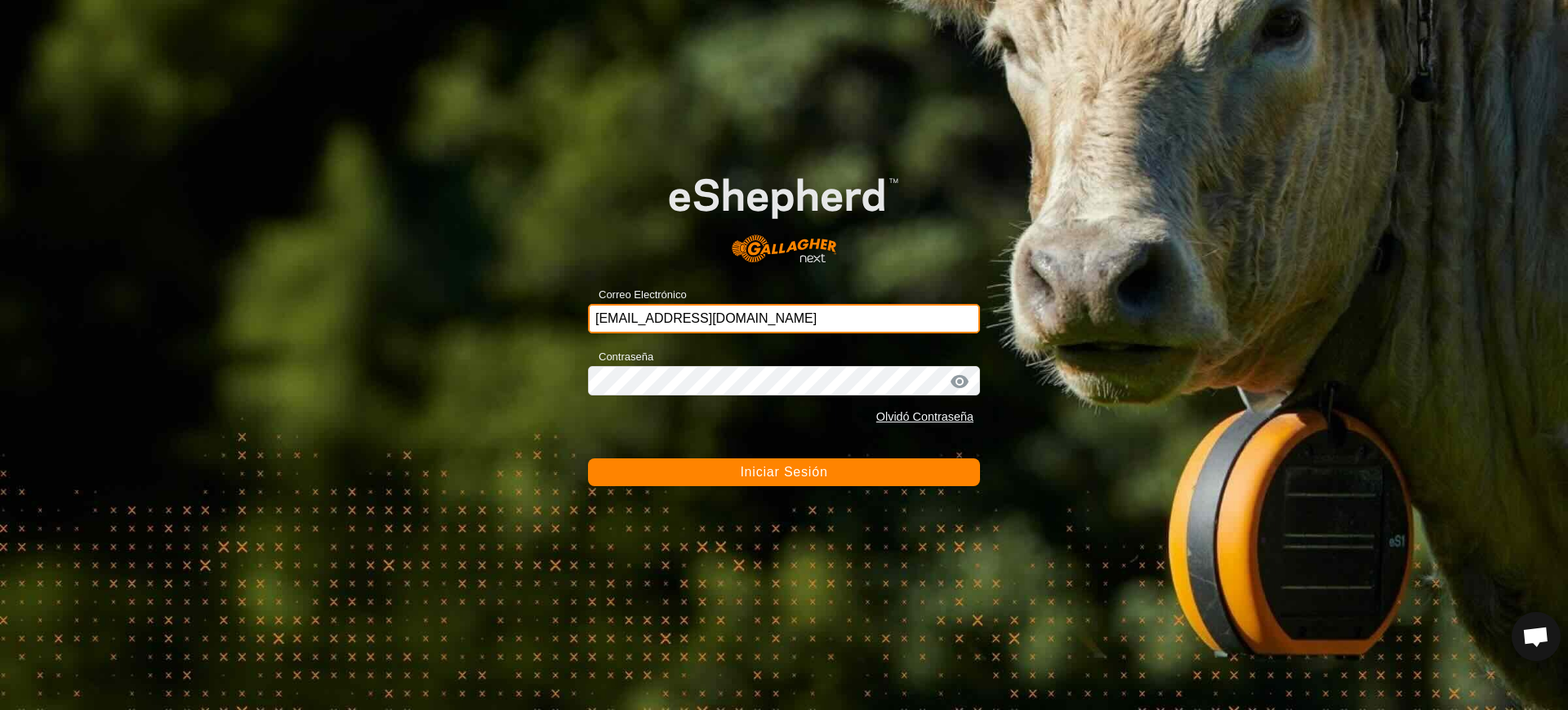
click at [758, 323] on input "ccallejero@digitanimal.com" at bounding box center [784, 319] width 392 height 30
drag, startPoint x: 811, startPoint y: 303, endPoint x: 804, endPoint y: 308, distance: 8.6
click at [804, 308] on input "ana-alduncin@correoganadero.es" at bounding box center [784, 319] width 392 height 30
drag, startPoint x: 804, startPoint y: 308, endPoint x: 435, endPoint y: 290, distance: 369.4
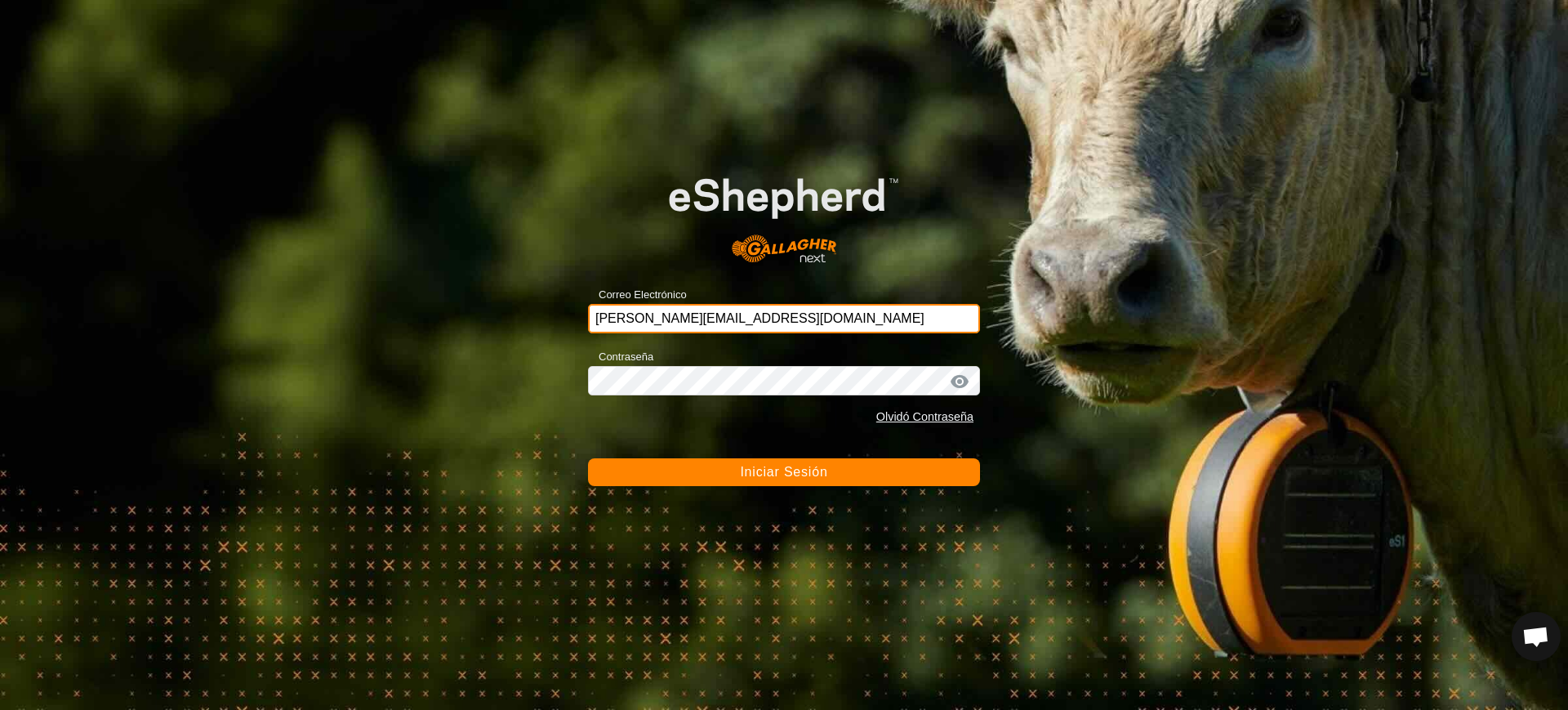
click at [435, 290] on div "Correo Electrónico ana-alduncin@correoganadero.es Contraseña Olvidó Contraseña …" at bounding box center [784, 355] width 1568 height 710
paste input "sanda@correoganadero.es"
type input "asanda@correoganadero.es"
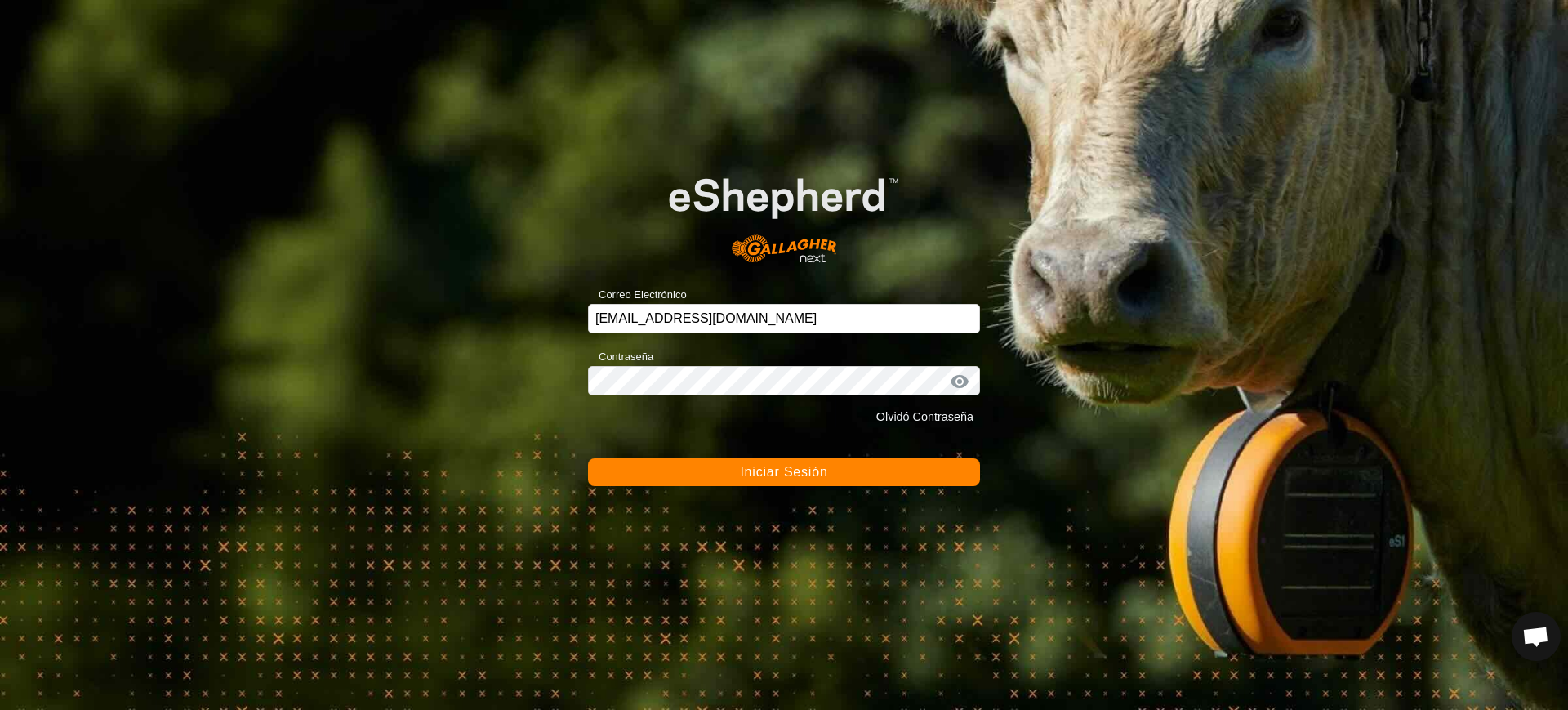
click at [694, 377] on div "Contraseña Olvidó Contraseña" at bounding box center [784, 389] width 392 height 86
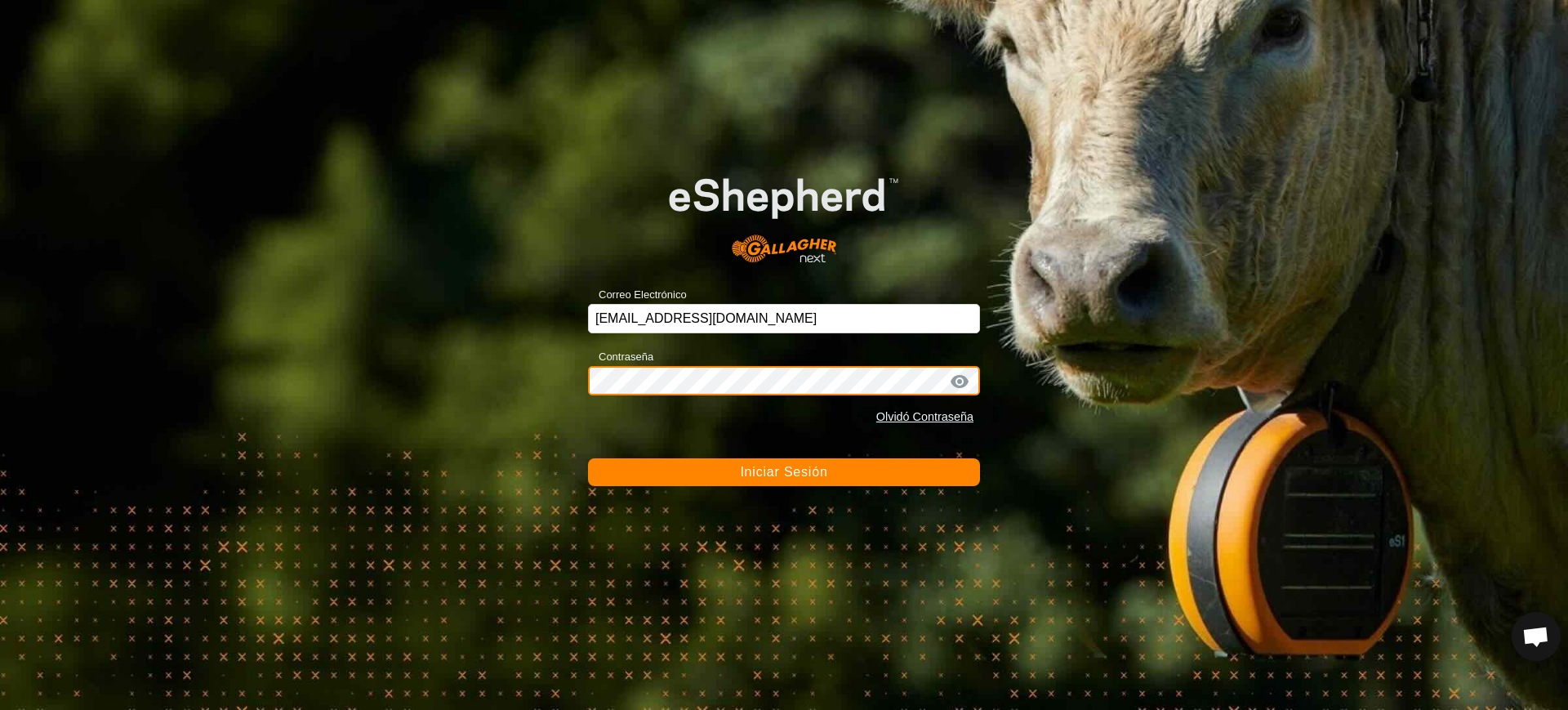
drag, startPoint x: 697, startPoint y: 364, endPoint x: 491, endPoint y: 391, distance: 207.8
click at [491, 391] on div "Correo Electrónico asanda@correoganadero.es Contraseña Olvidó Contraseña Inicia…" at bounding box center [784, 355] width 1568 height 710
click at [588, 458] on button "Iniciar Sesión" at bounding box center [784, 472] width 392 height 28
